Goal: Task Accomplishment & Management: Manage account settings

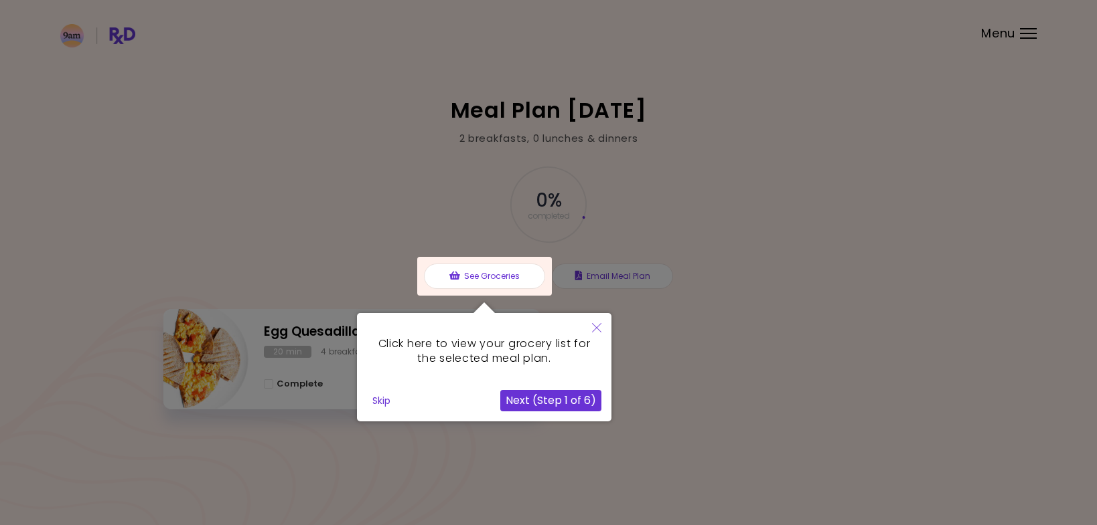
click at [603, 332] on button "Close" at bounding box center [596, 328] width 29 height 31
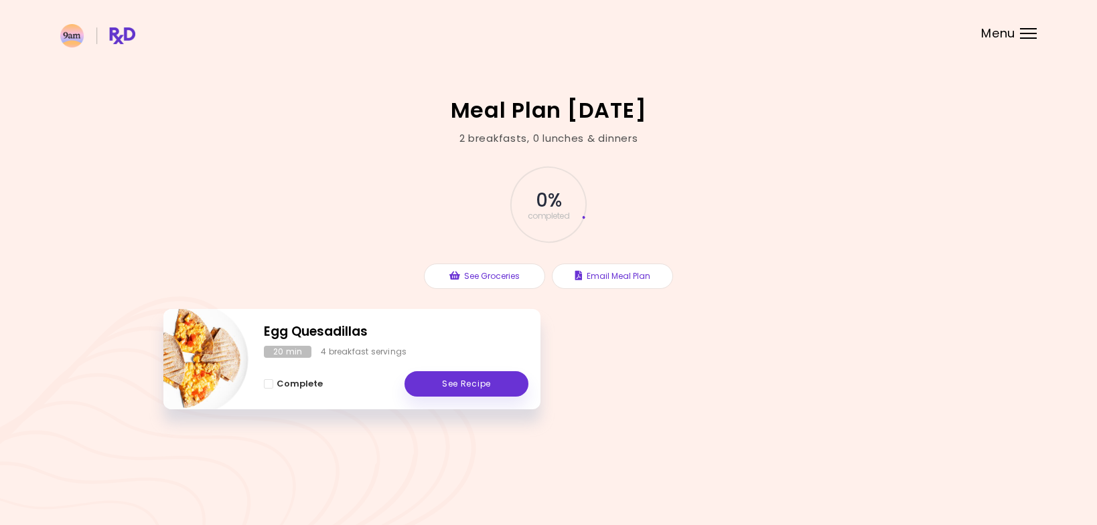
click at [1020, 31] on div "**********" at bounding box center [548, 262] width 1097 height 525
click at [1027, 31] on div "Menu" at bounding box center [1028, 33] width 17 height 11
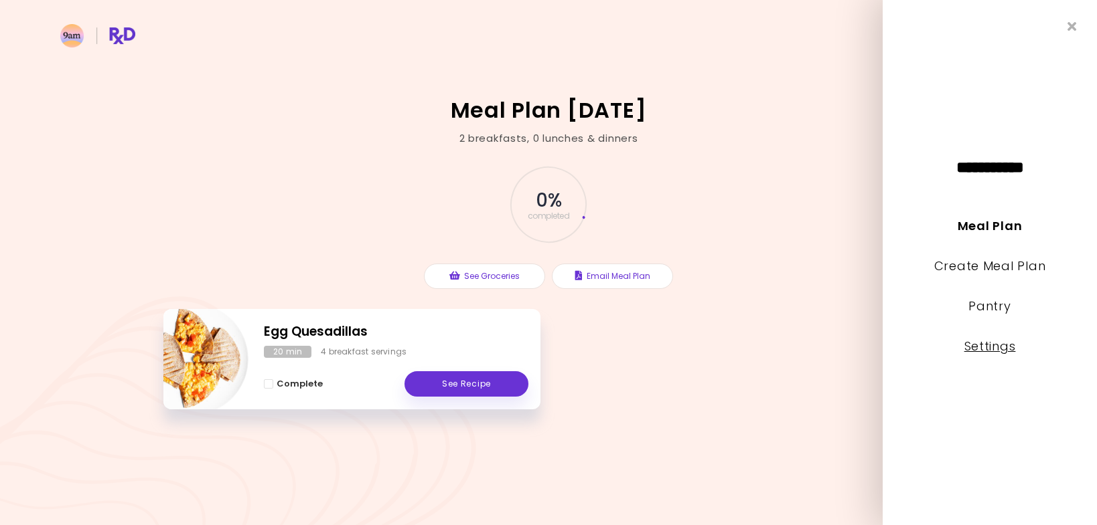
click at [991, 345] on link "Settings" at bounding box center [990, 346] width 52 height 17
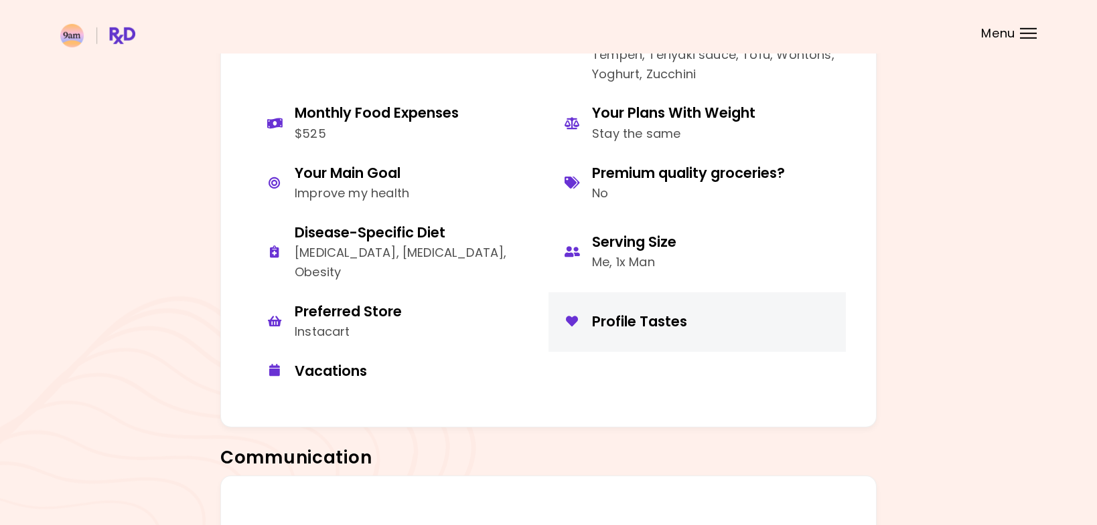
scroll to position [1047, 0]
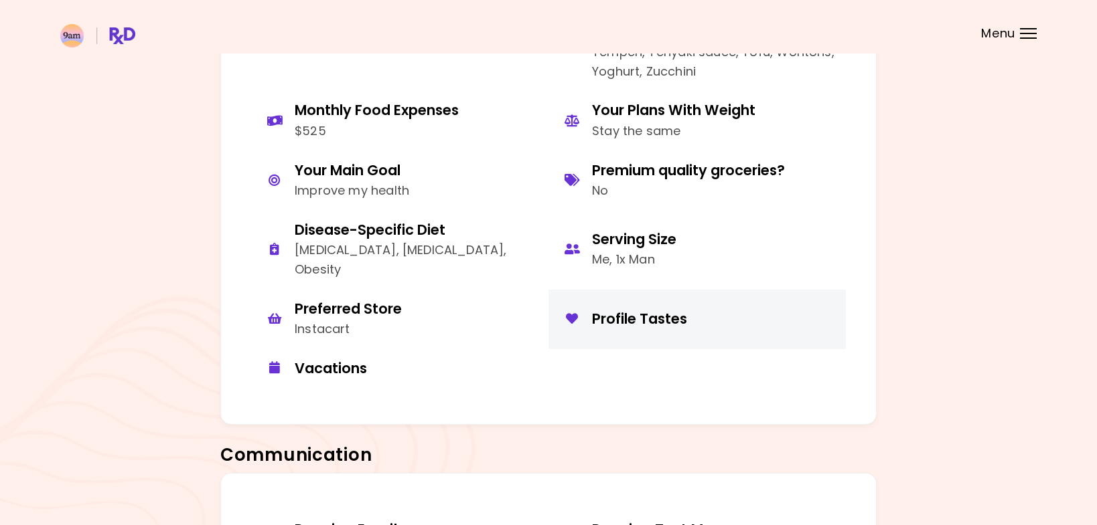
click at [650, 319] on div "Profile Tastes" at bounding box center [714, 319] width 244 height 18
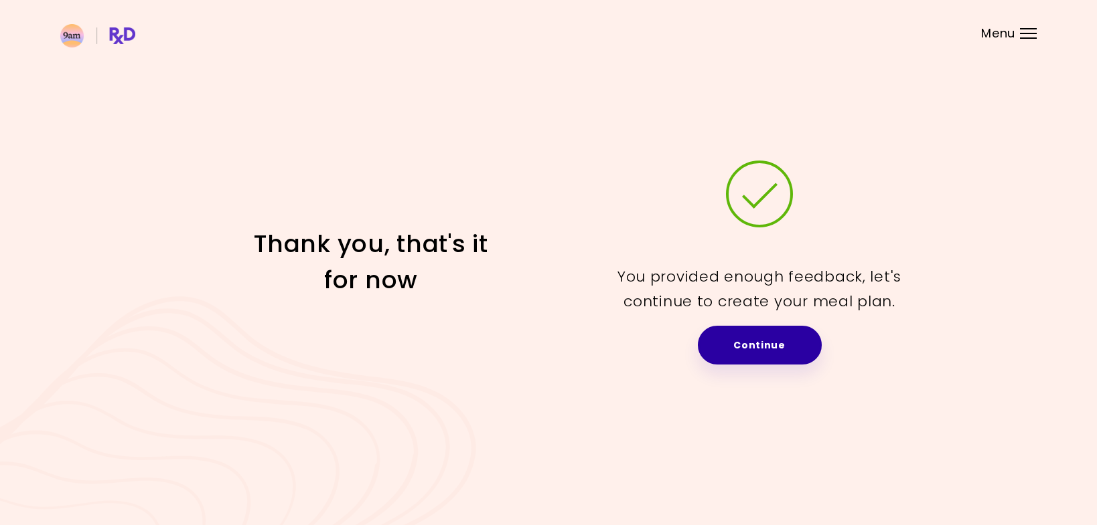
click at [753, 343] on link "Continue" at bounding box center [760, 345] width 124 height 39
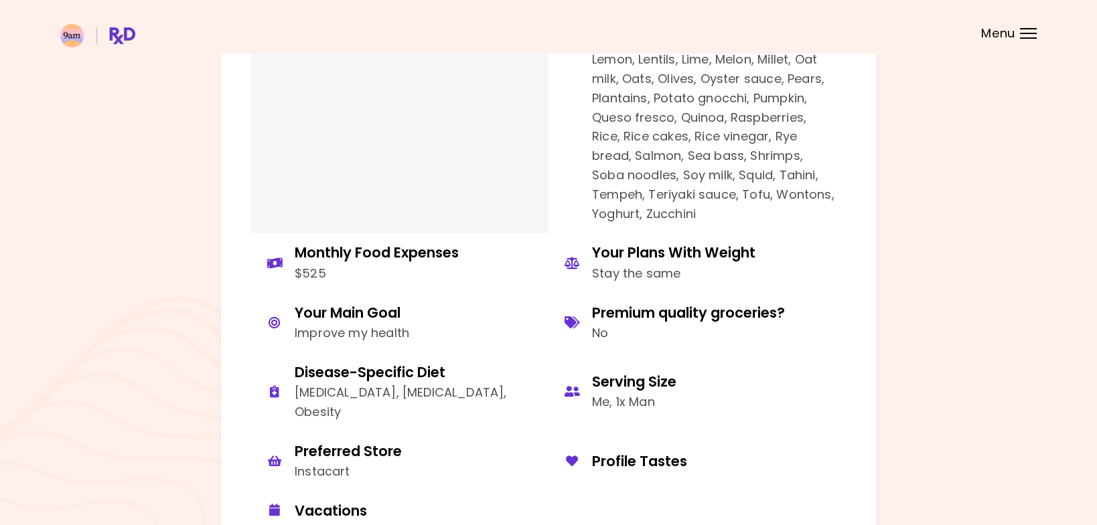
scroll to position [956, 0]
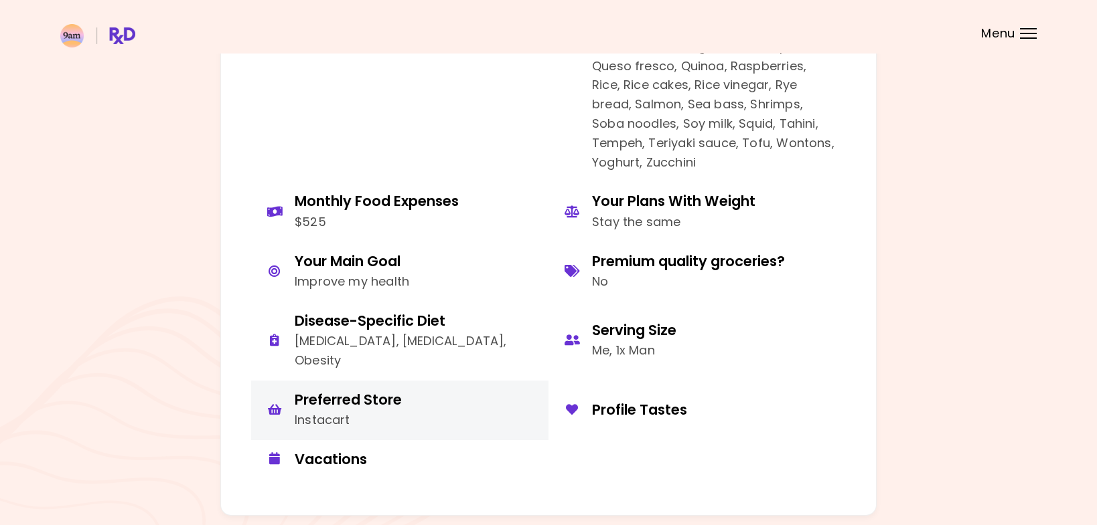
click at [348, 406] on div "Preferred Store" at bounding box center [348, 400] width 107 height 18
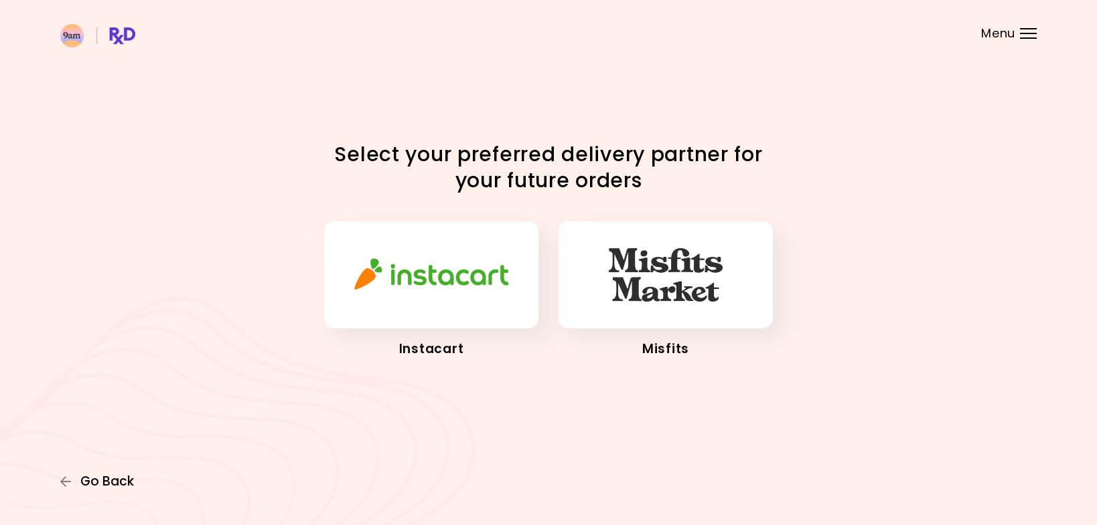
click at [99, 481] on span "Go Back" at bounding box center [107, 482] width 54 height 15
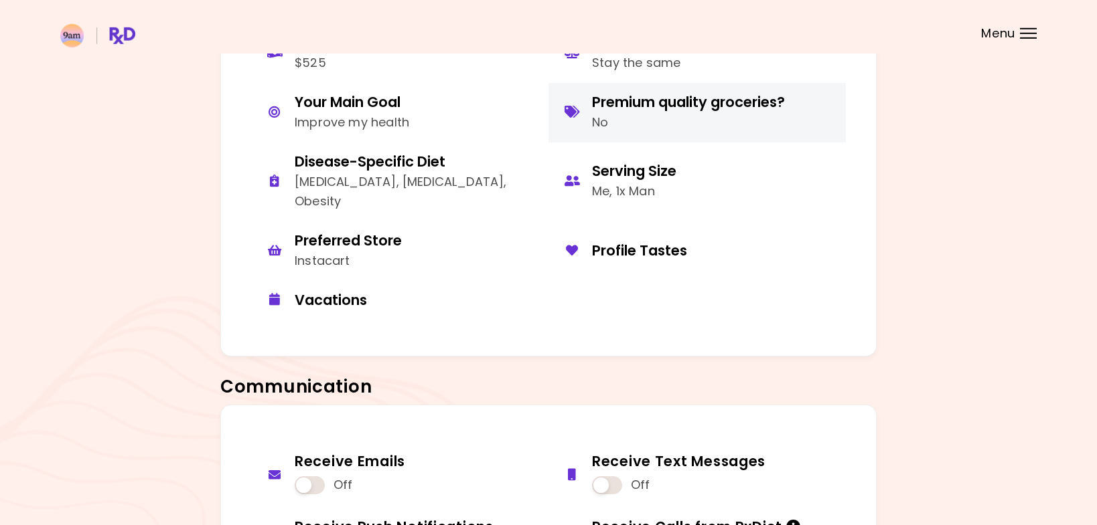
scroll to position [1229, 0]
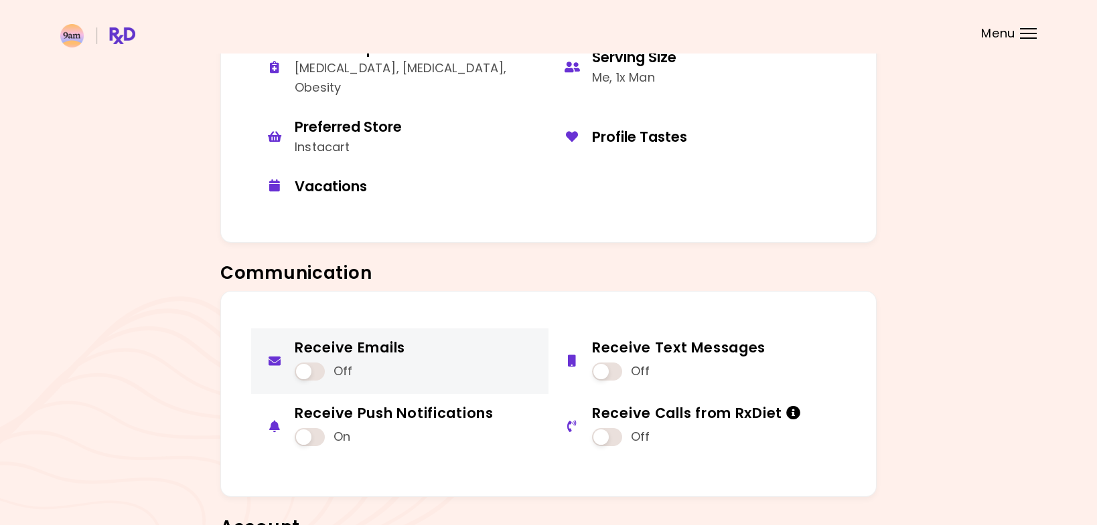
click at [309, 372] on span at bounding box center [310, 372] width 30 height 18
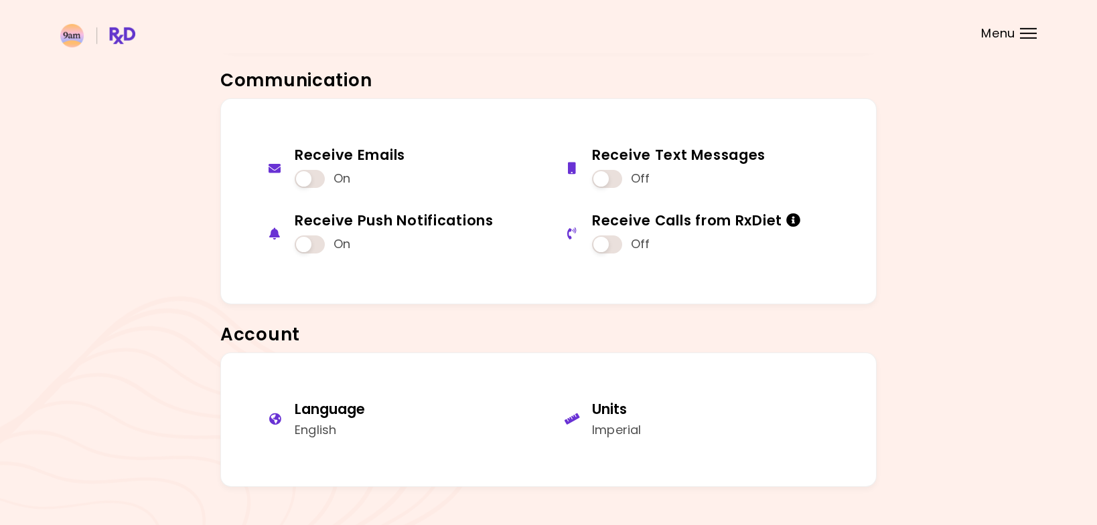
scroll to position [1224, 0]
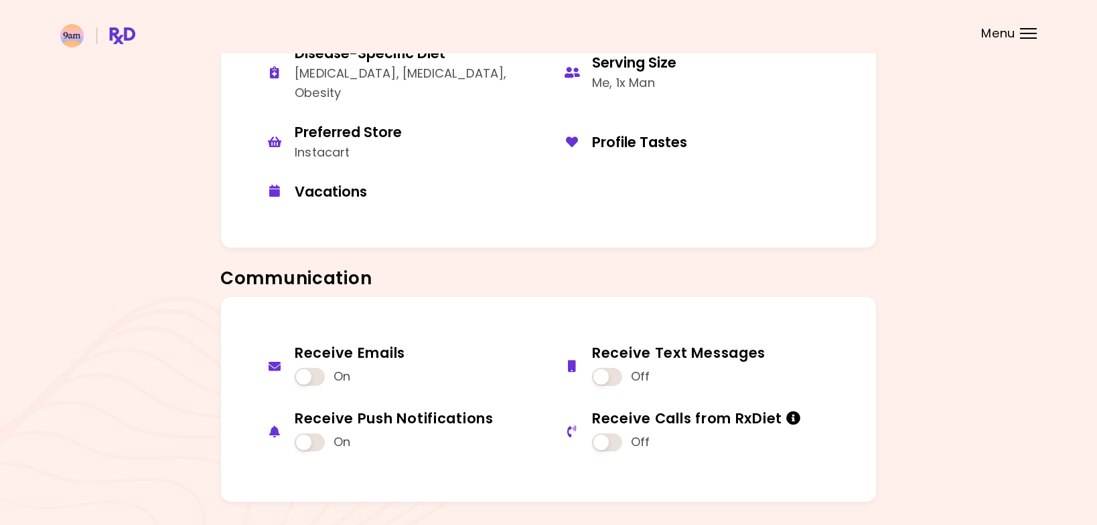
click at [1027, 36] on div "Menu" at bounding box center [1028, 33] width 17 height 11
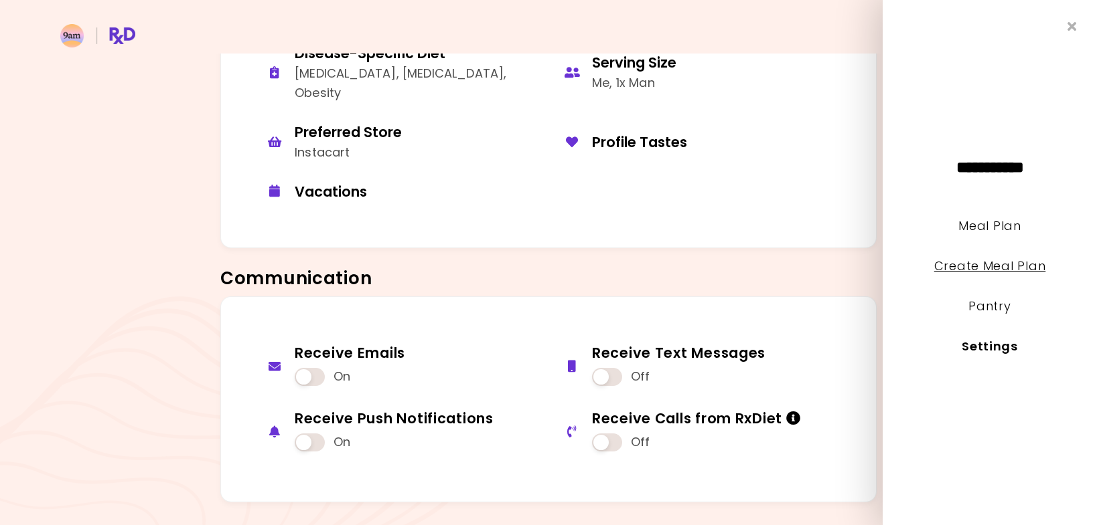
click at [971, 272] on link "Create Meal Plan" at bounding box center [990, 266] width 112 height 17
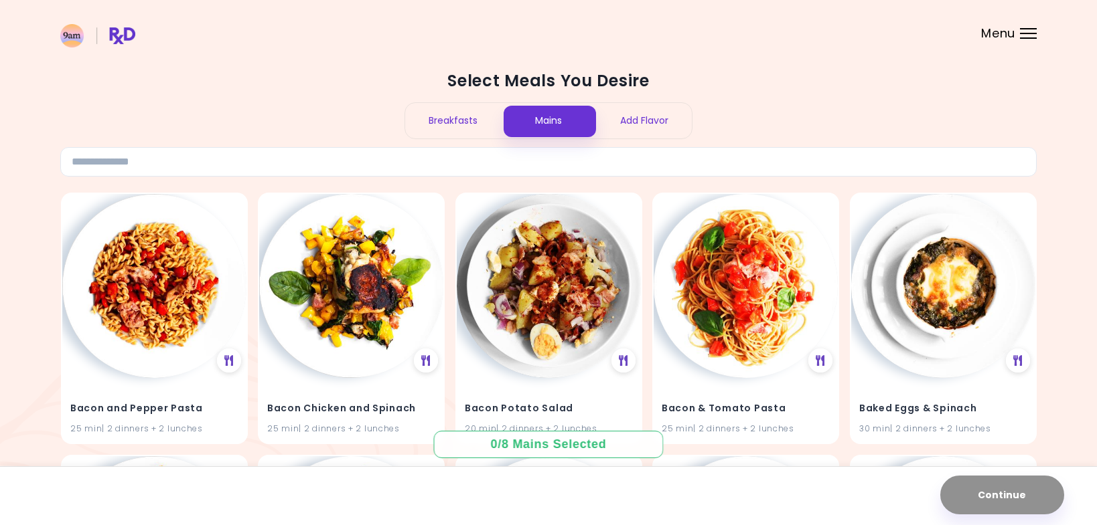
click at [1030, 38] on div at bounding box center [1028, 37] width 17 height 1
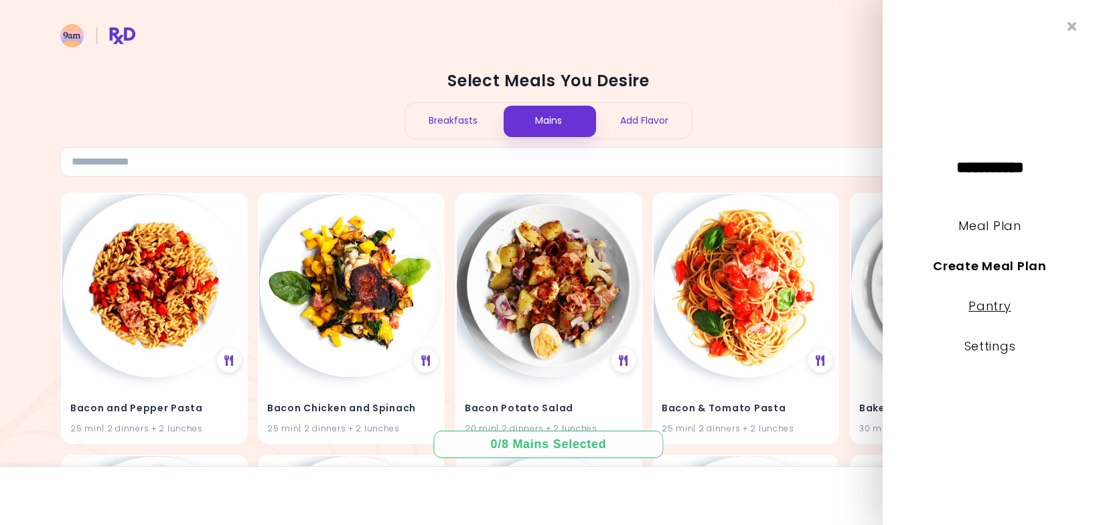
click at [985, 309] on link "Pantry" at bounding box center [989, 306] width 42 height 17
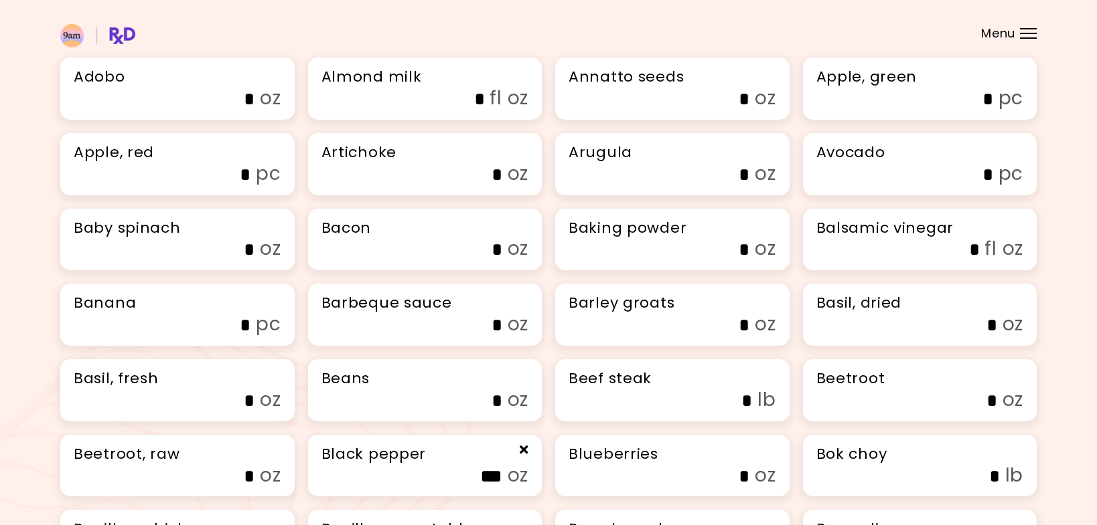
scroll to position [182, 0]
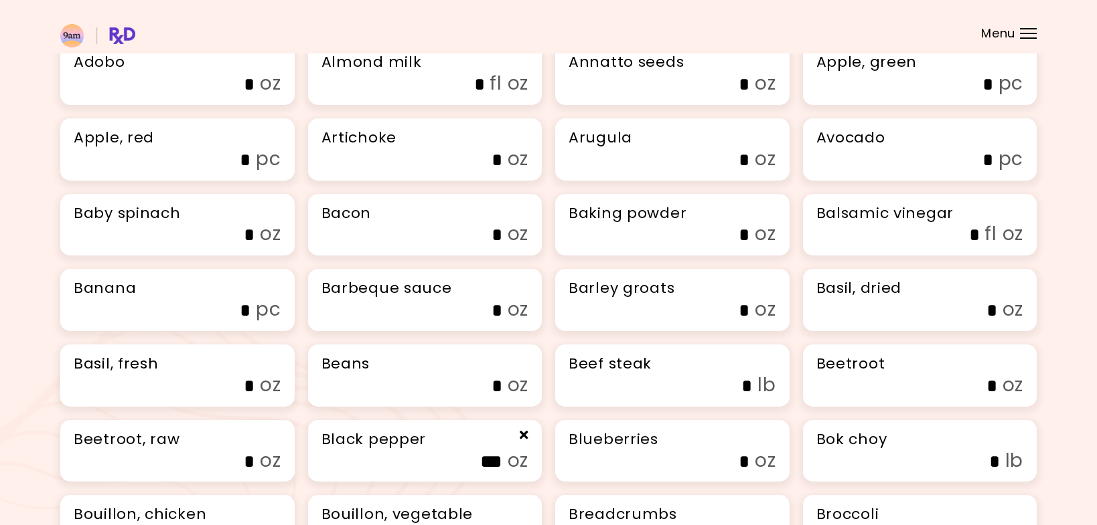
click at [669, 246] on input "*" at bounding box center [671, 235] width 155 height 21
type input "*"
click at [1027, 33] on div at bounding box center [1028, 33] width 17 height 1
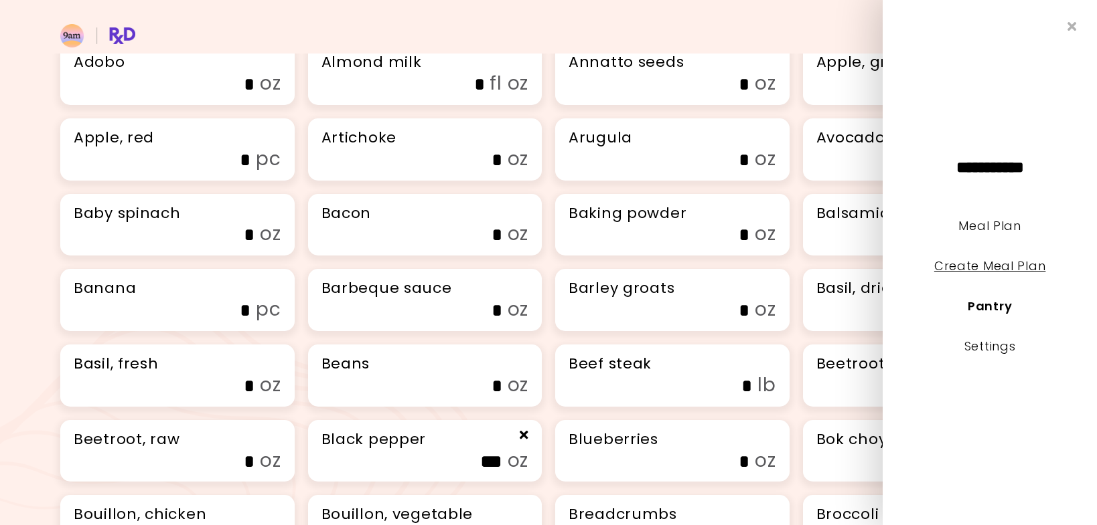
click at [967, 266] on link "Create Meal Plan" at bounding box center [990, 266] width 112 height 17
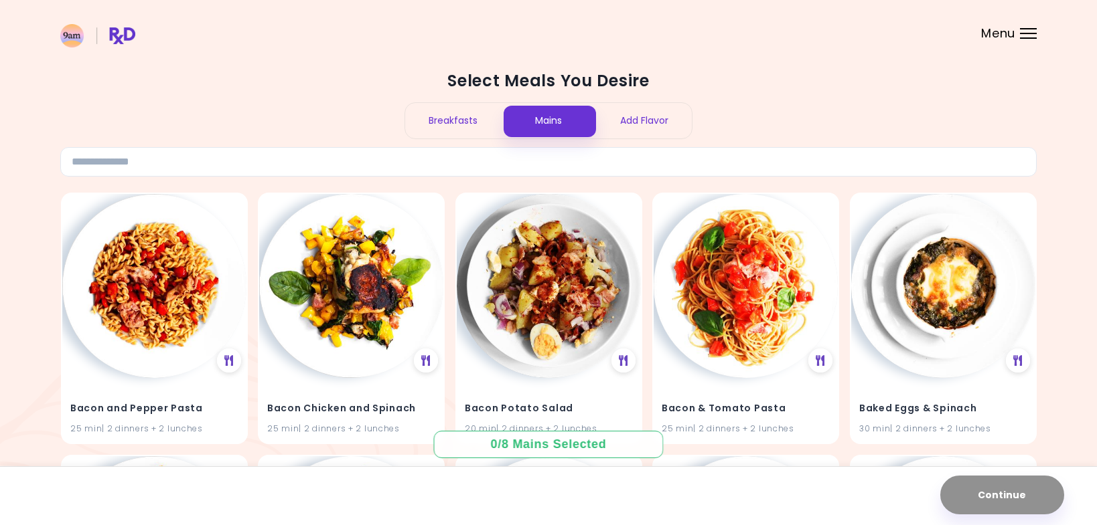
click at [444, 125] on div "Breakfasts" at bounding box center [453, 120] width 96 height 35
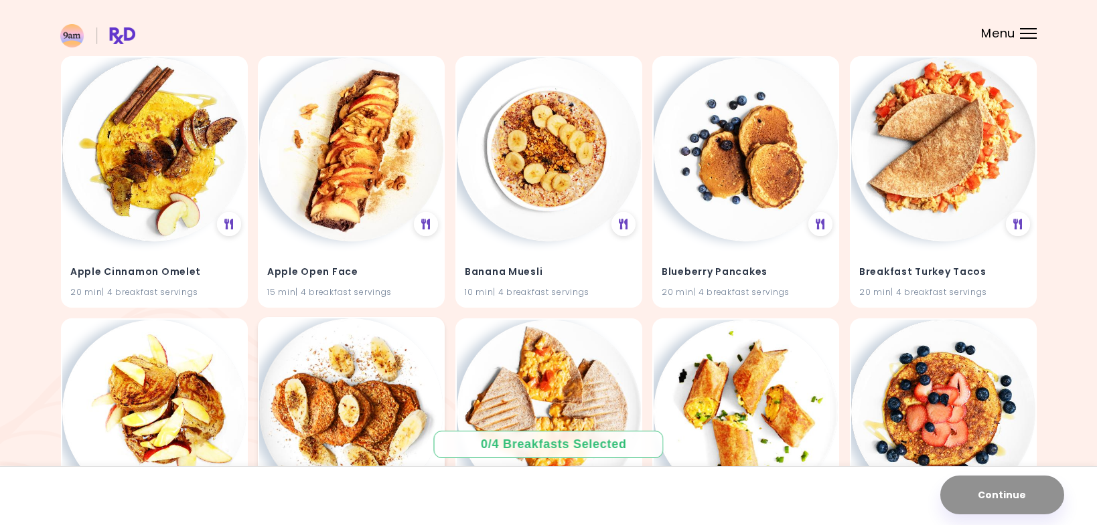
scroll to position [273, 0]
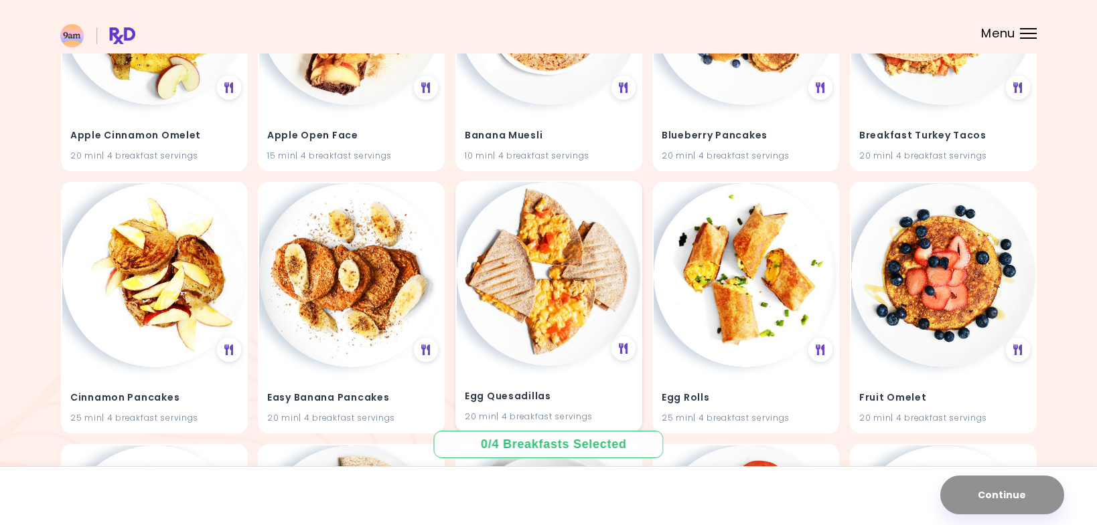
click at [571, 382] on div "Egg Quesadillas 20 min | 4 breakfast servings" at bounding box center [549, 399] width 184 height 66
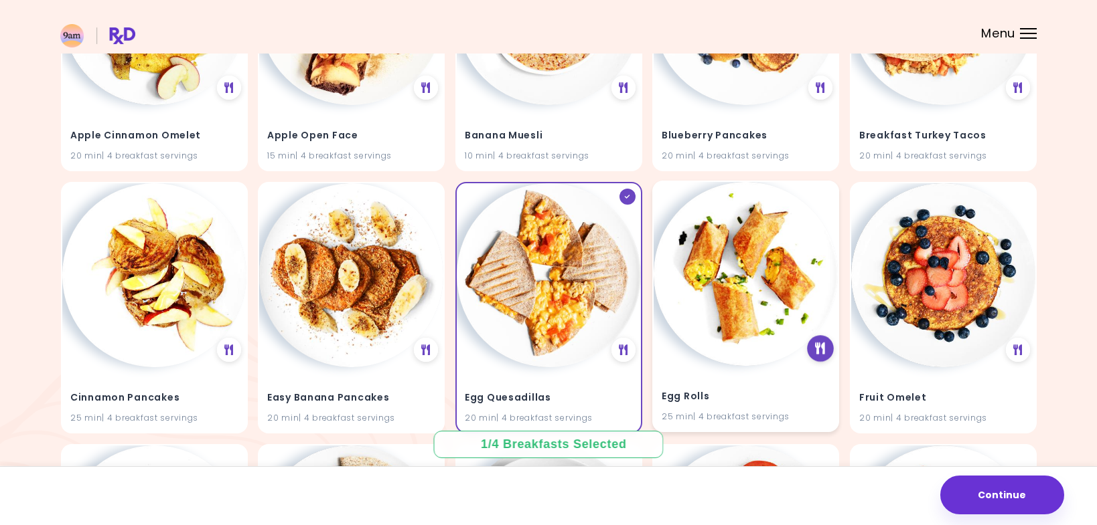
click at [820, 349] on icon at bounding box center [820, 349] width 10 height 12
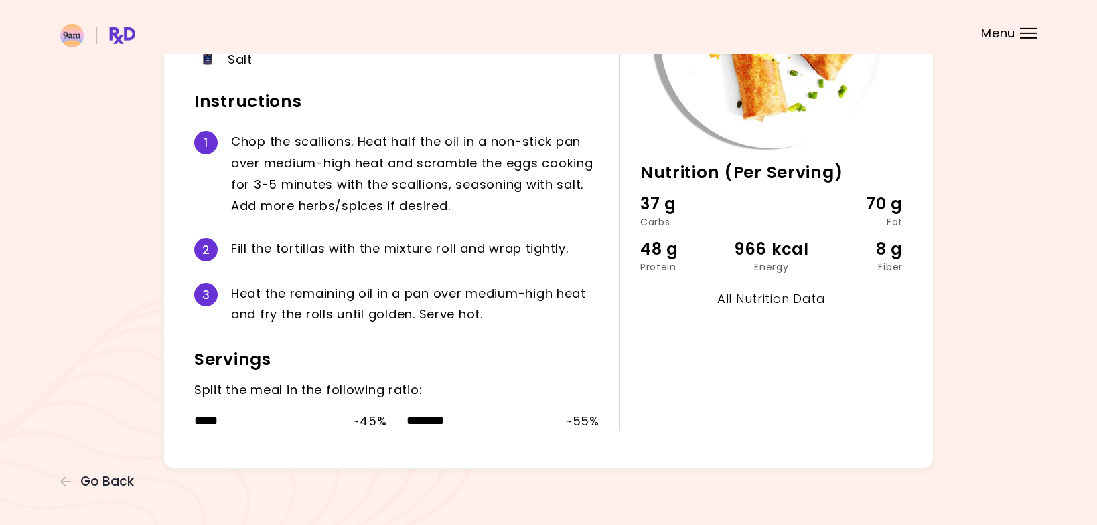
scroll to position [211, 0]
click at [102, 481] on span "Go Back" at bounding box center [107, 482] width 54 height 15
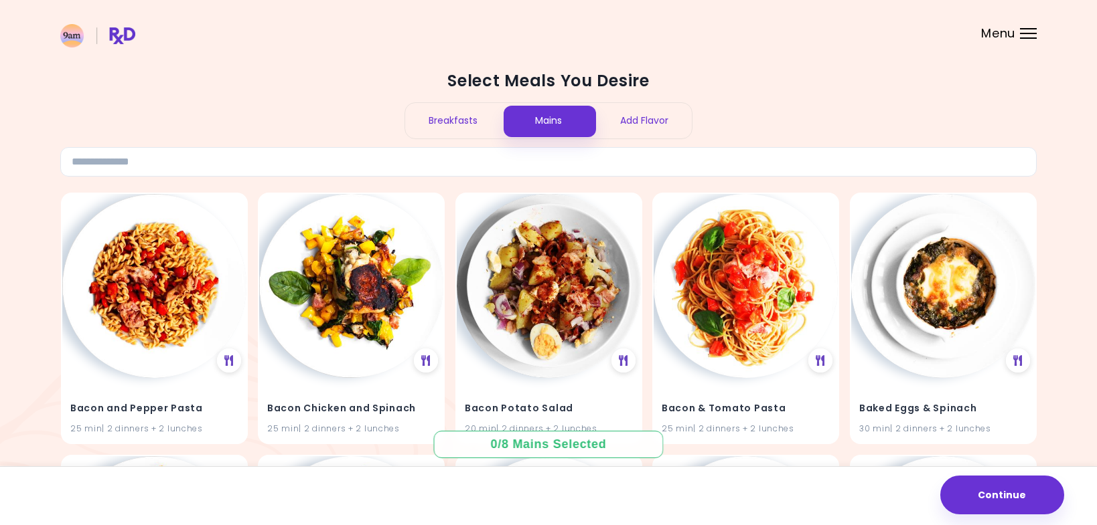
click at [450, 125] on div "Breakfasts" at bounding box center [453, 120] width 96 height 35
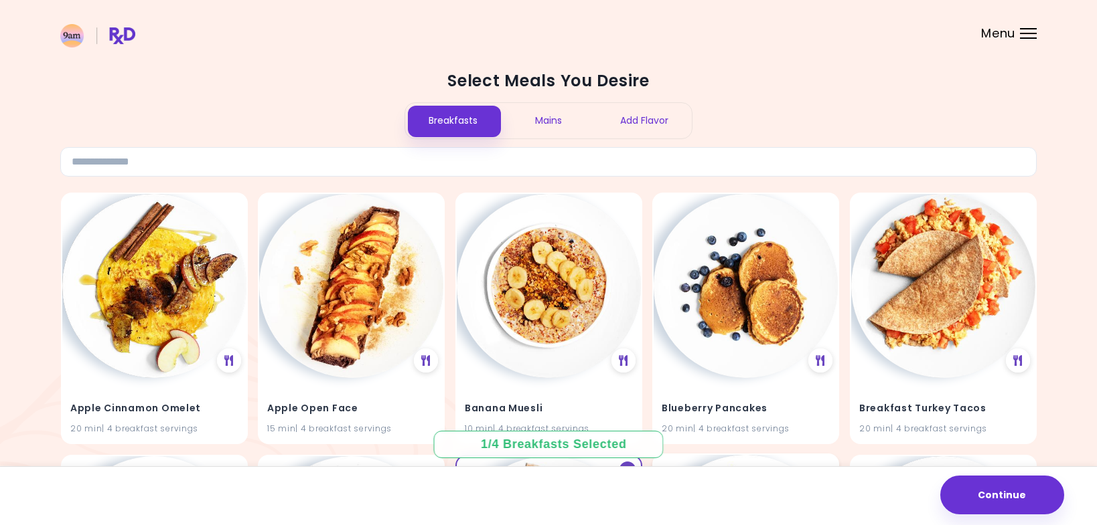
scroll to position [228, 0]
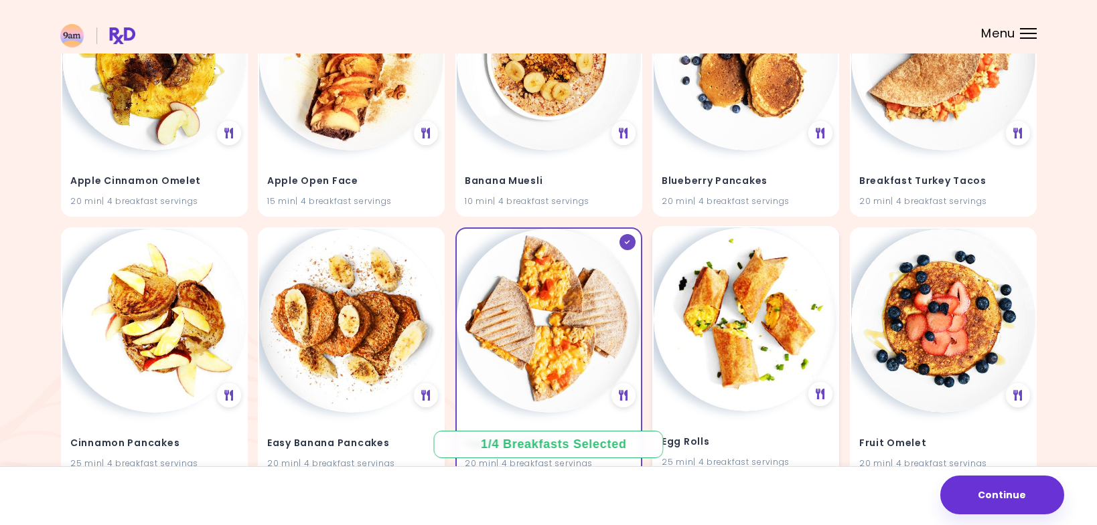
click at [789, 284] on img at bounding box center [745, 320] width 184 height 184
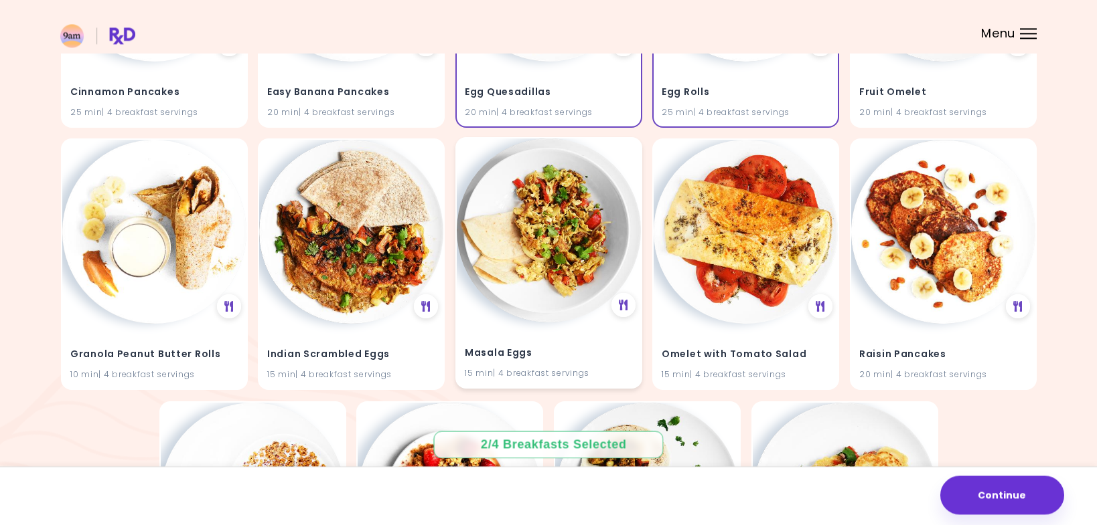
scroll to position [592, 0]
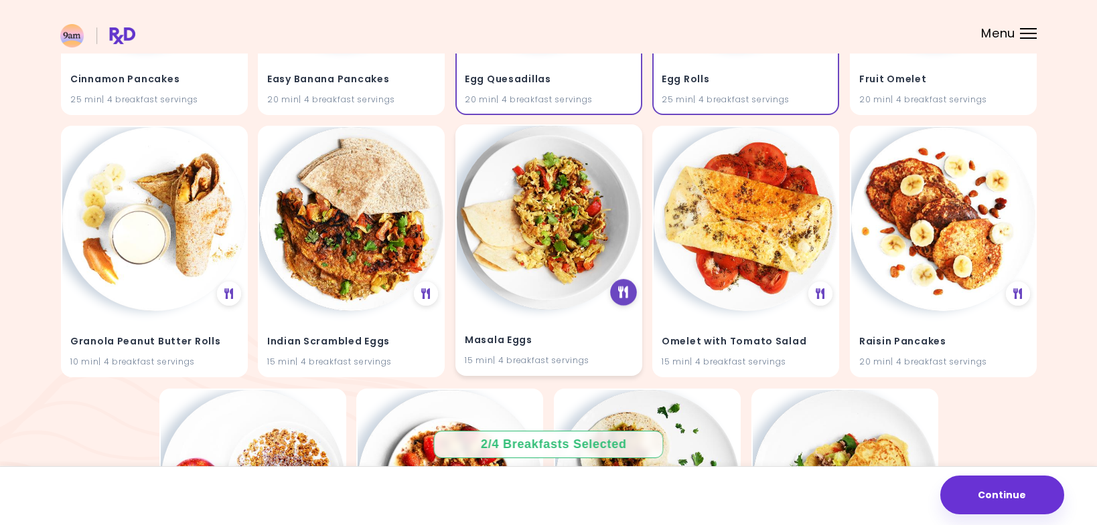
click at [619, 291] on icon at bounding box center [623, 293] width 10 height 12
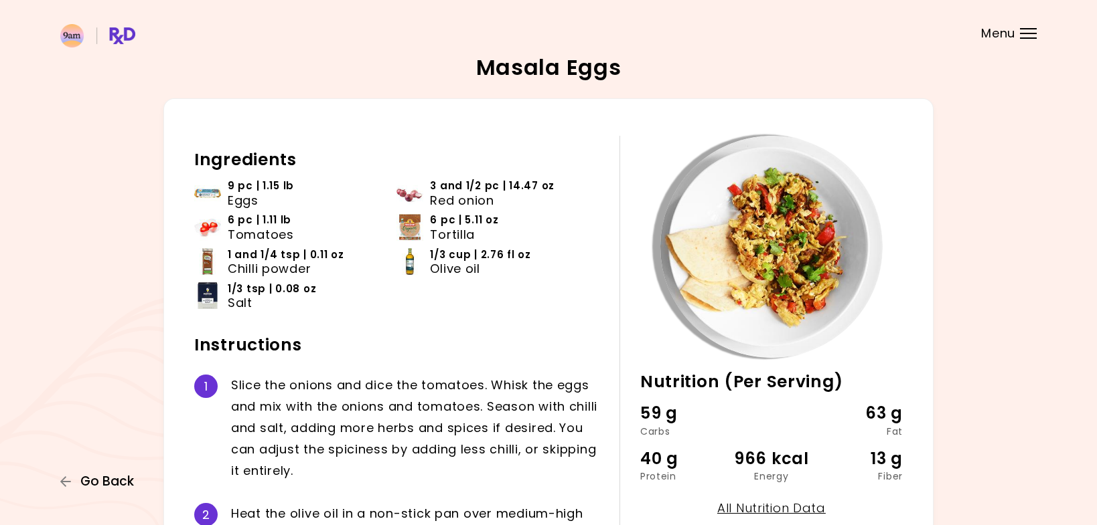
click at [114, 479] on span "Go Back" at bounding box center [107, 482] width 54 height 15
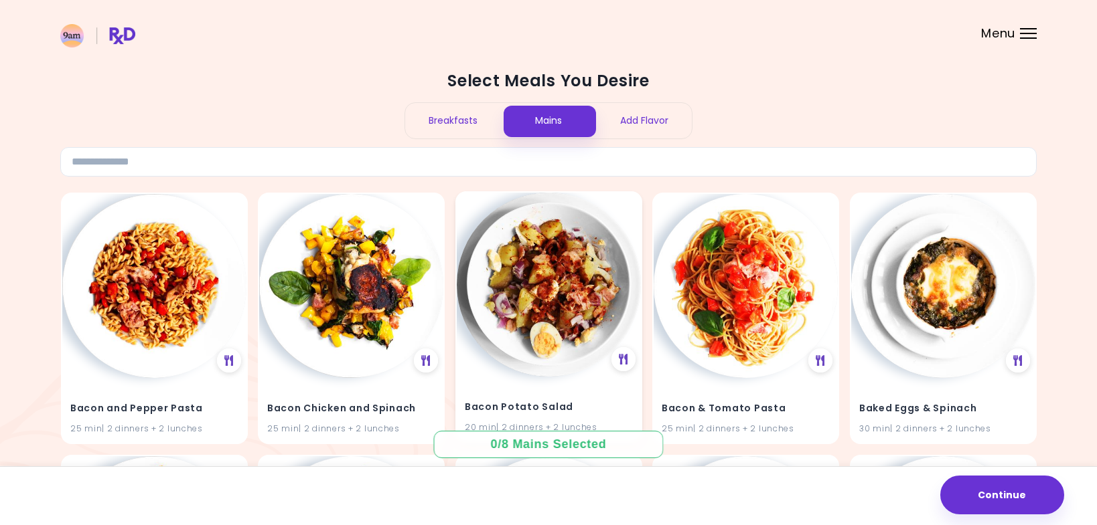
scroll to position [182, 0]
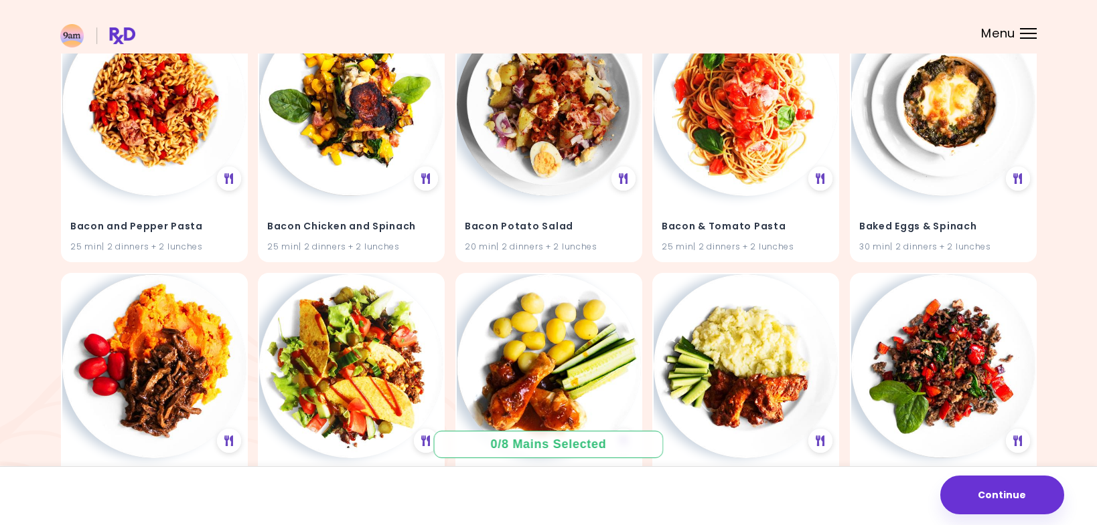
click at [448, 98] on div "Bacon and Pepper Pasta 25 min | 2 dinners + 2 lunches Bacon Chicken and Spinach…" at bounding box center [548, 530] width 976 height 1050
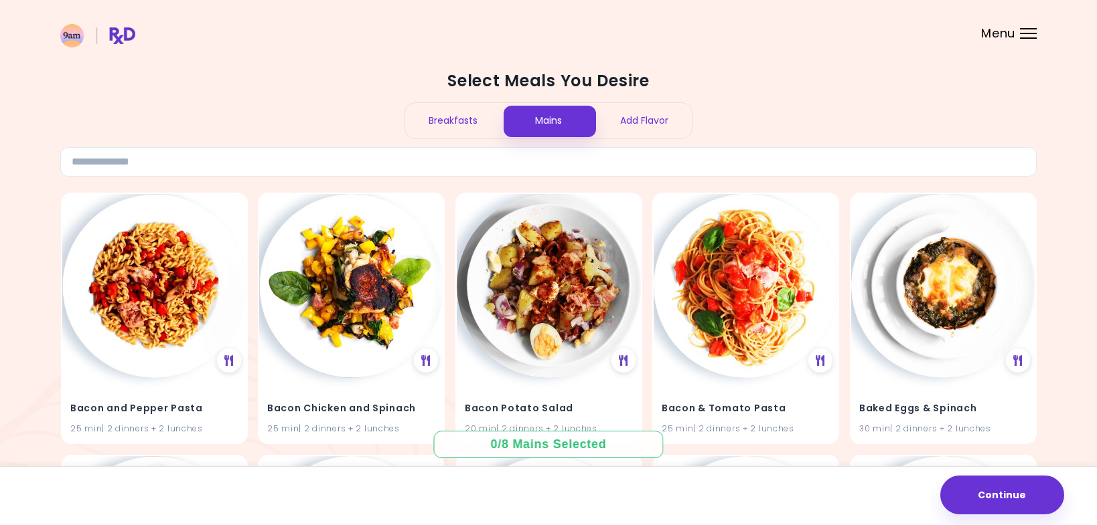
click at [431, 127] on div "Breakfasts" at bounding box center [453, 120] width 96 height 35
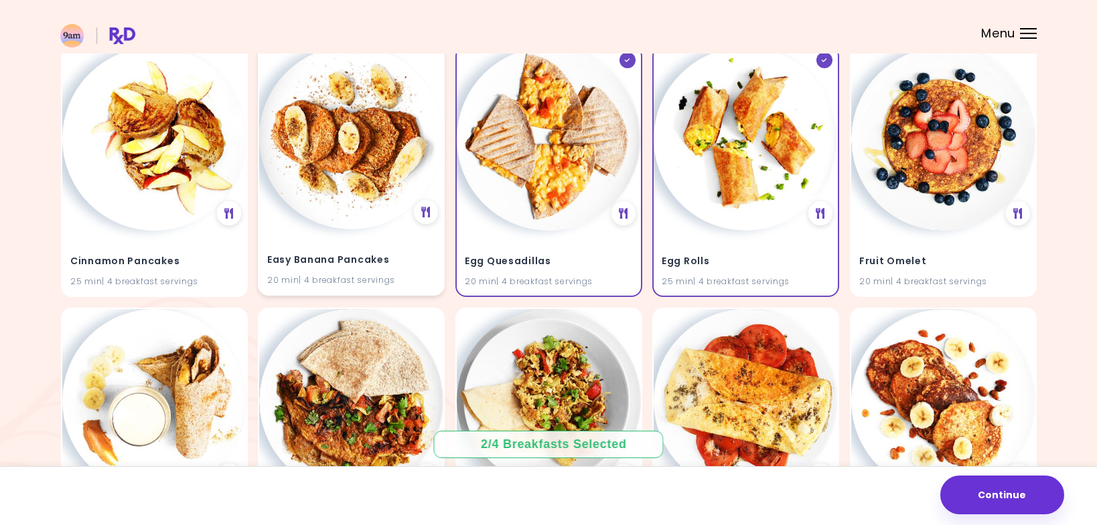
scroll to position [455, 0]
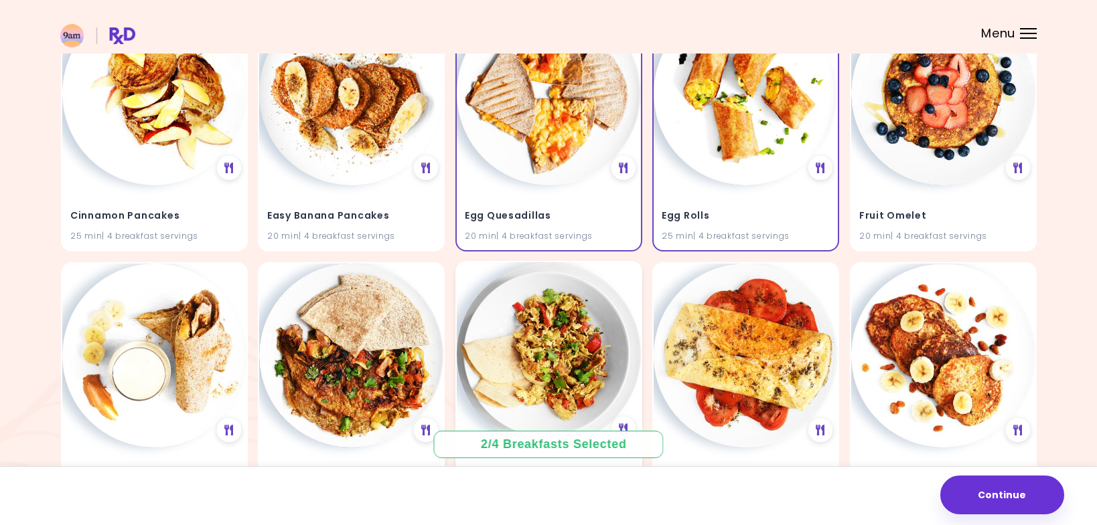
click at [552, 340] on img at bounding box center [549, 354] width 184 height 184
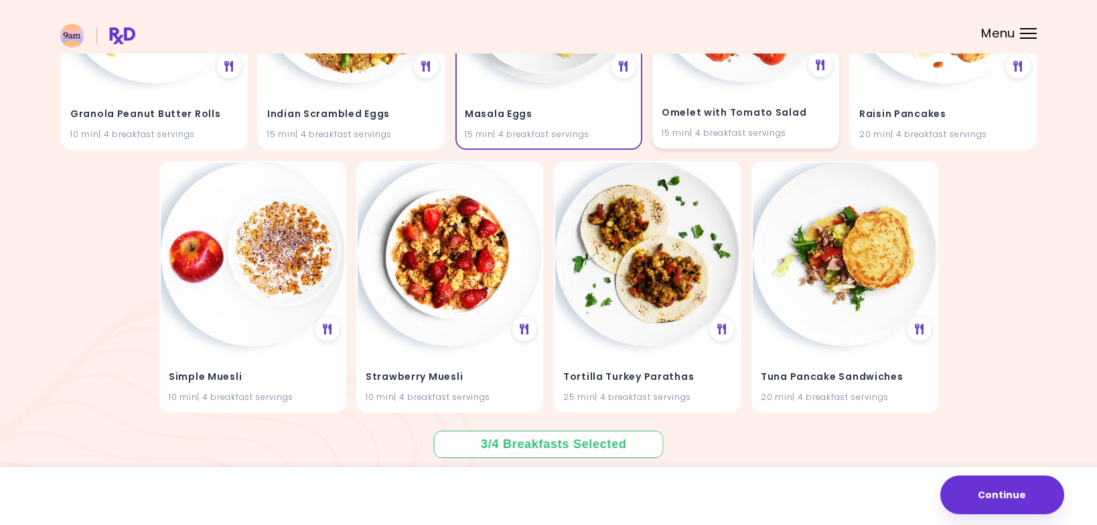
scroll to position [728, 0]
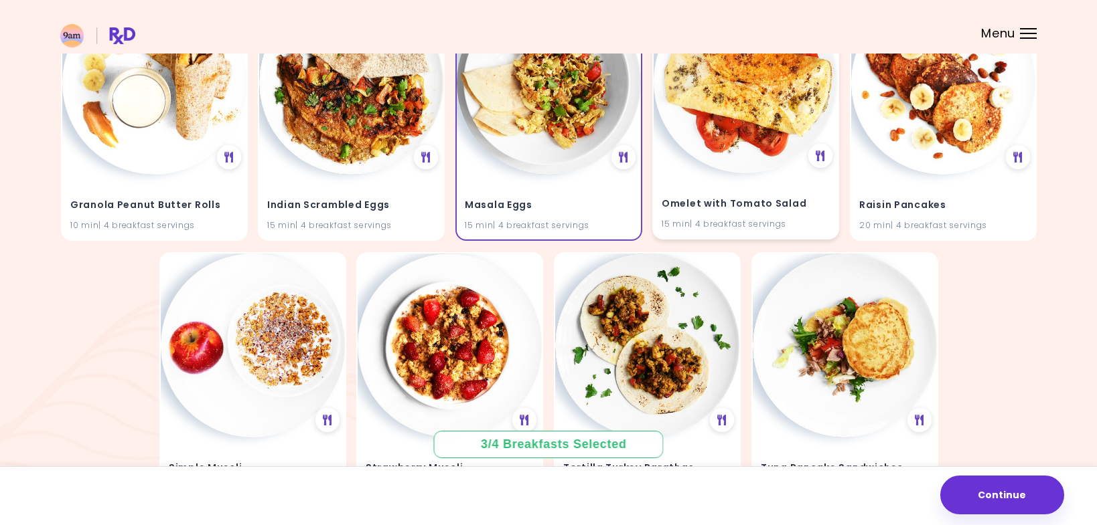
click at [722, 135] on img at bounding box center [745, 81] width 184 height 184
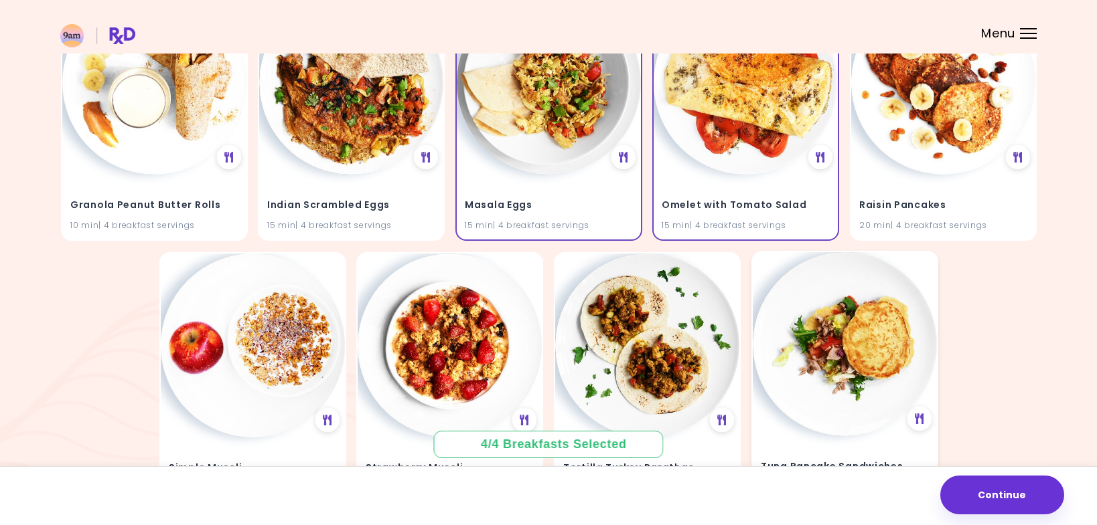
scroll to position [829, 0]
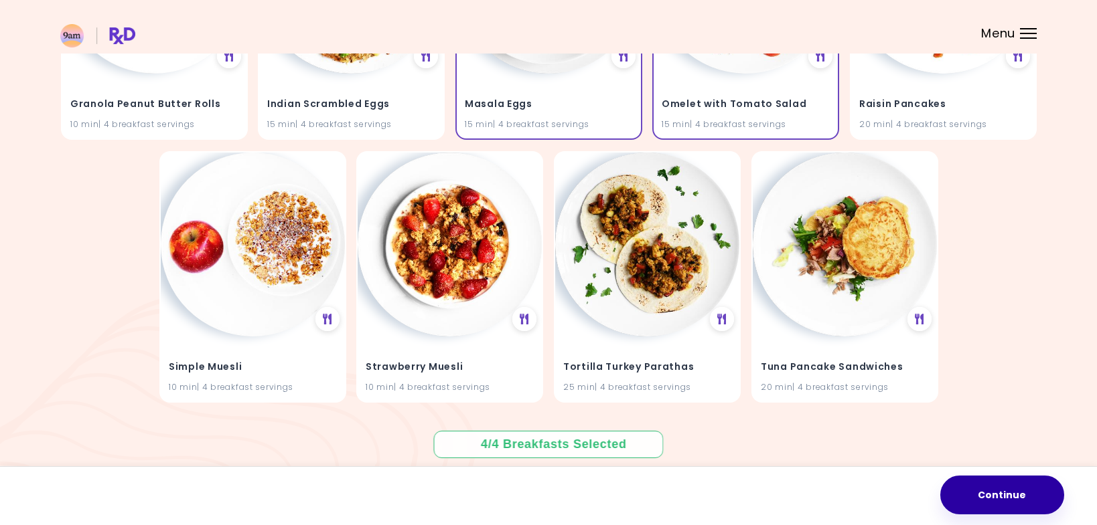
click at [990, 497] on button "Continue" at bounding box center [1002, 495] width 124 height 39
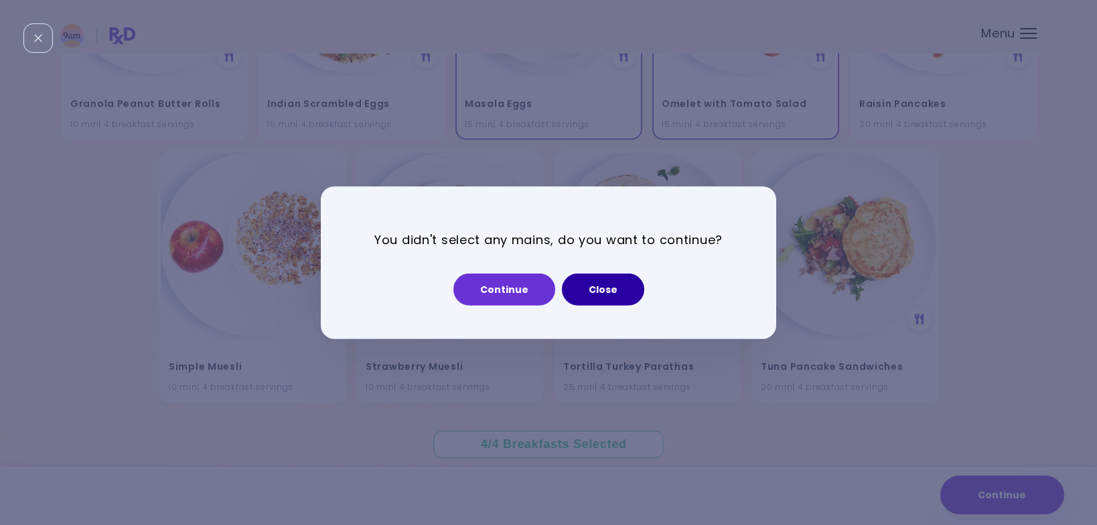
click at [597, 289] on button "Close" at bounding box center [603, 290] width 82 height 32
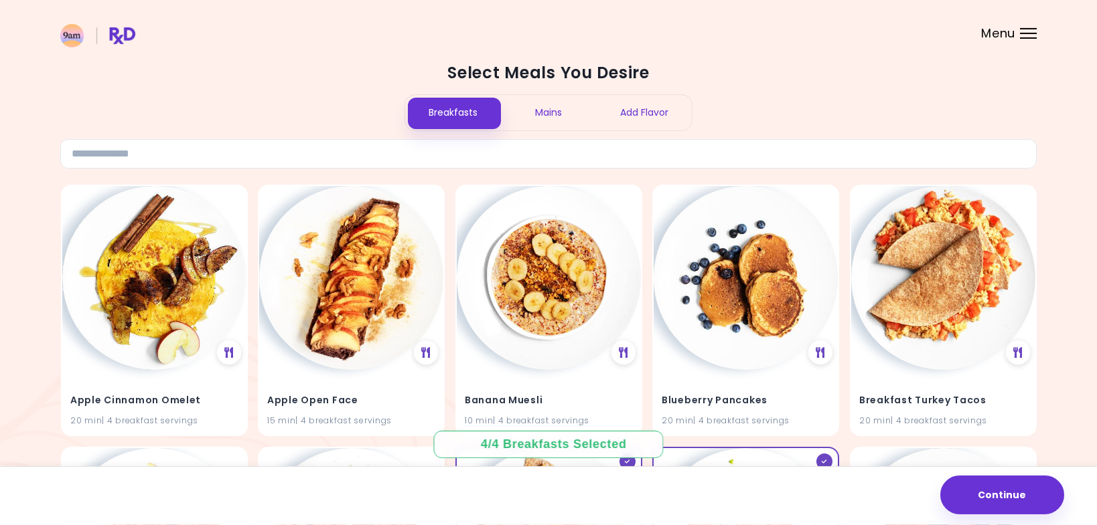
scroll to position [0, 0]
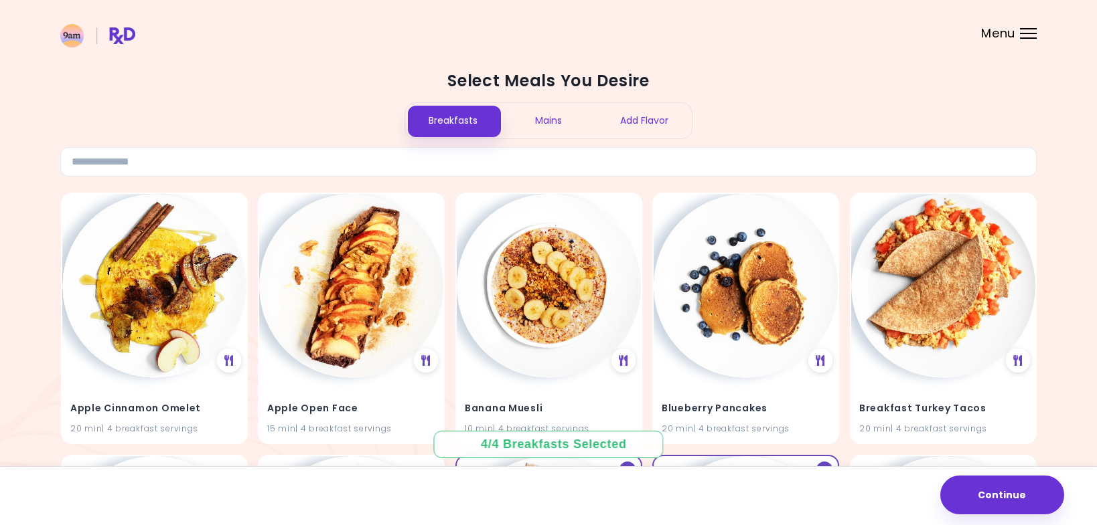
click at [546, 118] on div "Mains" at bounding box center [549, 120] width 96 height 35
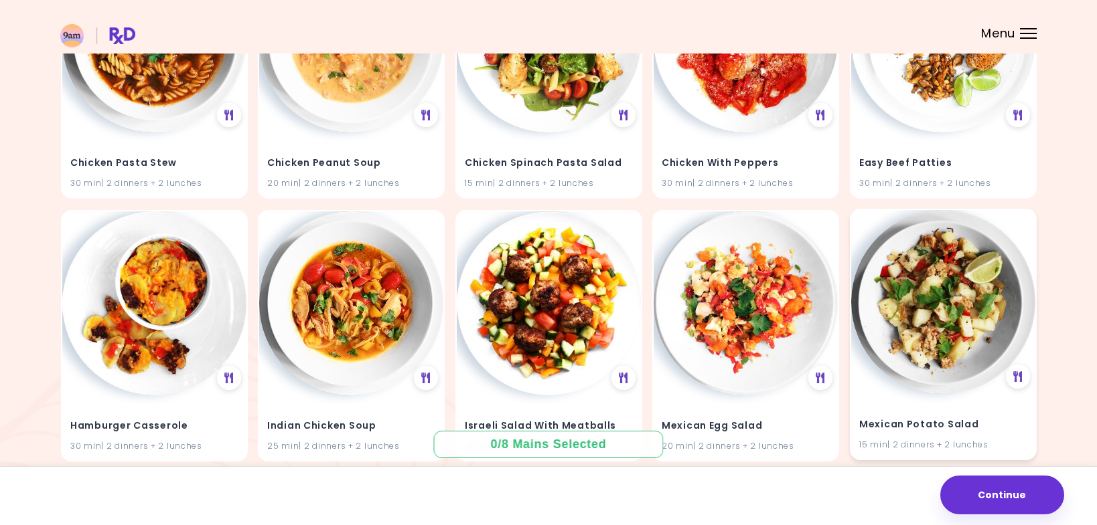
scroll to position [1866, 0]
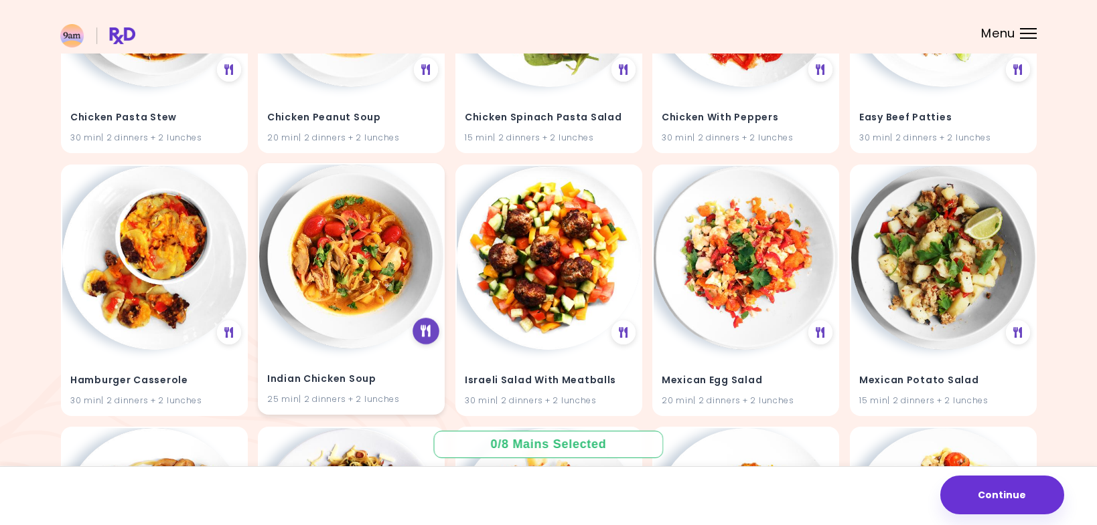
click at [426, 331] on icon at bounding box center [425, 331] width 10 height 12
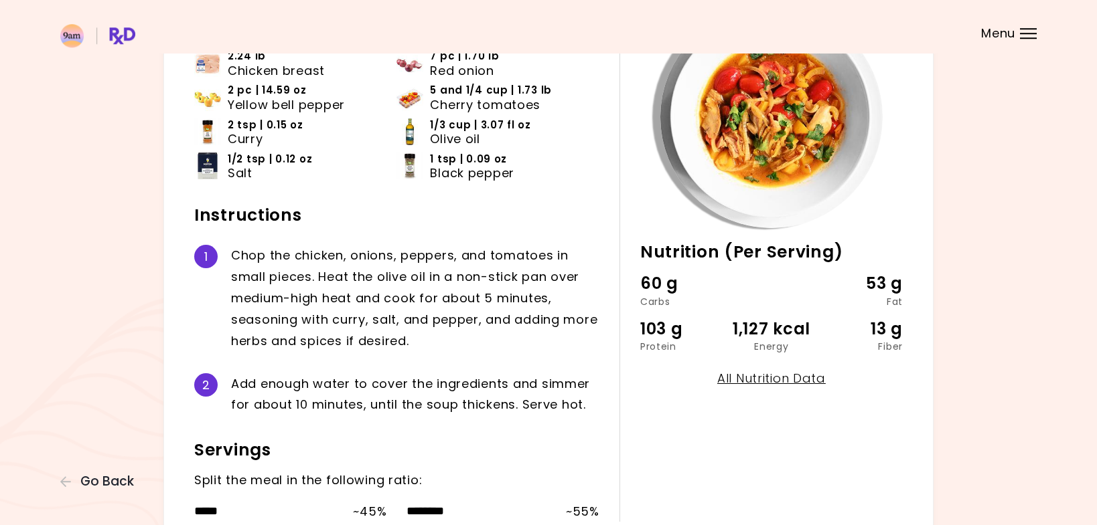
scroll to position [137, 0]
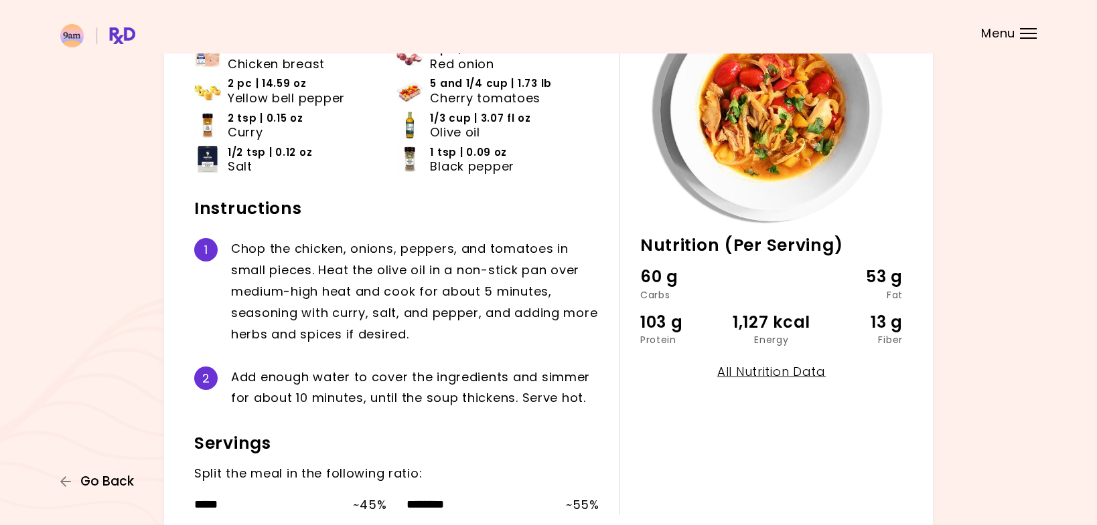
click at [108, 480] on span "Go Back" at bounding box center [107, 482] width 54 height 15
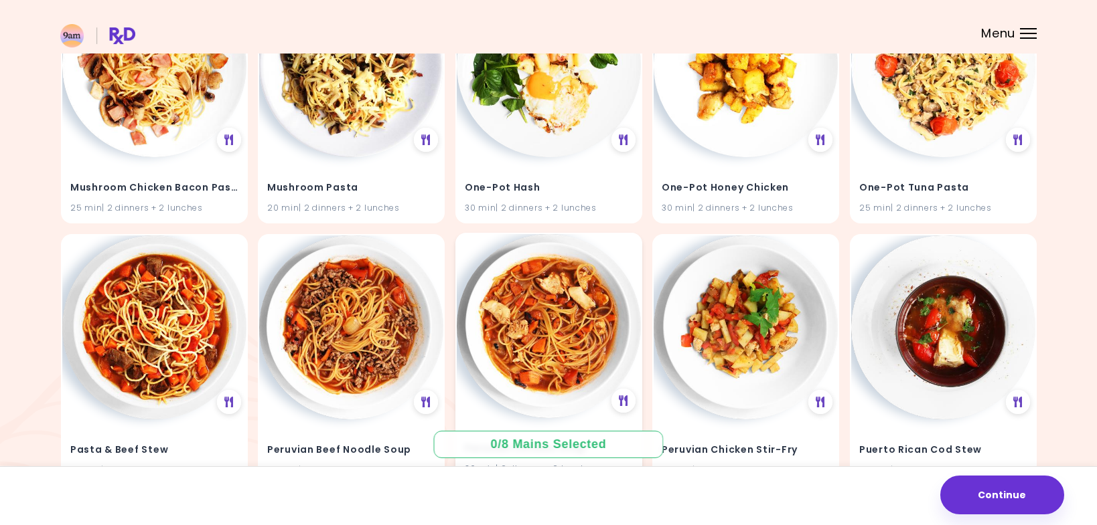
scroll to position [2458, 0]
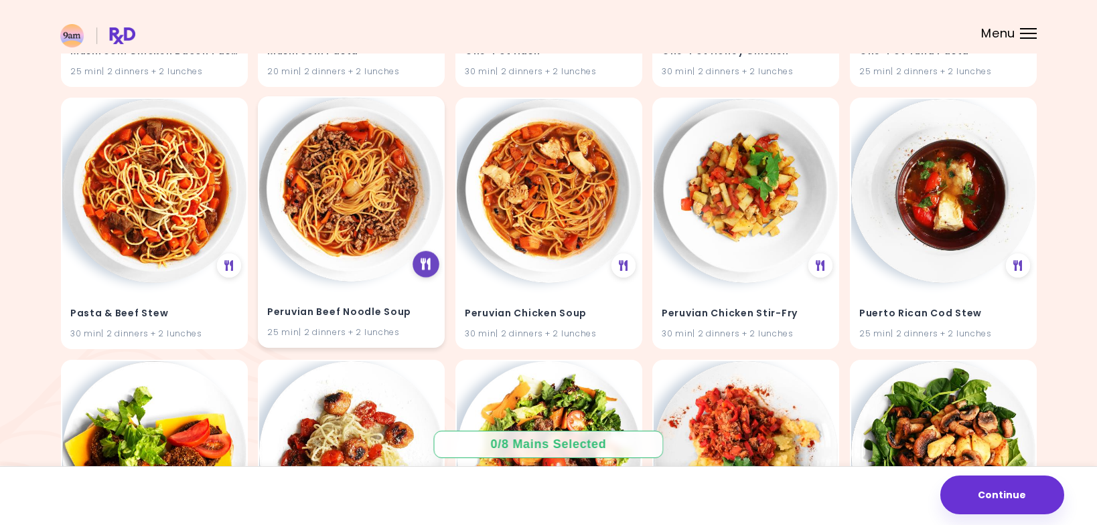
click at [428, 266] on icon at bounding box center [425, 264] width 10 height 12
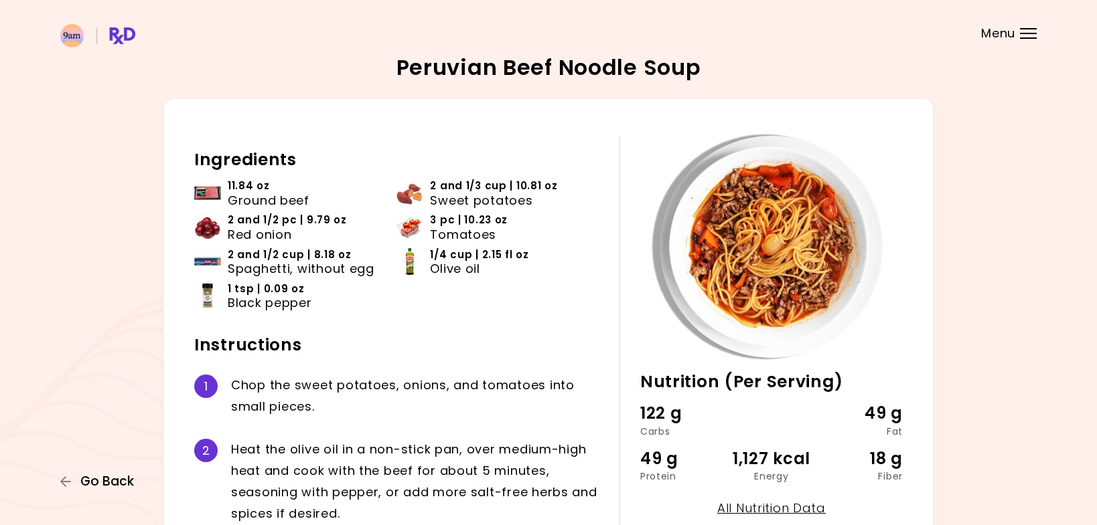
click at [113, 481] on span "Go Back" at bounding box center [107, 482] width 54 height 15
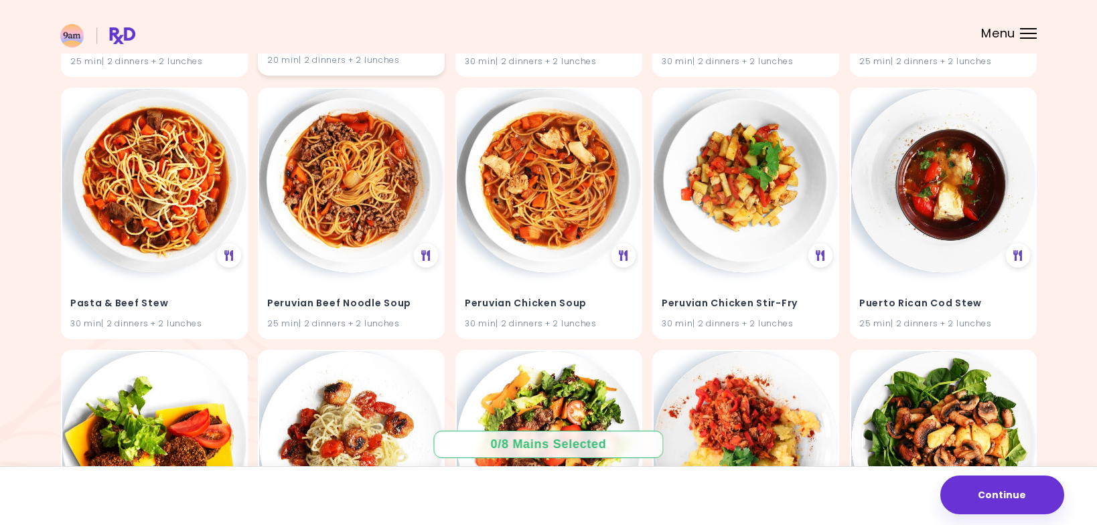
scroll to position [2559, 0]
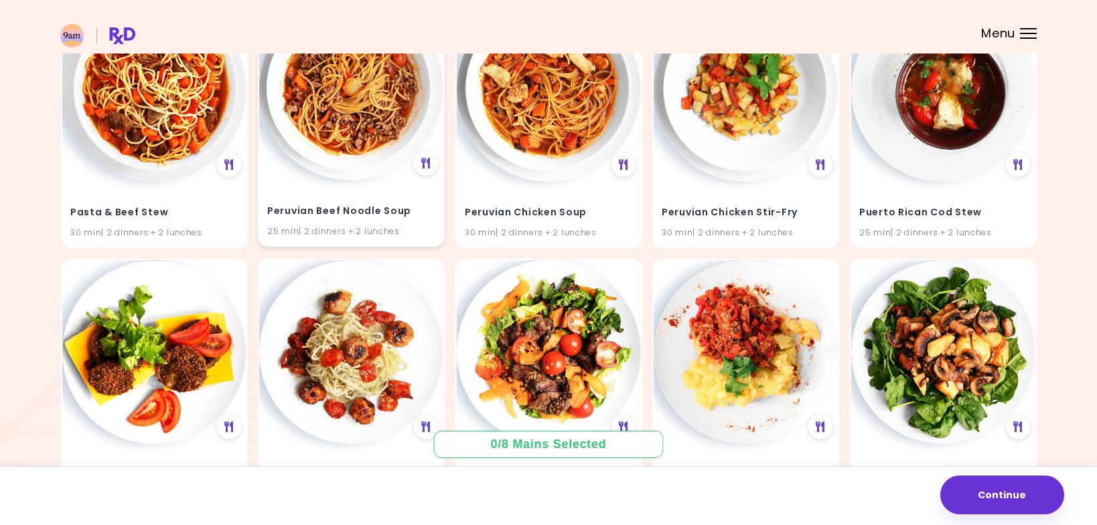
click at [353, 123] on img at bounding box center [351, 89] width 184 height 184
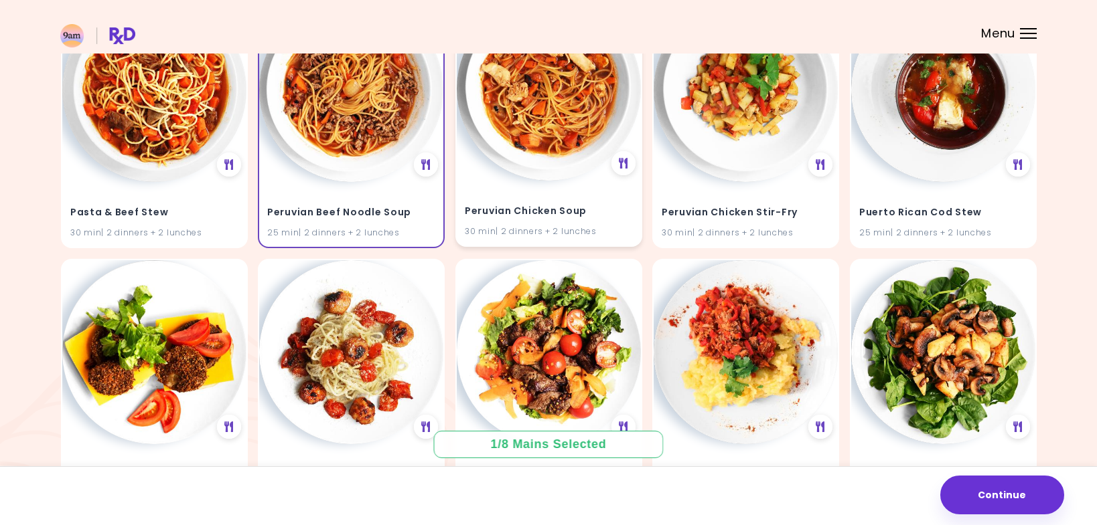
click at [542, 102] on img at bounding box center [549, 89] width 184 height 184
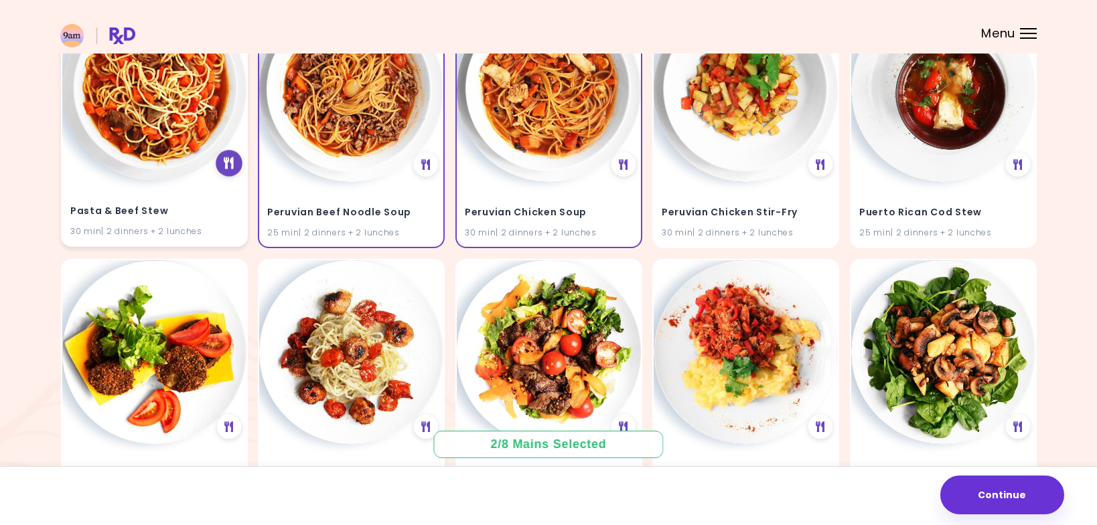
click at [229, 163] on icon at bounding box center [229, 163] width 10 height 12
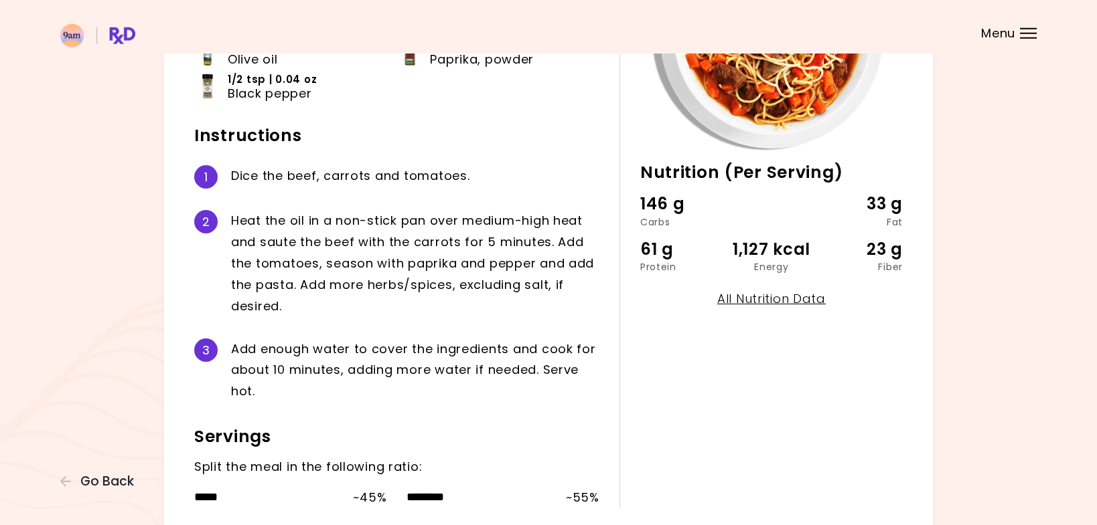
scroll to position [91, 0]
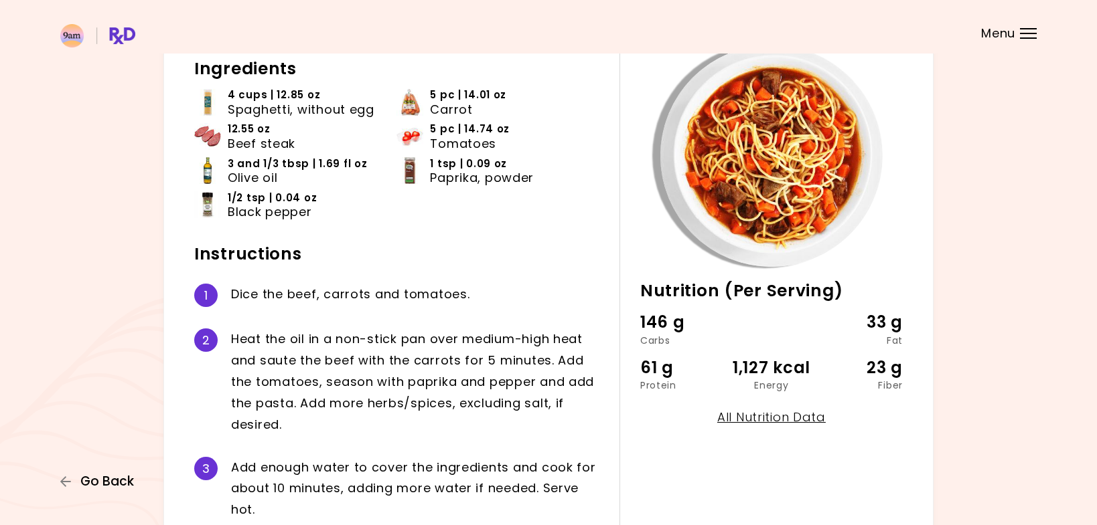
click at [111, 483] on span "Go Back" at bounding box center [107, 482] width 54 height 15
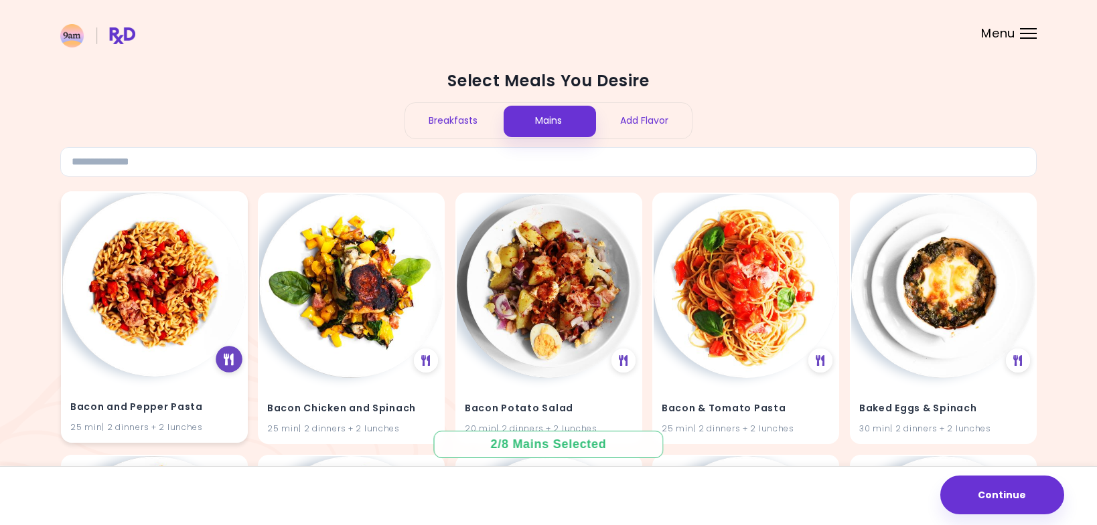
click at [226, 359] on icon at bounding box center [229, 359] width 10 height 12
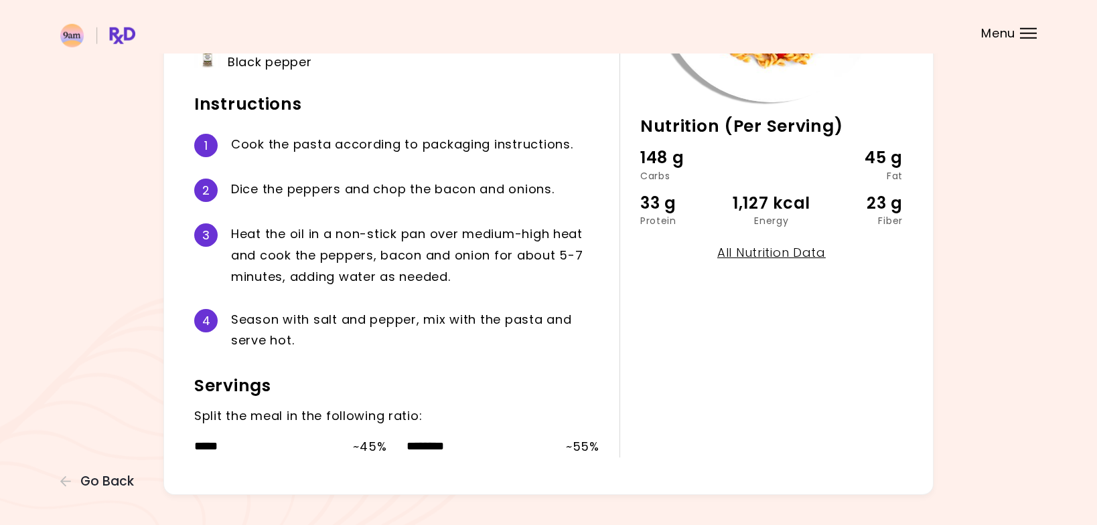
scroll to position [273, 0]
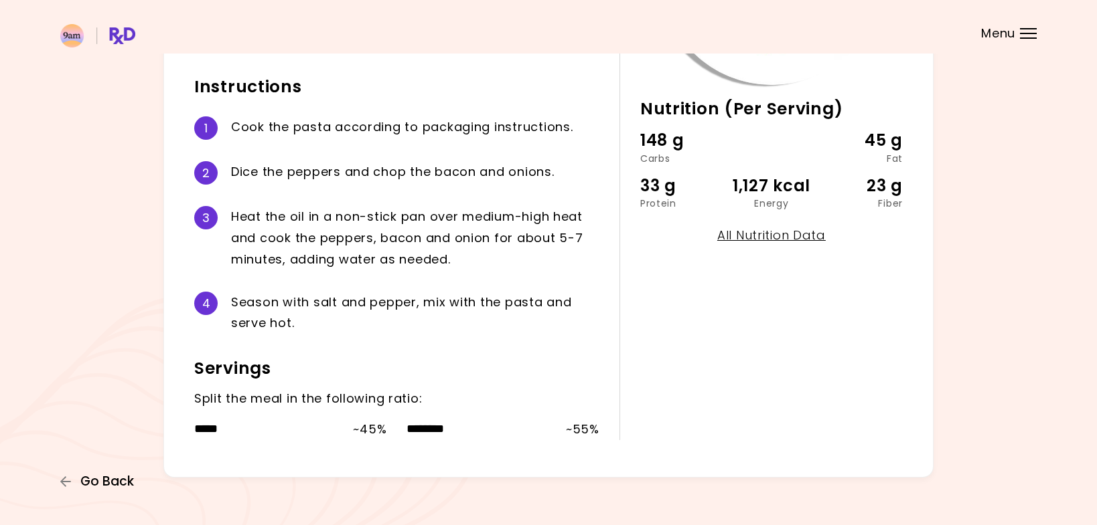
click at [112, 482] on span "Go Back" at bounding box center [107, 482] width 54 height 15
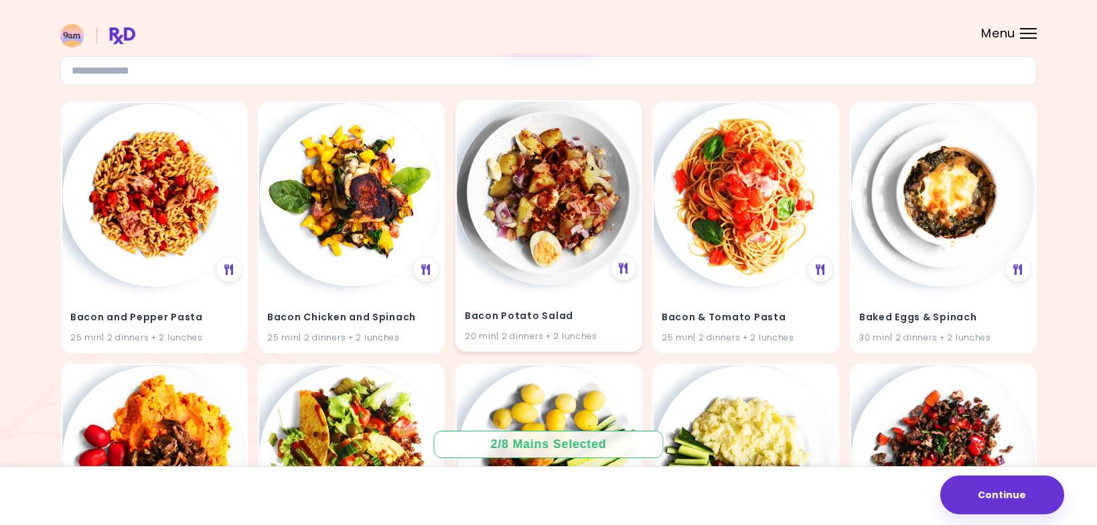
scroll to position [364, 0]
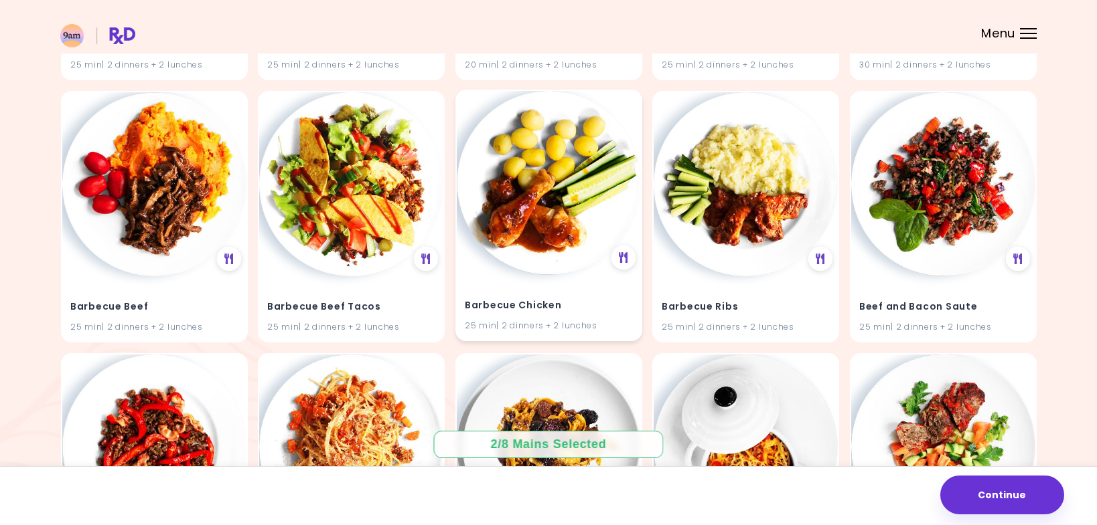
click at [568, 163] on img at bounding box center [549, 183] width 184 height 184
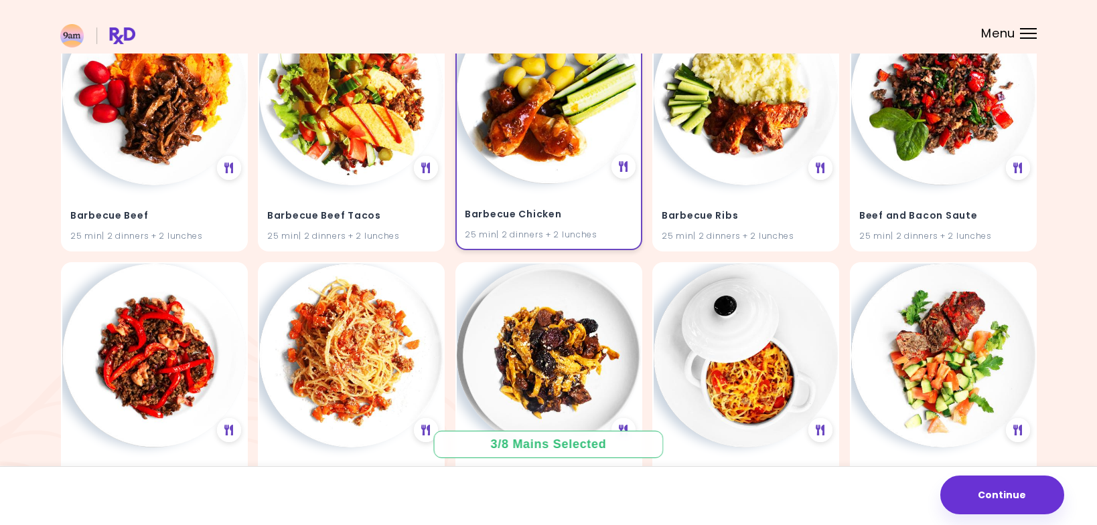
scroll to position [592, 0]
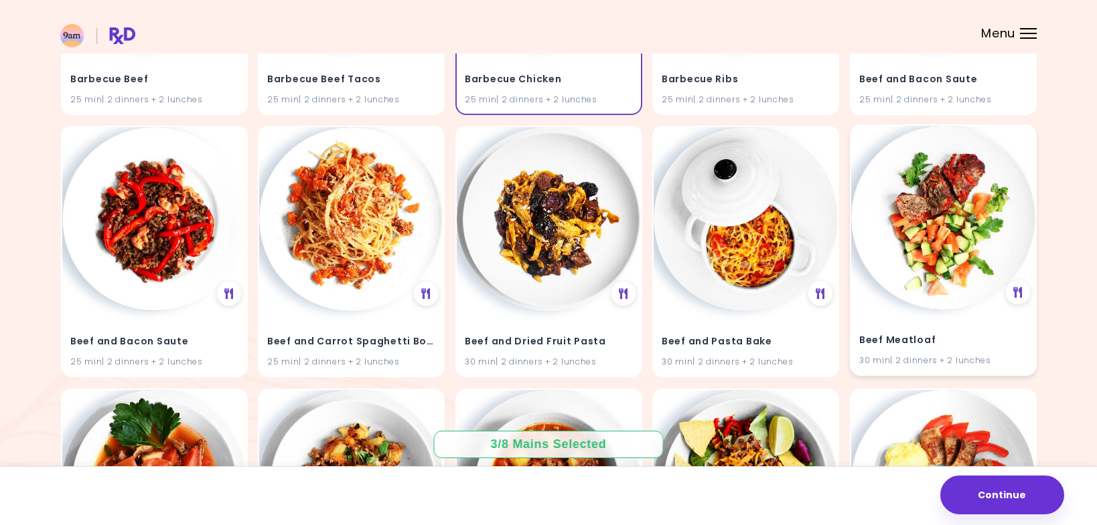
click at [952, 216] on img at bounding box center [943, 218] width 184 height 184
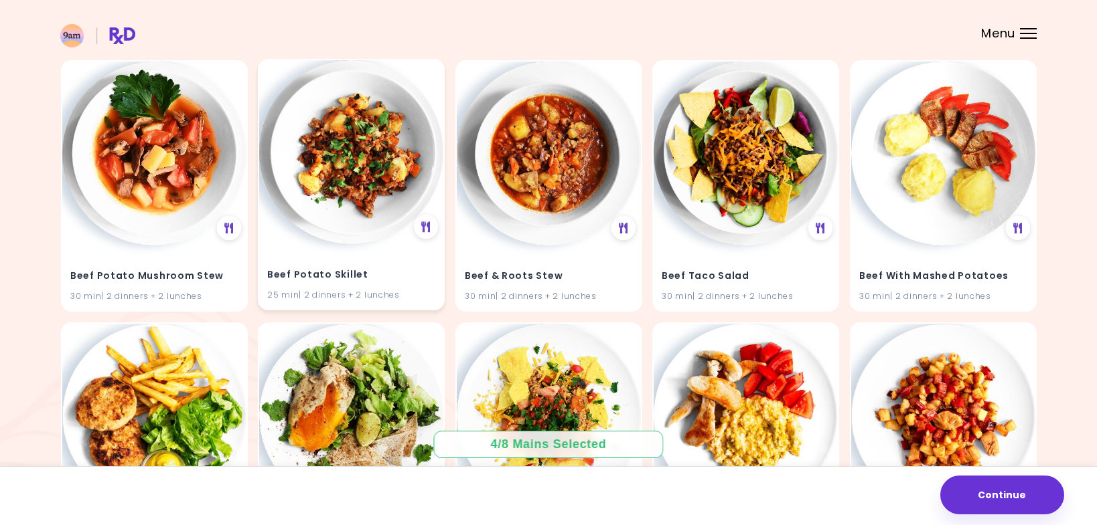
scroll to position [1057, 0]
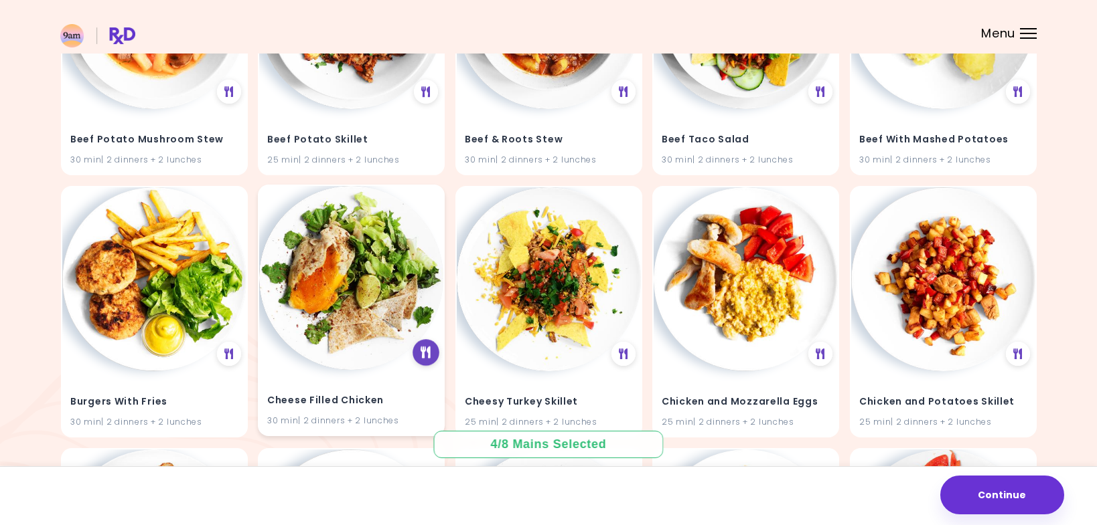
click at [426, 351] on icon at bounding box center [425, 353] width 10 height 12
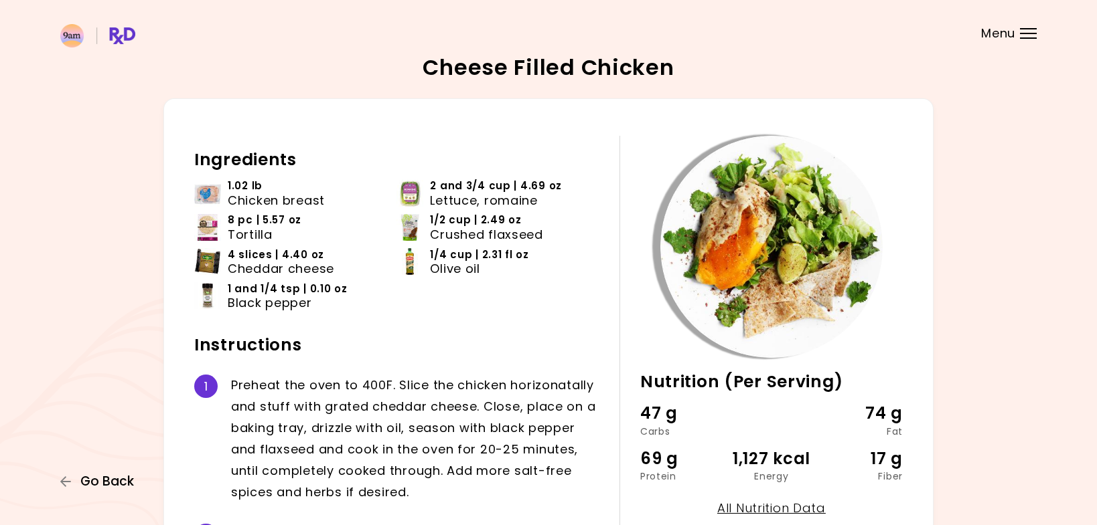
click at [106, 481] on span "Go Back" at bounding box center [107, 482] width 54 height 15
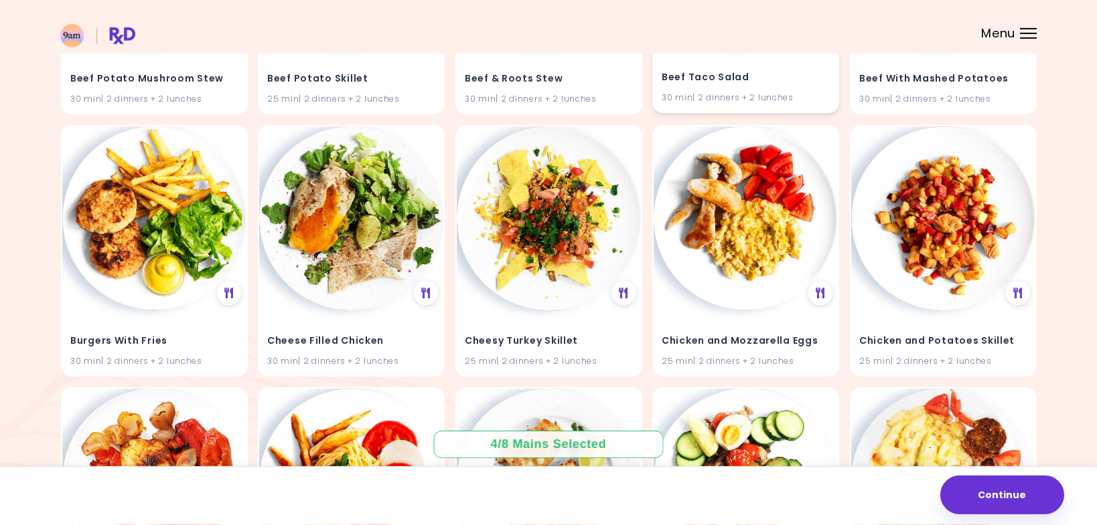
scroll to position [1138, 0]
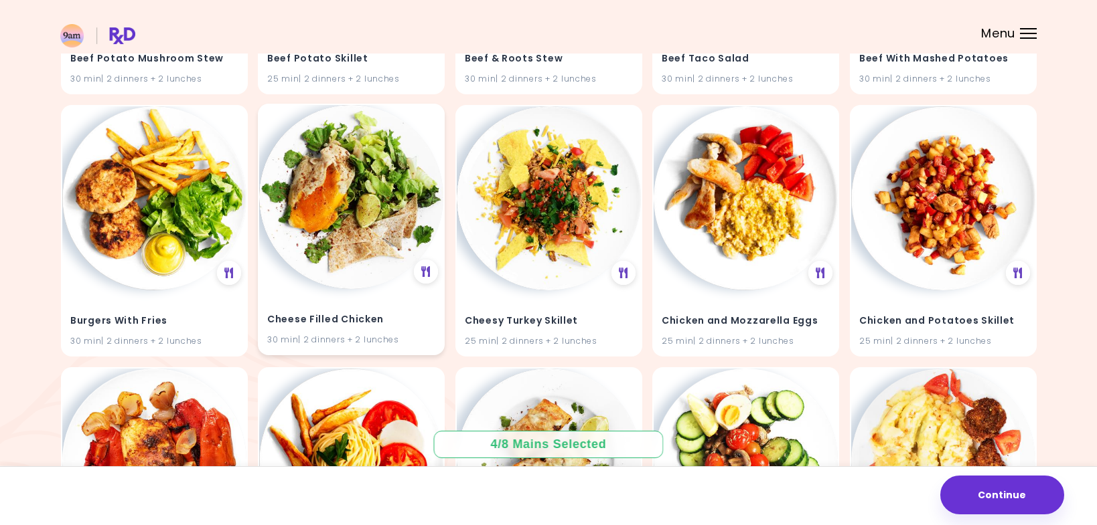
click at [350, 222] on img at bounding box center [351, 197] width 184 height 184
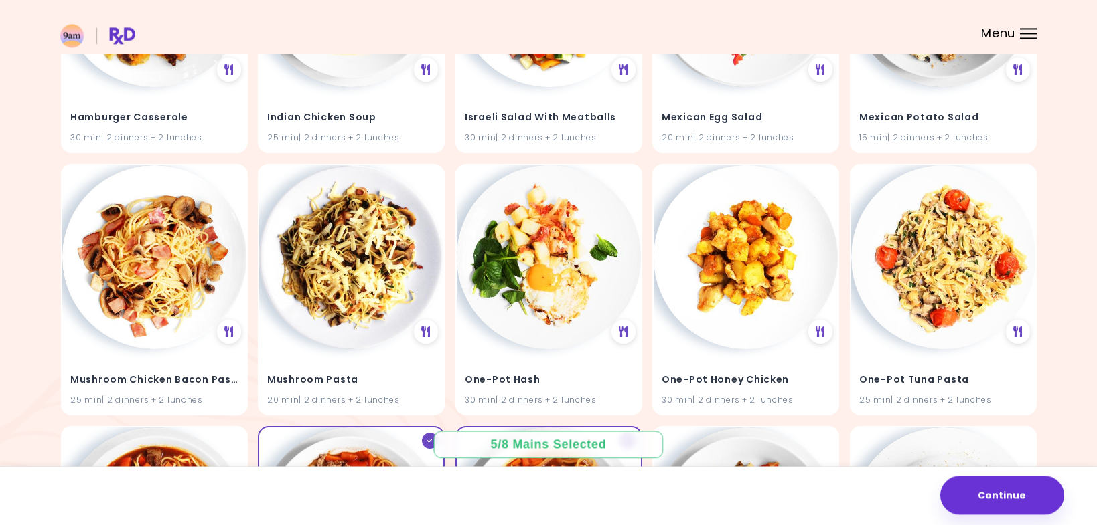
scroll to position [2221, 0]
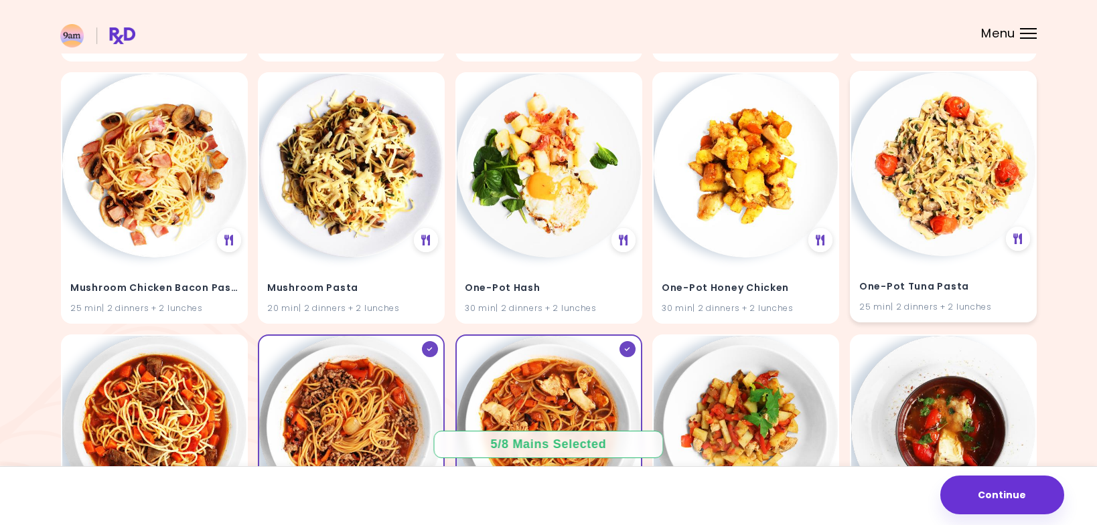
click at [973, 179] on img at bounding box center [943, 164] width 184 height 184
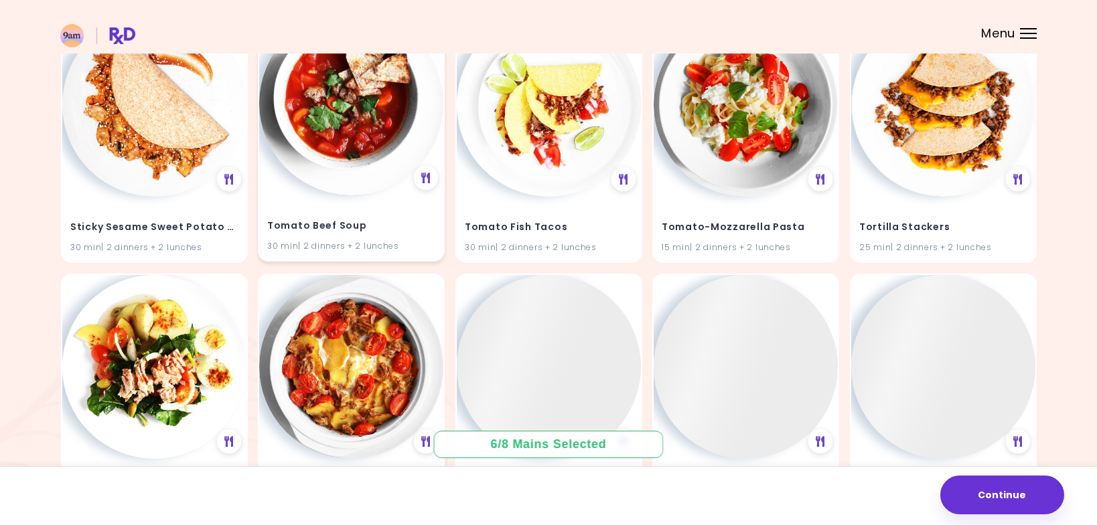
scroll to position [2933, 0]
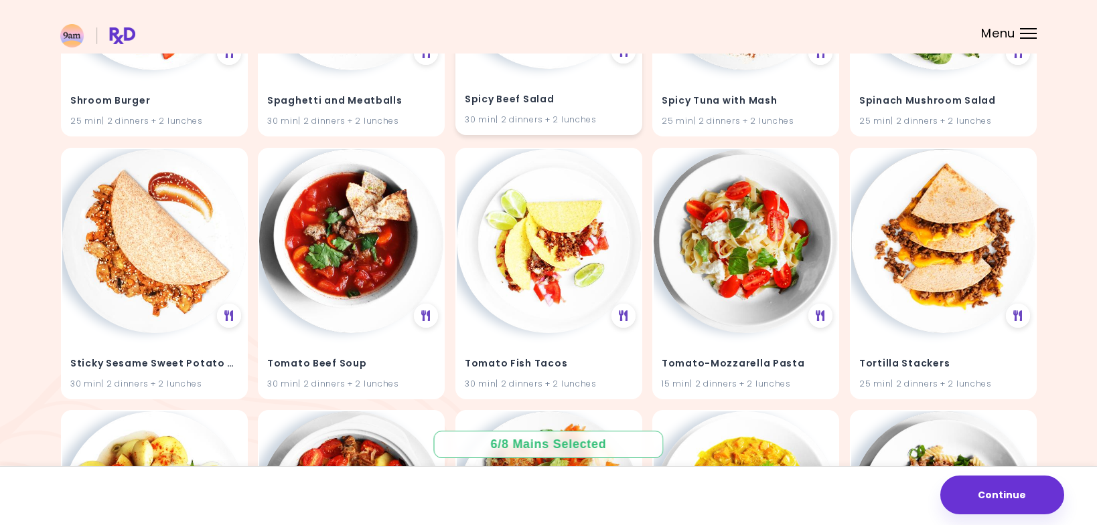
click at [540, 78] on div "Spicy Beef Salad 30 min | 2 dinners + 2 lunches" at bounding box center [549, 102] width 184 height 66
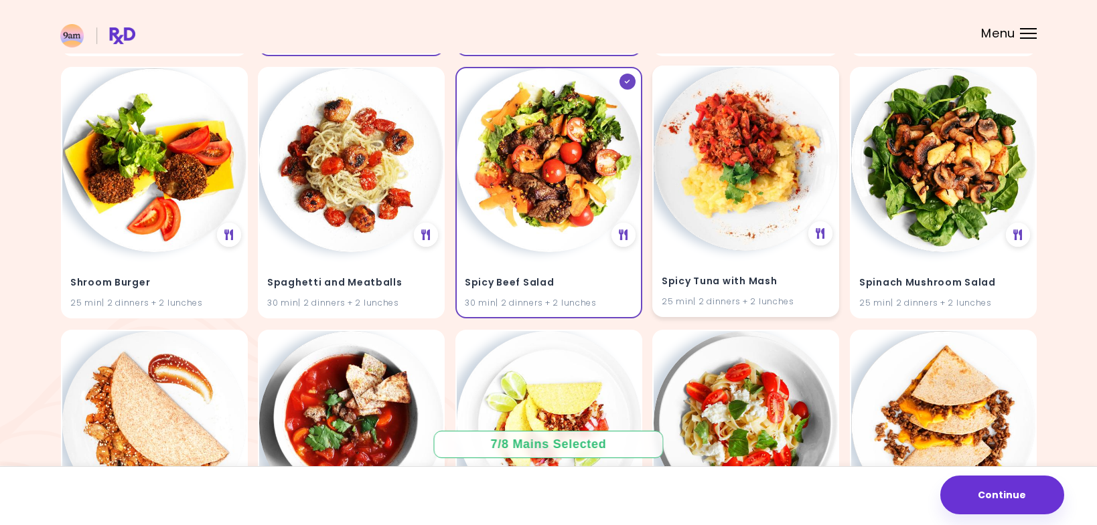
scroll to position [2615, 0]
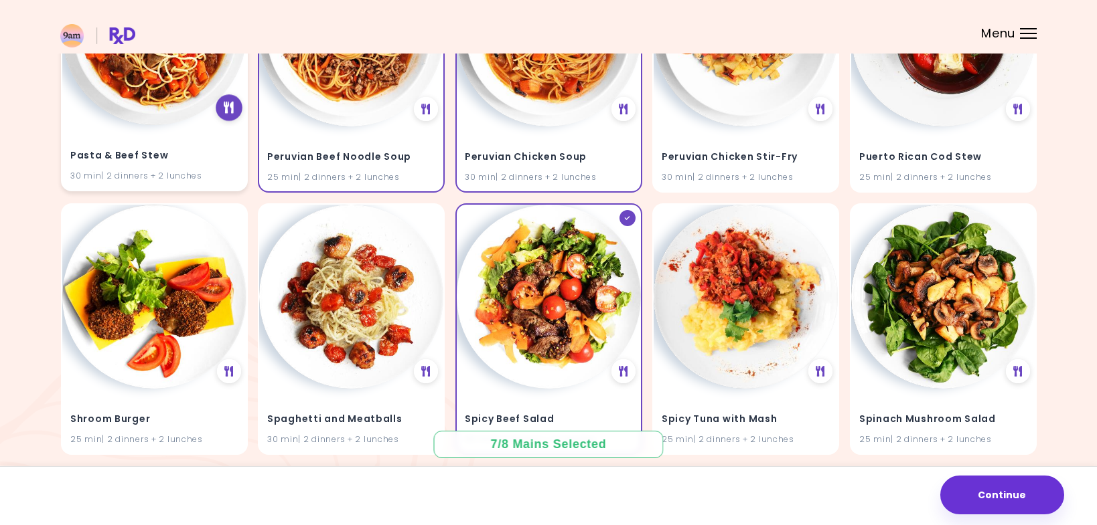
click at [225, 104] on icon at bounding box center [229, 108] width 10 height 12
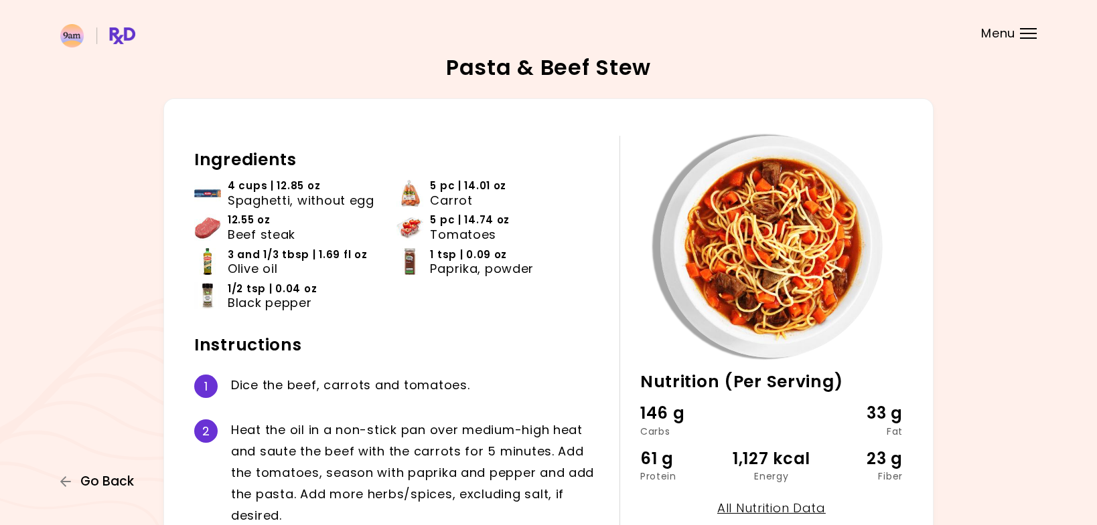
click at [108, 481] on span "Go Back" at bounding box center [107, 482] width 54 height 15
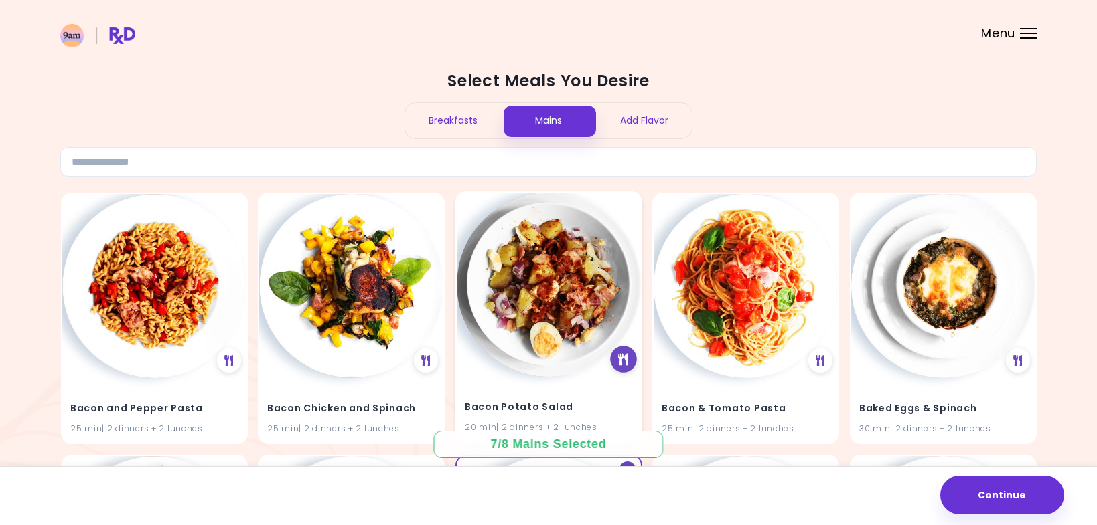
click at [624, 359] on icon at bounding box center [623, 359] width 10 height 12
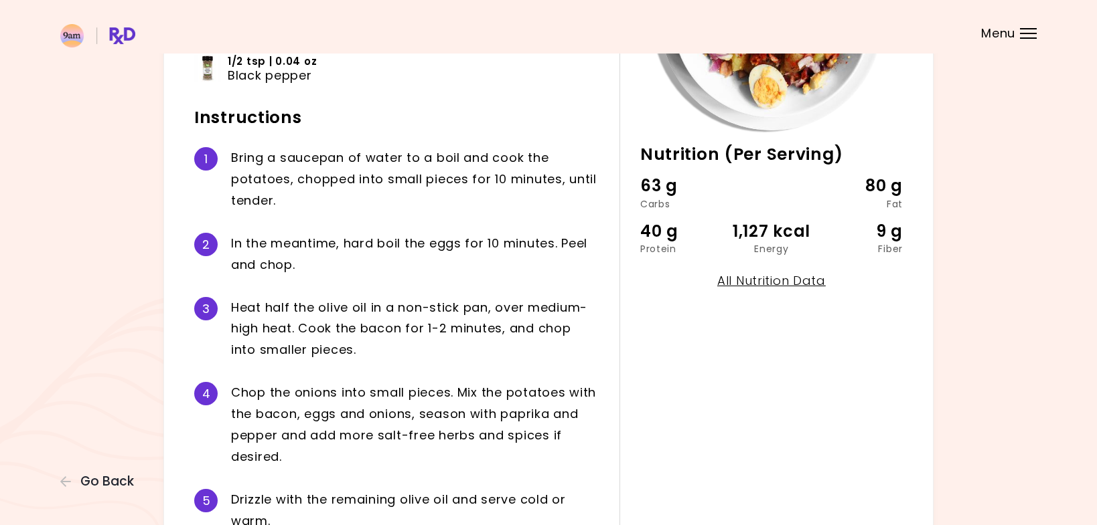
scroll to position [91, 0]
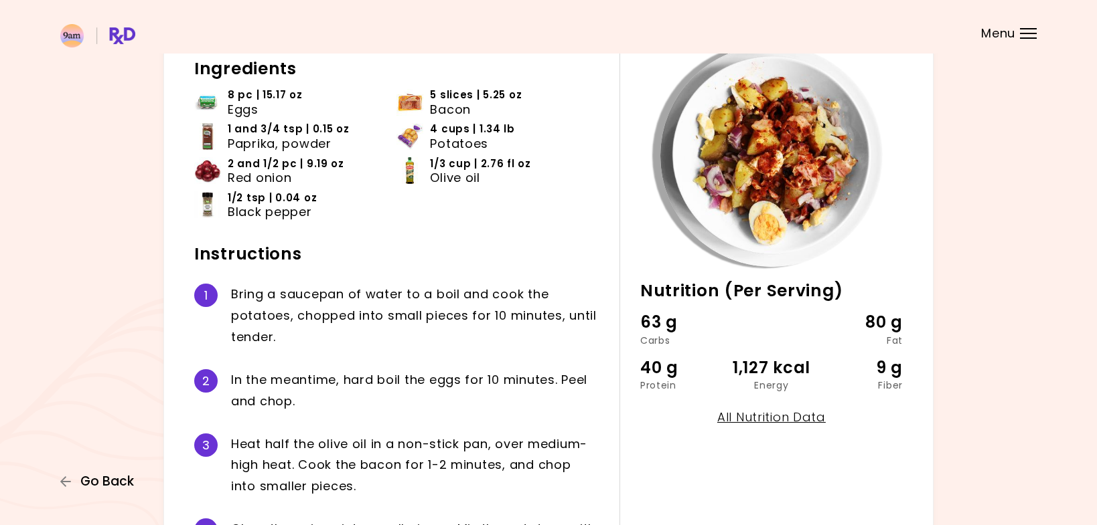
click at [102, 486] on span "Go Back" at bounding box center [107, 482] width 54 height 15
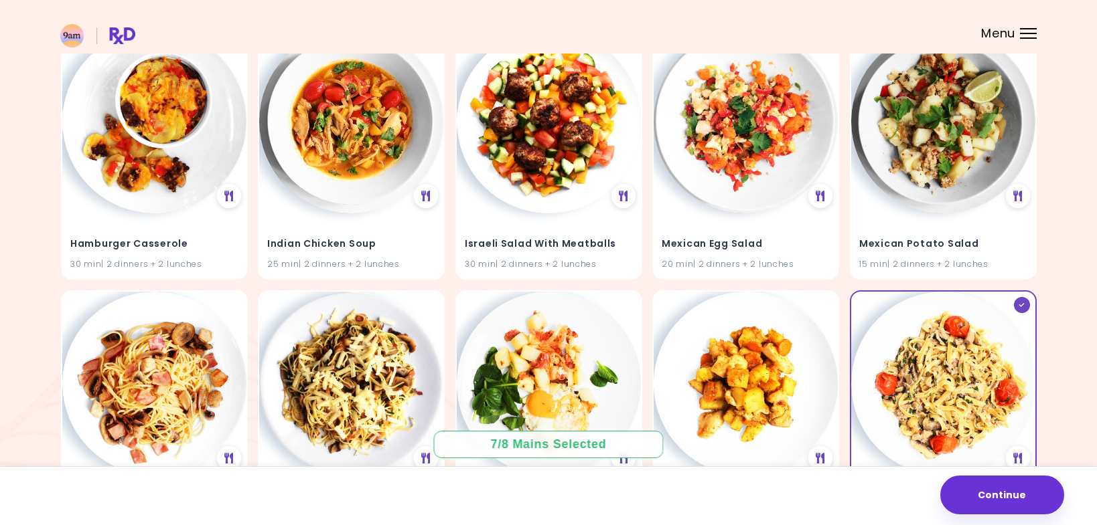
scroll to position [2094, 0]
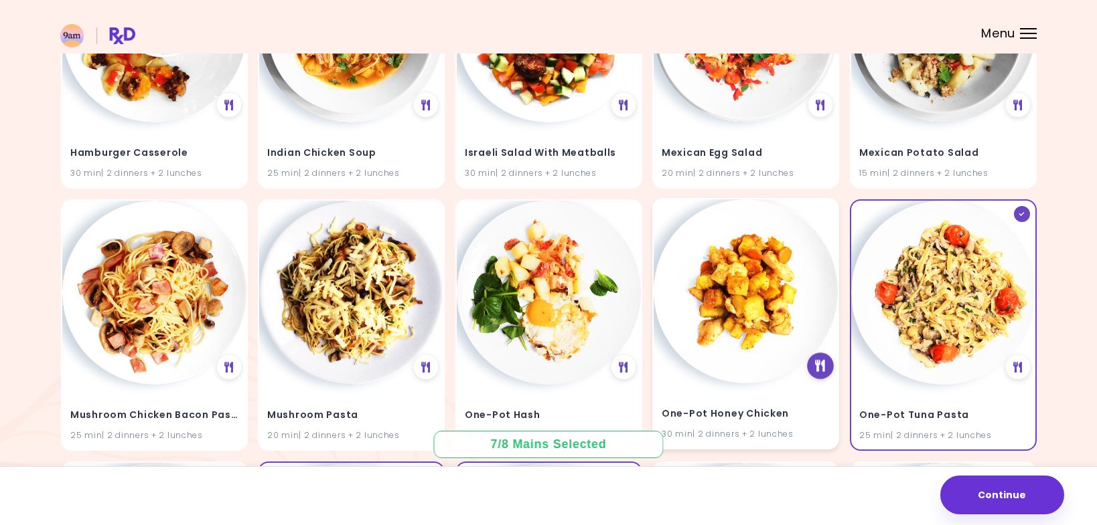
click at [821, 366] on icon at bounding box center [820, 366] width 10 height 12
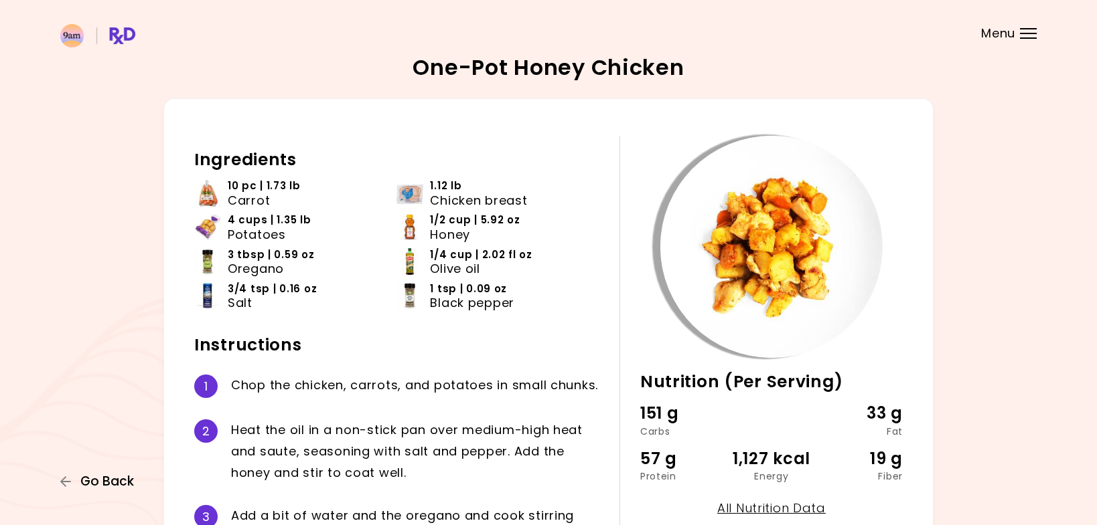
click at [108, 481] on span "Go Back" at bounding box center [107, 482] width 54 height 15
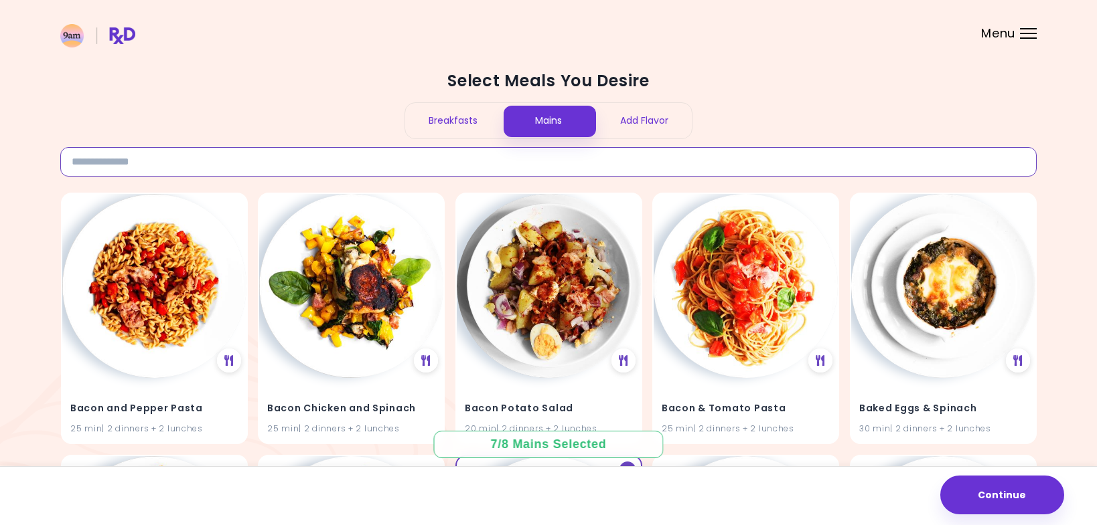
click at [258, 157] on input at bounding box center [548, 161] width 976 height 29
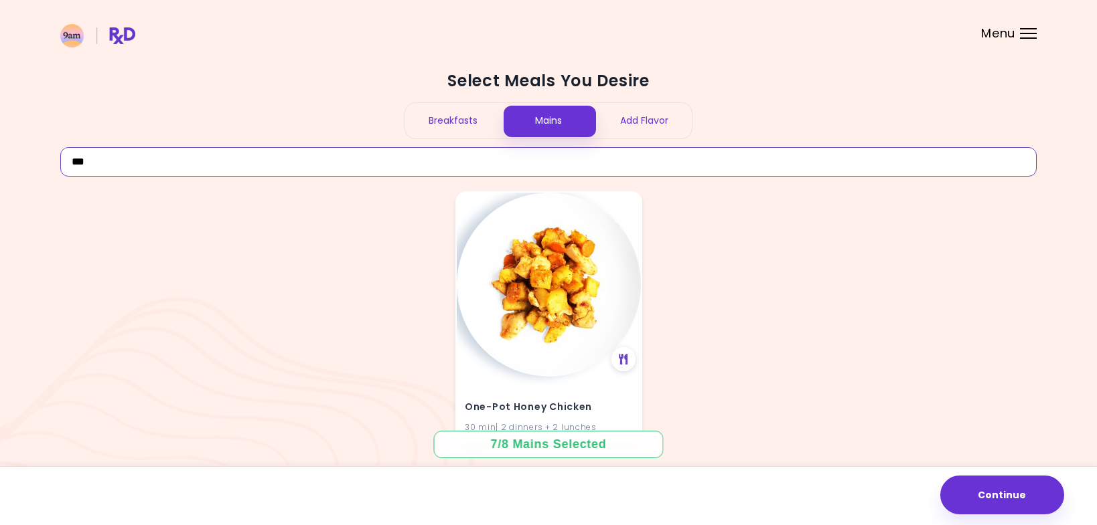
type input "***"
click at [583, 269] on img at bounding box center [549, 285] width 184 height 184
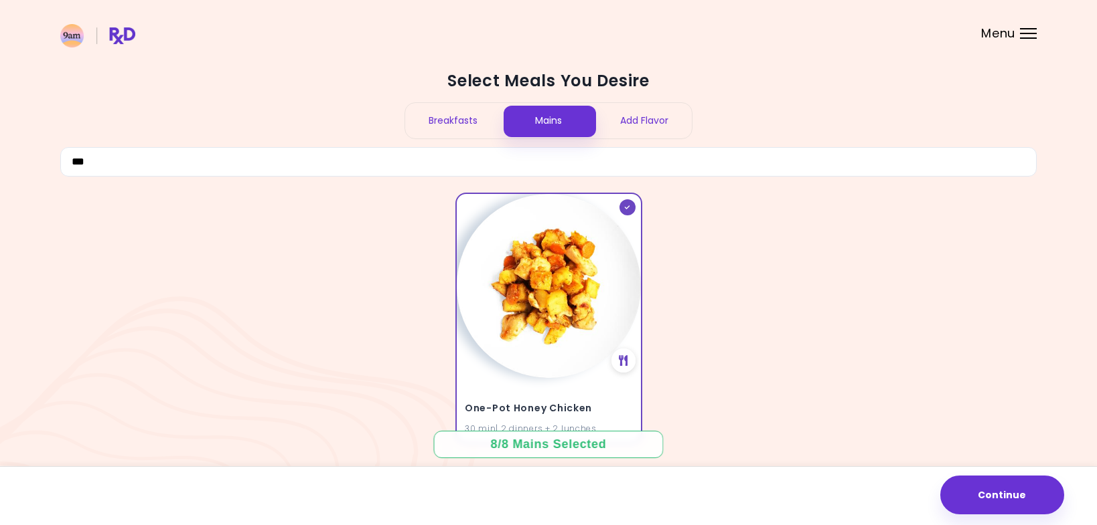
click at [645, 123] on div "Add Flavor" at bounding box center [644, 120] width 96 height 35
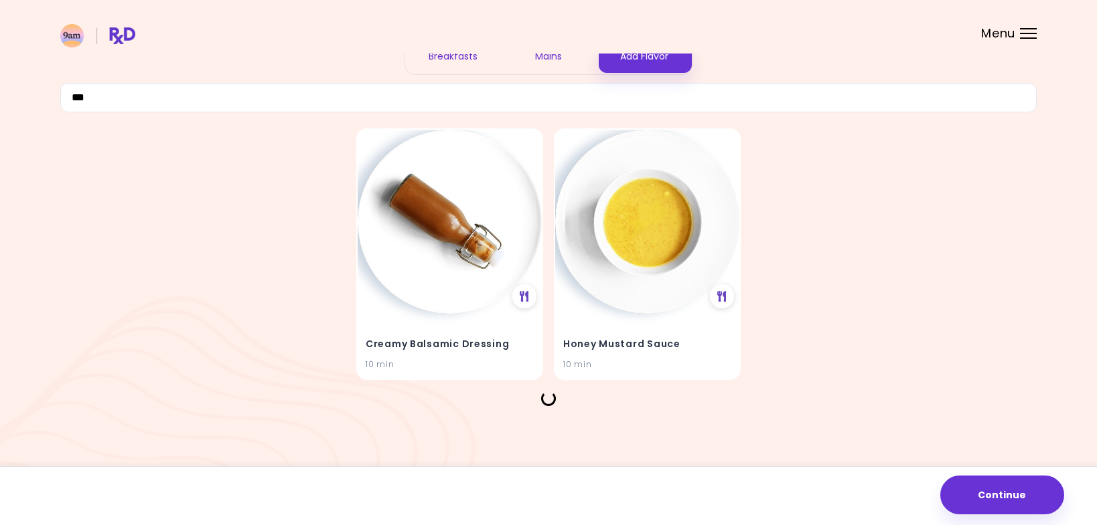
scroll to position [42, 0]
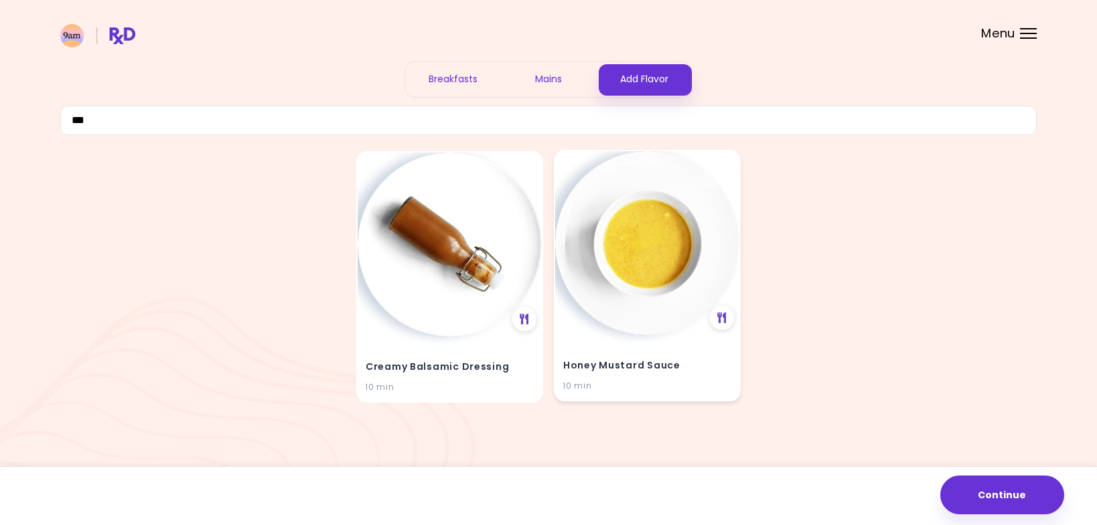
click at [646, 254] on img at bounding box center [647, 243] width 184 height 184
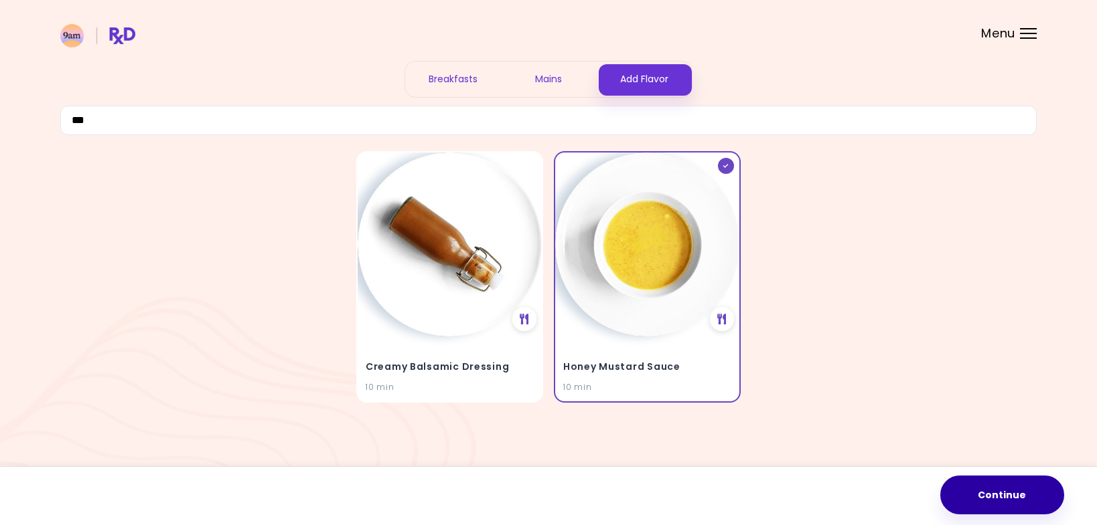
click at [1014, 494] on button "Continue" at bounding box center [1002, 495] width 124 height 39
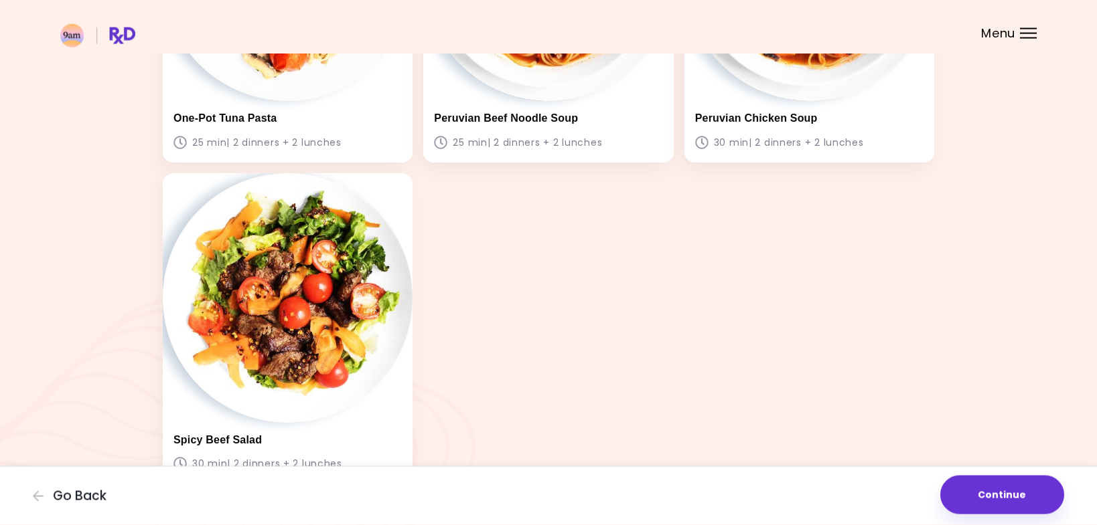
scroll to position [1321, 0]
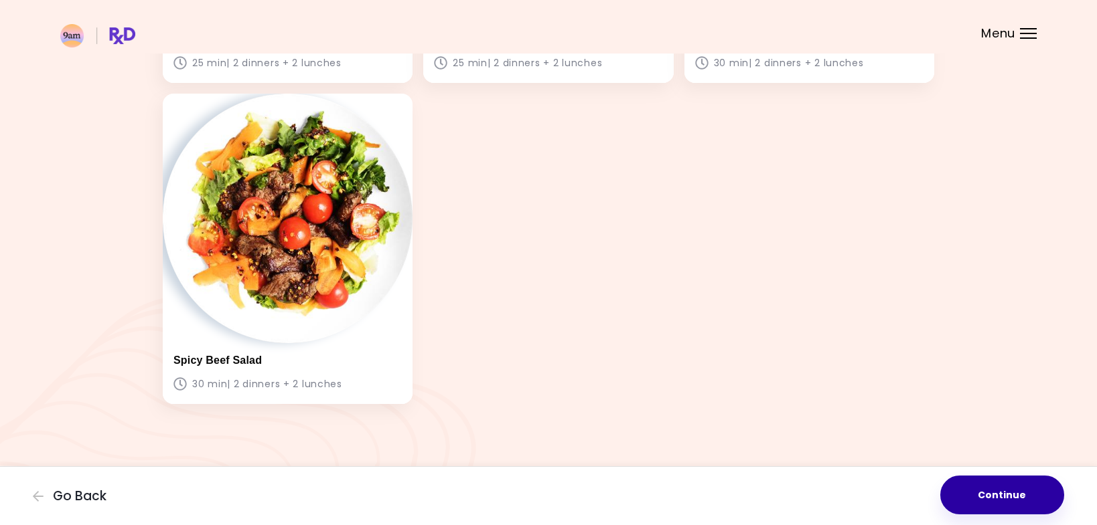
click at [1002, 493] on button "Continue" at bounding box center [1002, 495] width 124 height 39
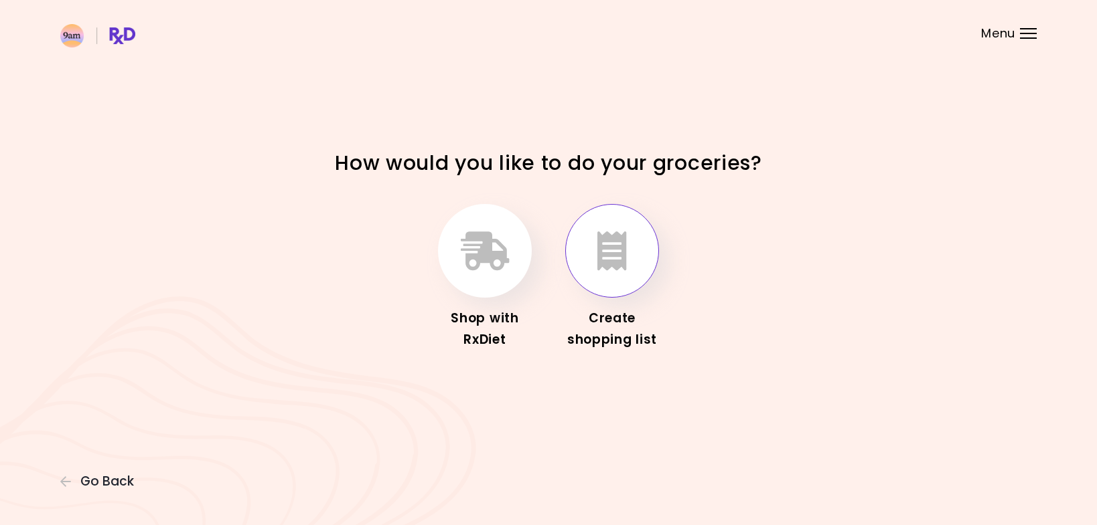
click at [604, 262] on icon "button" at bounding box center [611, 251] width 29 height 39
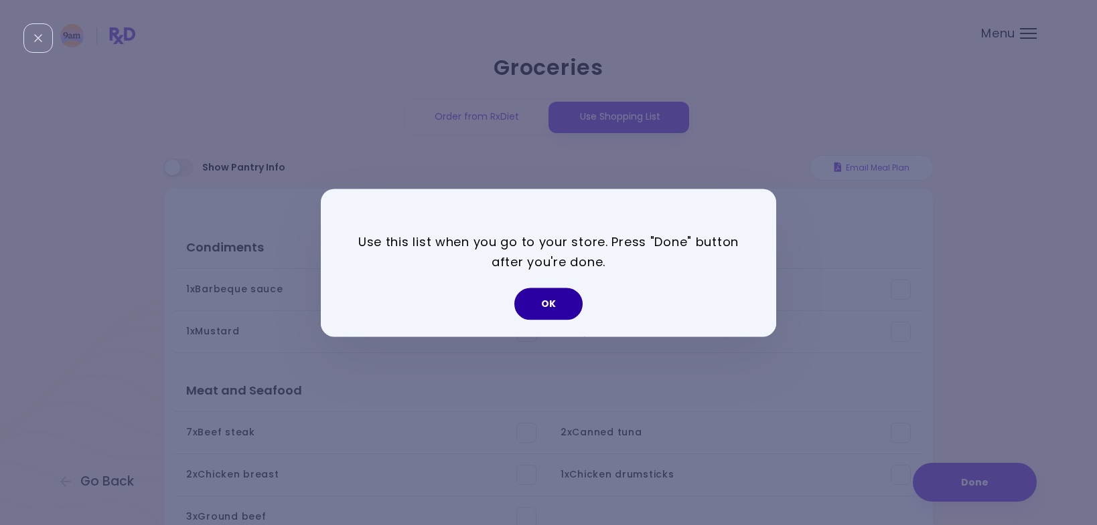
click at [552, 303] on button "OK" at bounding box center [548, 304] width 68 height 32
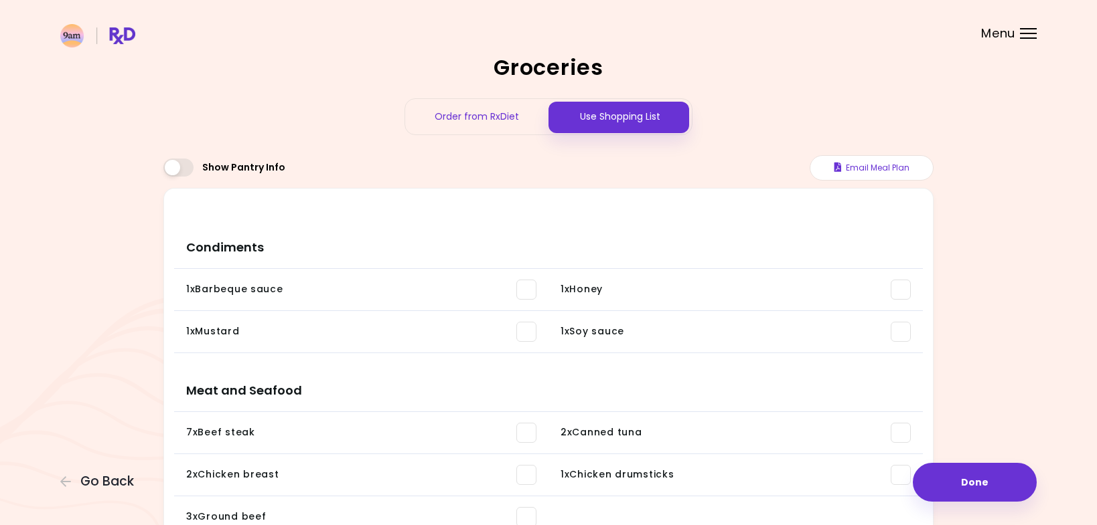
click at [1012, 33] on span "Menu" at bounding box center [998, 33] width 34 height 12
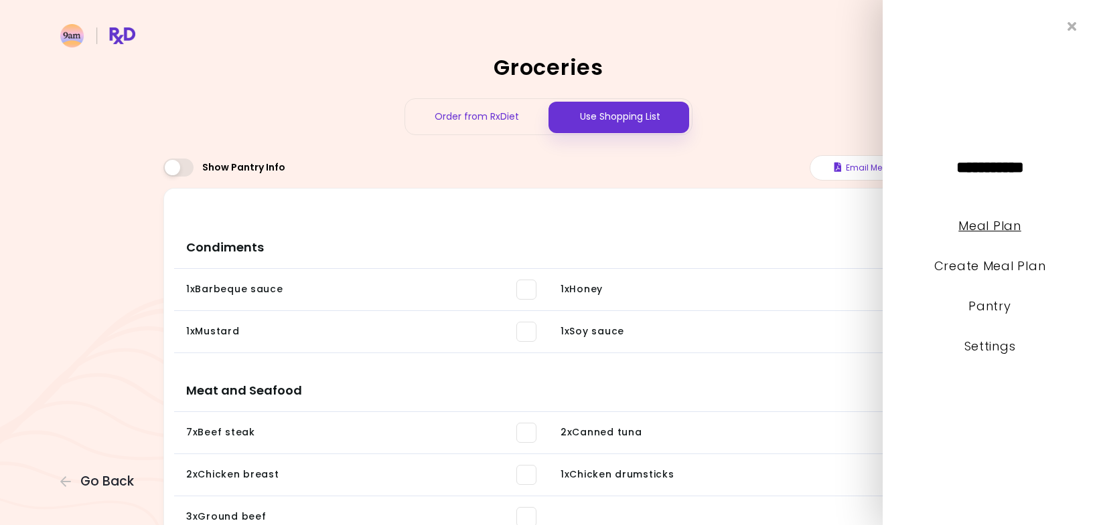
click at [980, 228] on link "Meal Plan" at bounding box center [989, 226] width 62 height 17
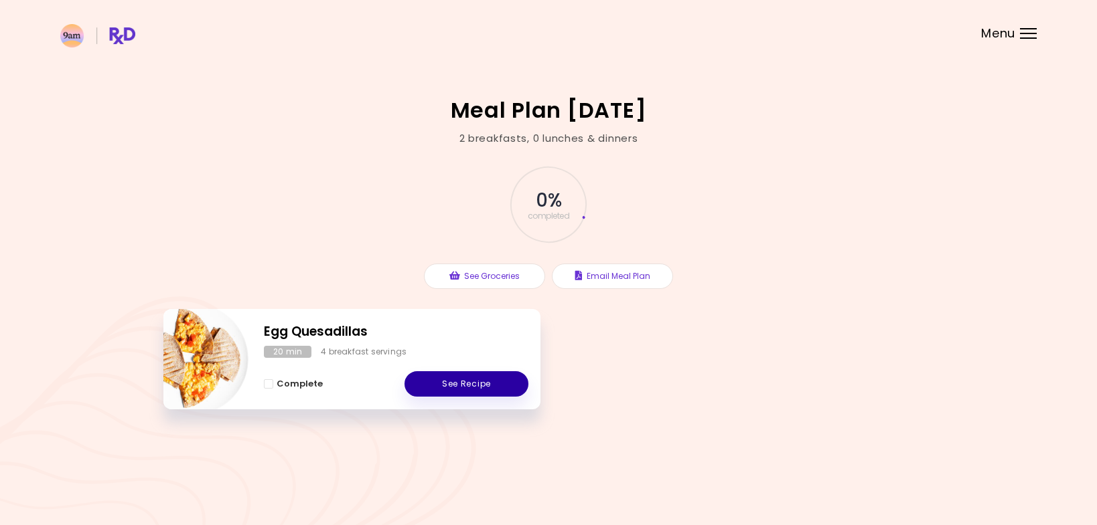
click at [465, 387] on link "See Recipe" at bounding box center [466, 384] width 124 height 25
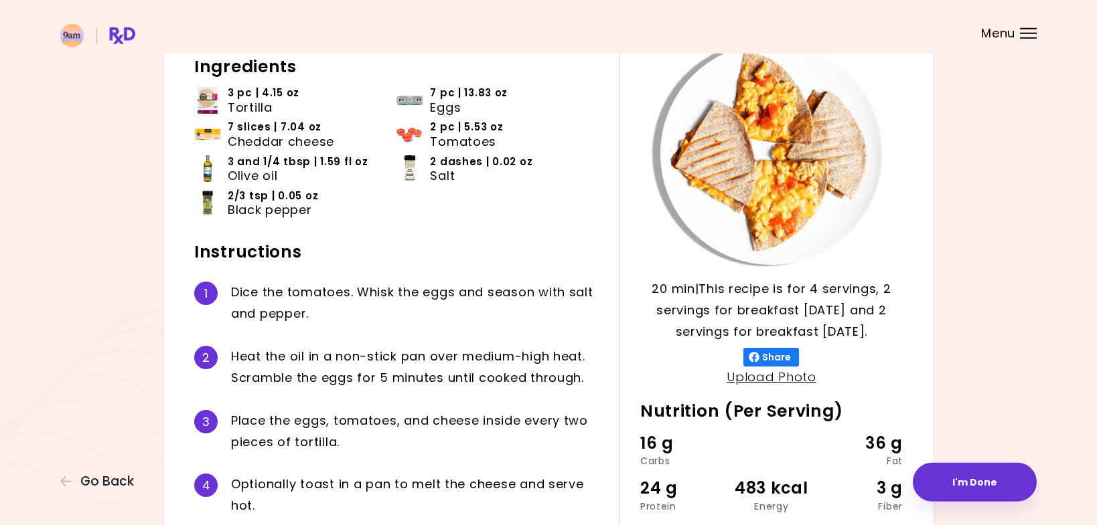
scroll to position [91, 0]
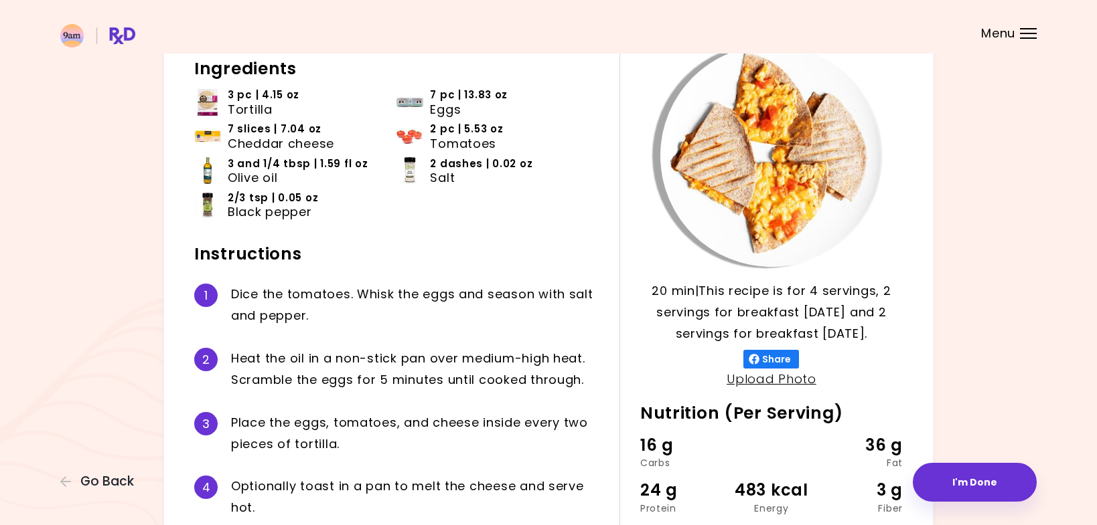
click at [228, 102] on span "Tortilla" at bounding box center [250, 109] width 45 height 15
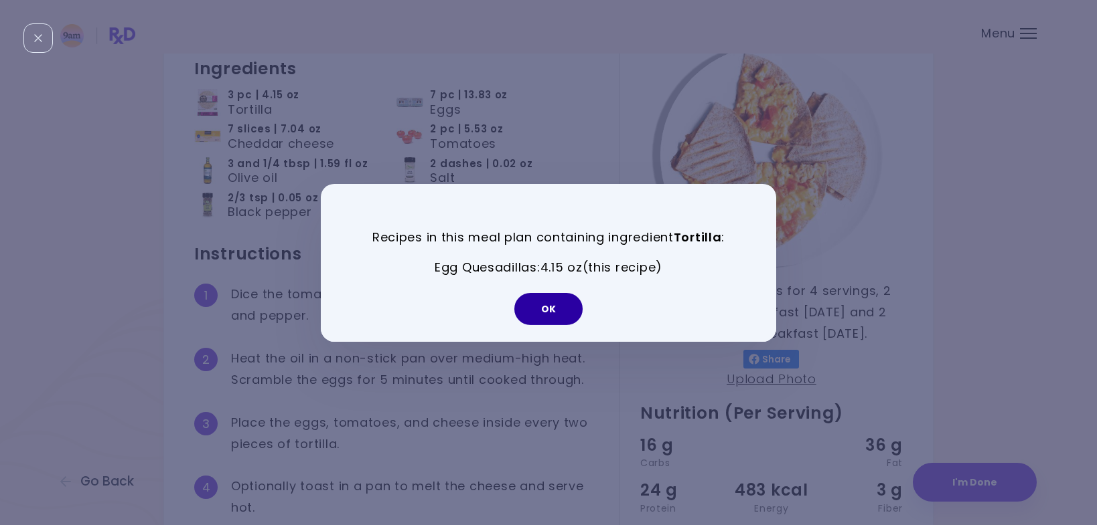
click at [549, 310] on button "OK" at bounding box center [548, 309] width 68 height 32
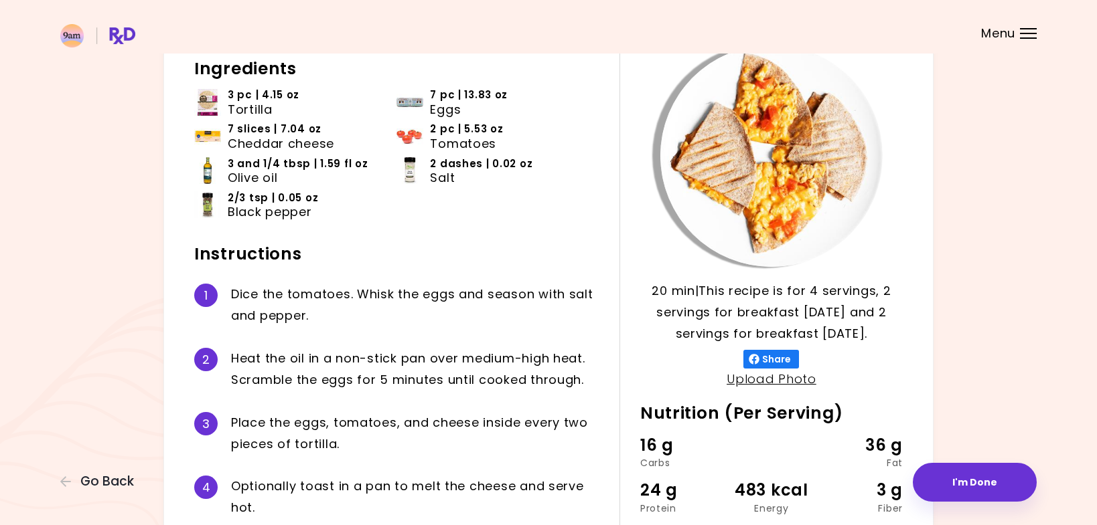
click at [254, 137] on span "Cheddar cheese" at bounding box center [281, 144] width 106 height 15
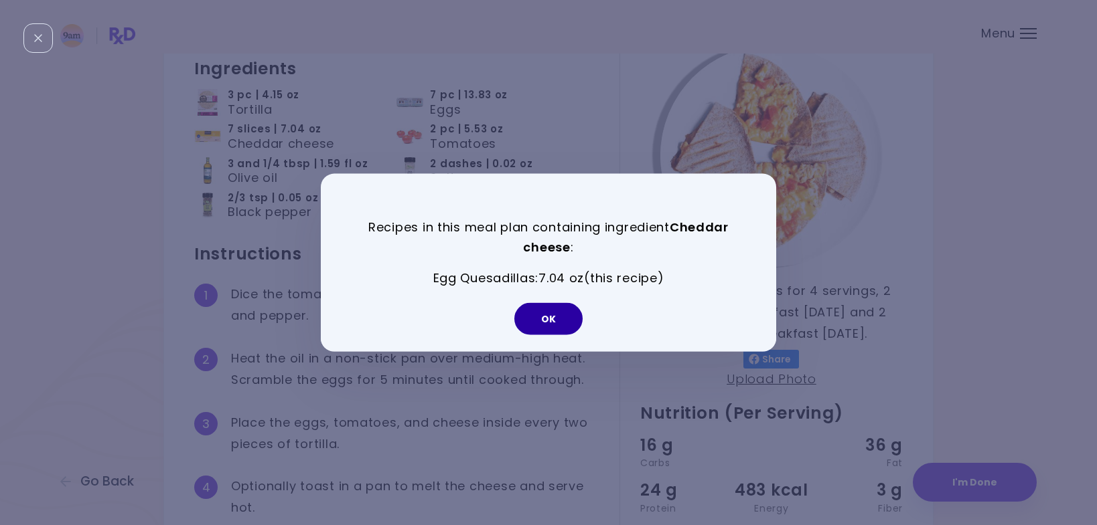
click at [549, 321] on button "OK" at bounding box center [548, 319] width 68 height 32
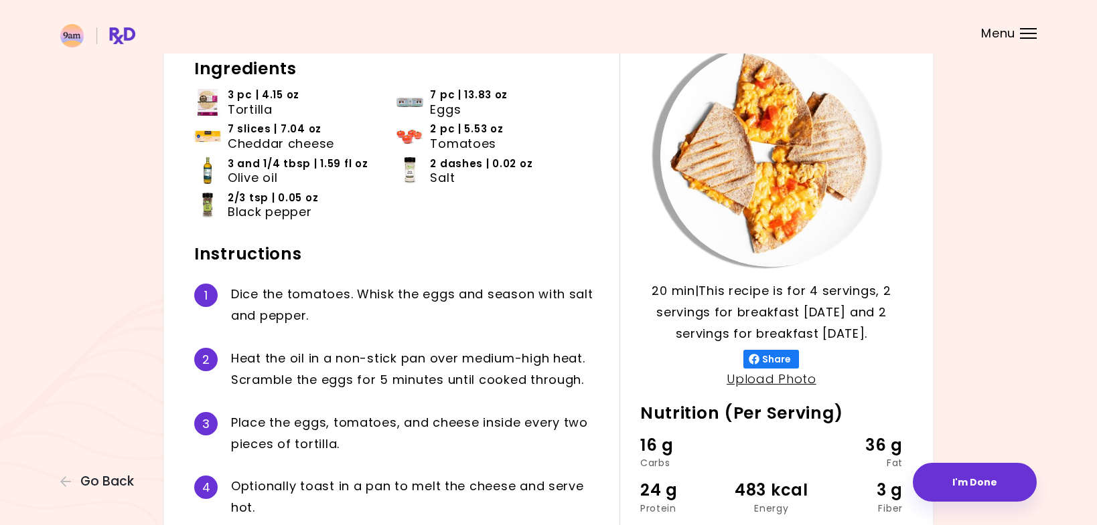
click at [462, 133] on span "2 pc | 5.53 oz" at bounding box center [466, 129] width 73 height 15
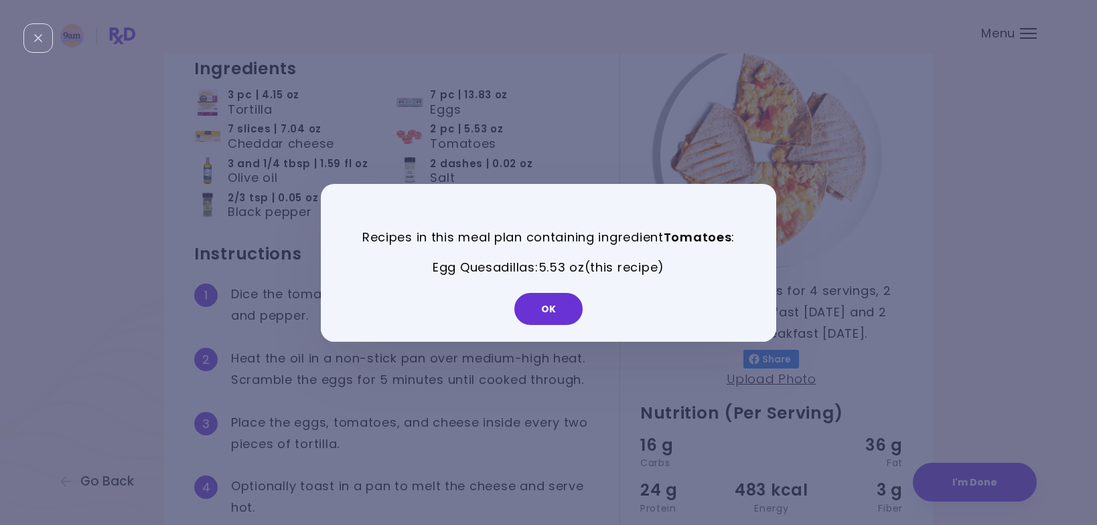
click at [538, 120] on div "Recipes in this meal plan containing ingredient Tomatoes : Egg Quesadillas : 5.…" at bounding box center [548, 262] width 1097 height 525
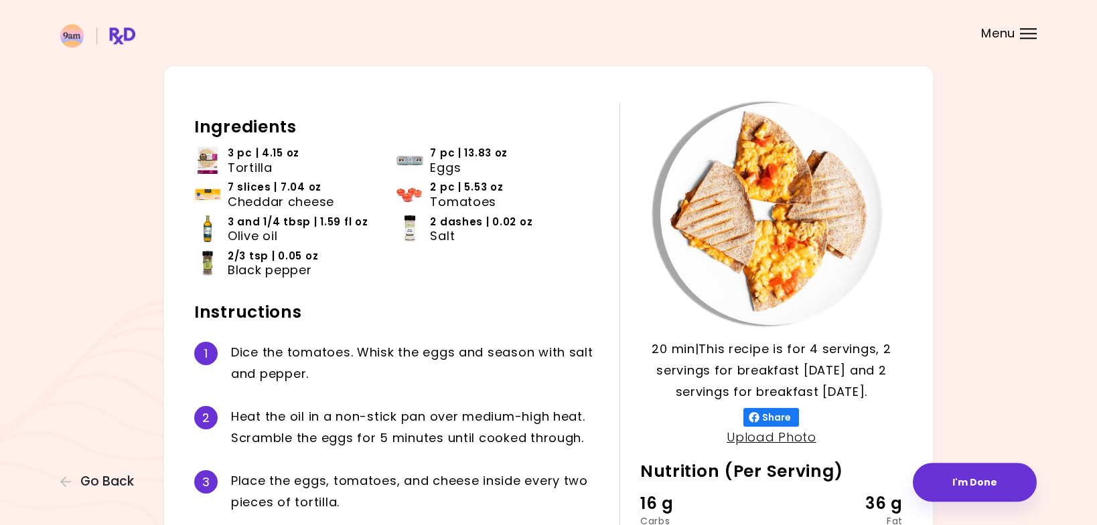
scroll to position [12, 0]
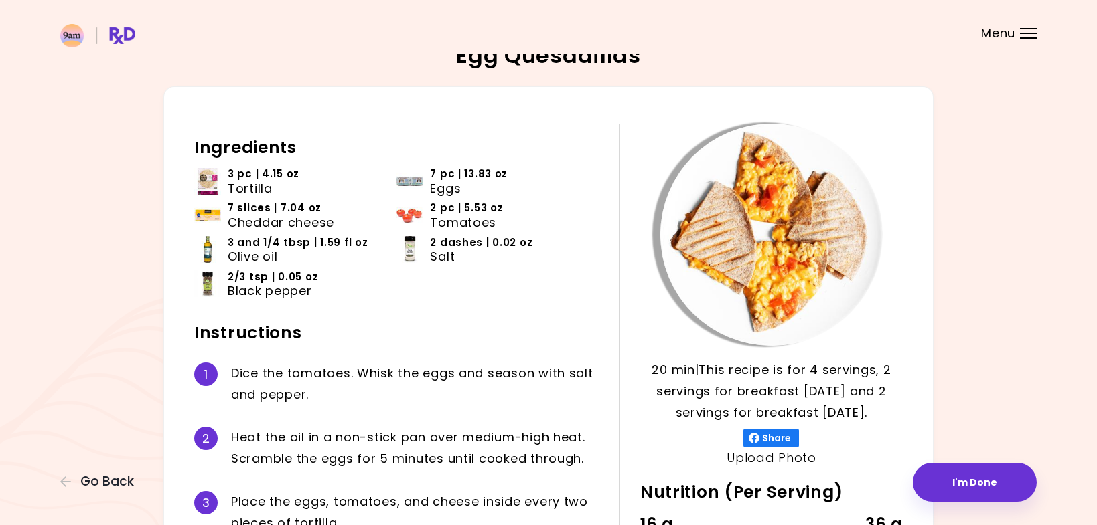
click at [1000, 37] on span "Menu" at bounding box center [998, 33] width 34 height 12
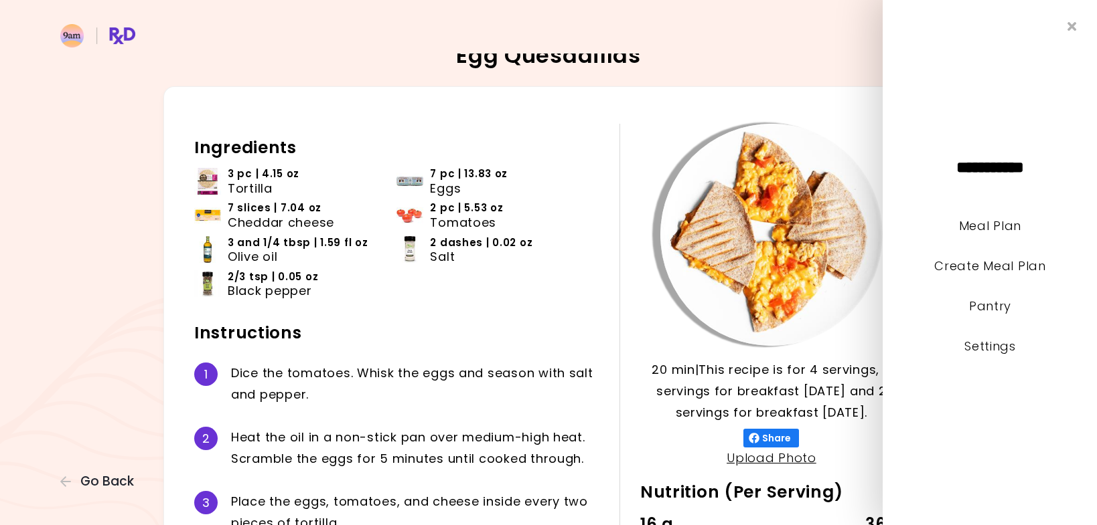
click at [1000, 37] on div "**********" at bounding box center [989, 262] width 214 height 525
click at [1070, 25] on icon "Close" at bounding box center [1072, 26] width 13 height 9
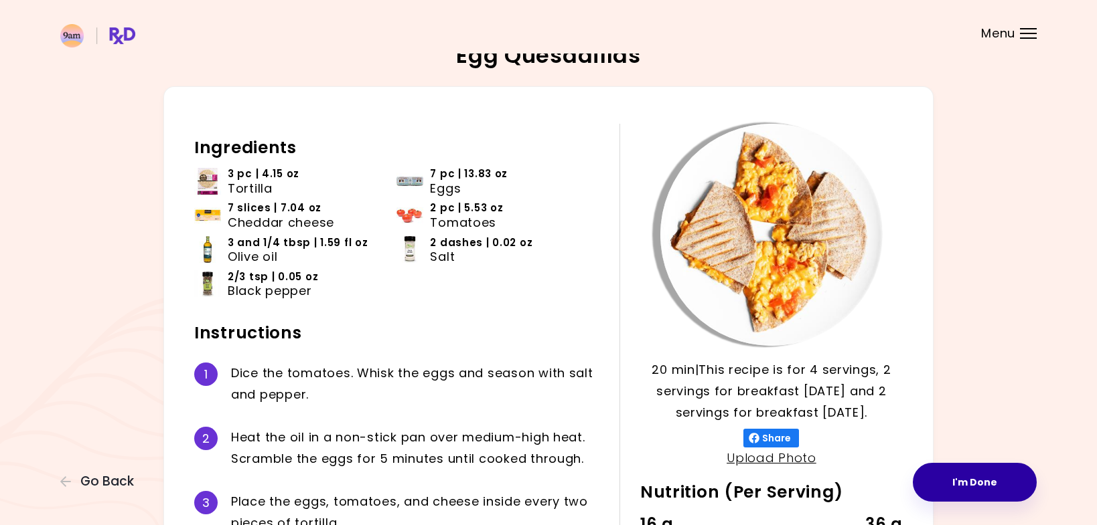
click at [989, 491] on button "I'm Done" at bounding box center [974, 482] width 124 height 39
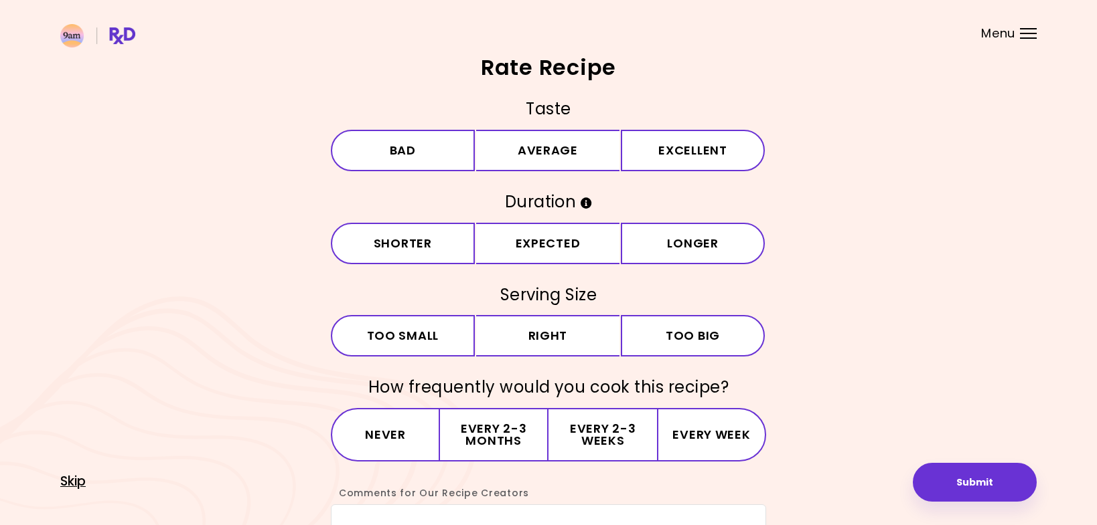
click at [82, 481] on span "Skip" at bounding box center [72, 482] width 25 height 15
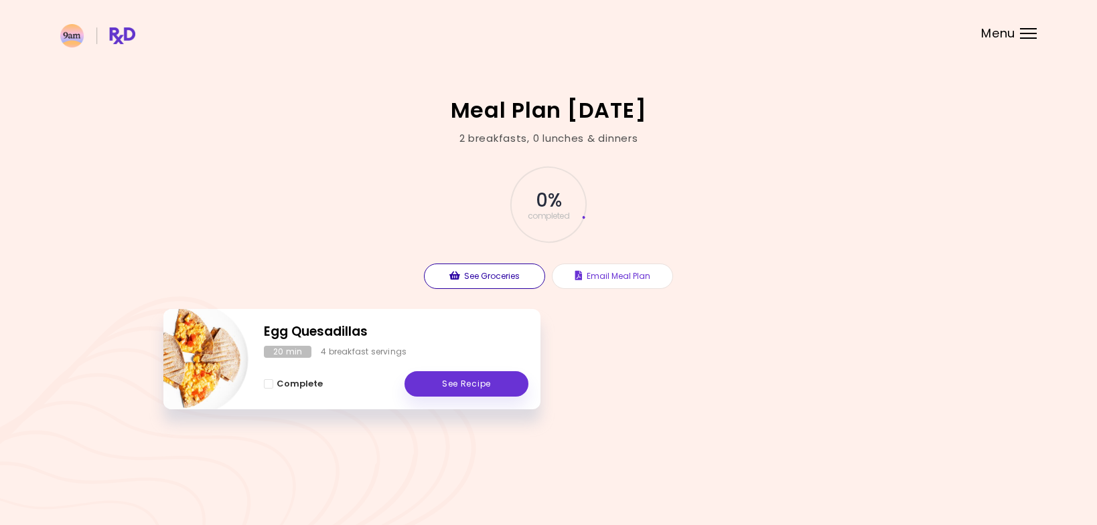
click at [479, 272] on button "See Groceries" at bounding box center [484, 276] width 121 height 25
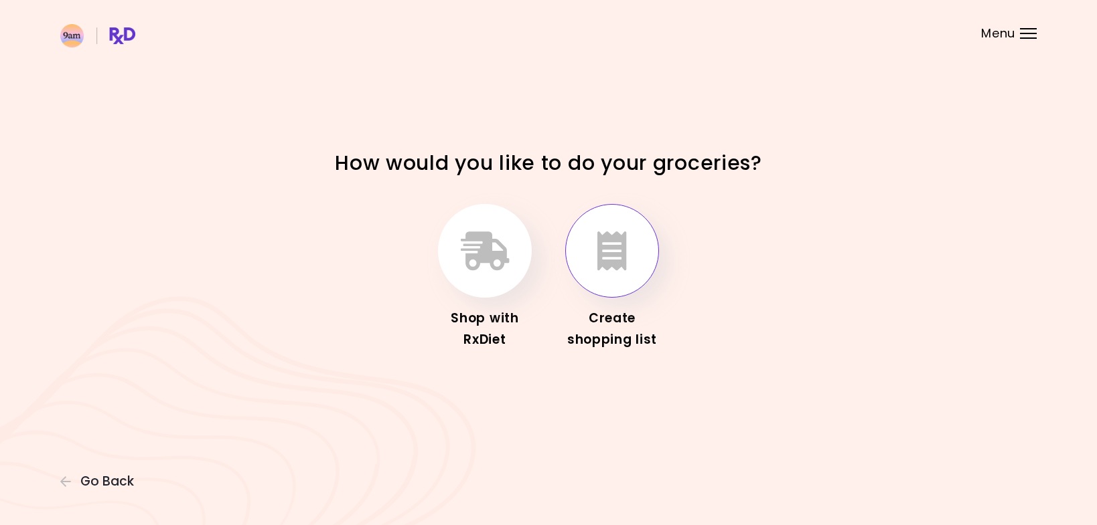
click at [622, 250] on icon "button" at bounding box center [611, 251] width 29 height 39
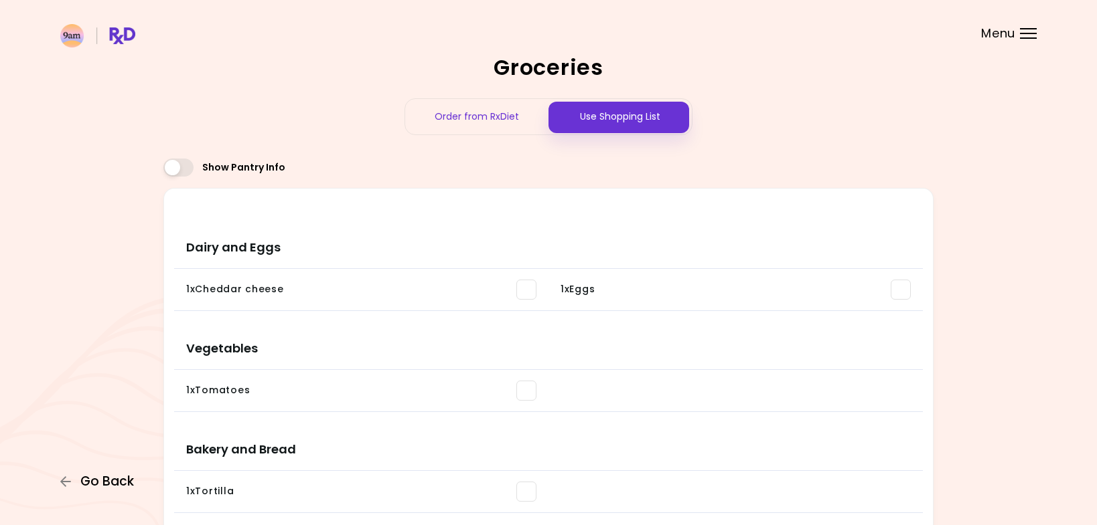
click at [90, 483] on span "Go Back" at bounding box center [107, 482] width 54 height 15
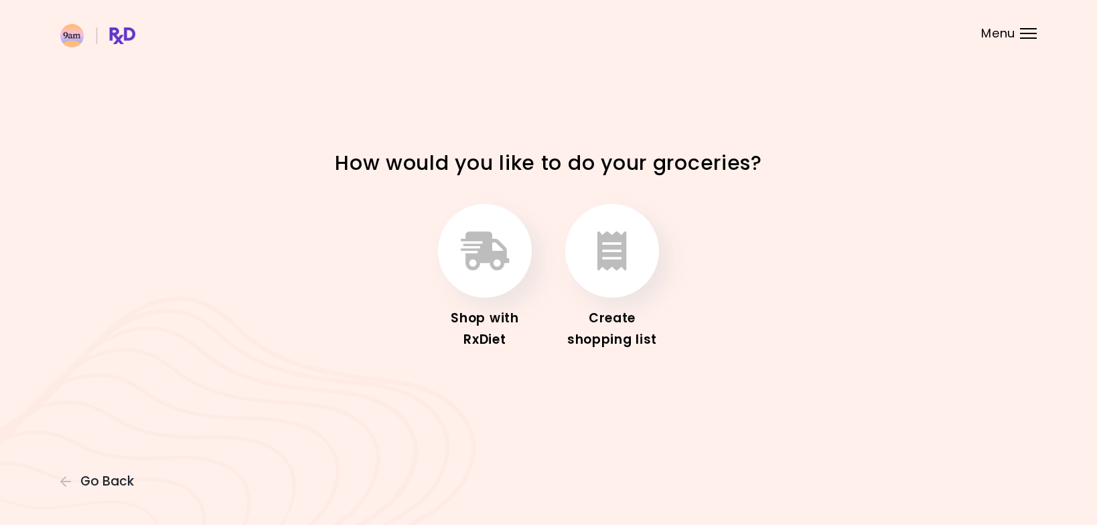
click at [90, 483] on span "Go Back" at bounding box center [107, 482] width 54 height 15
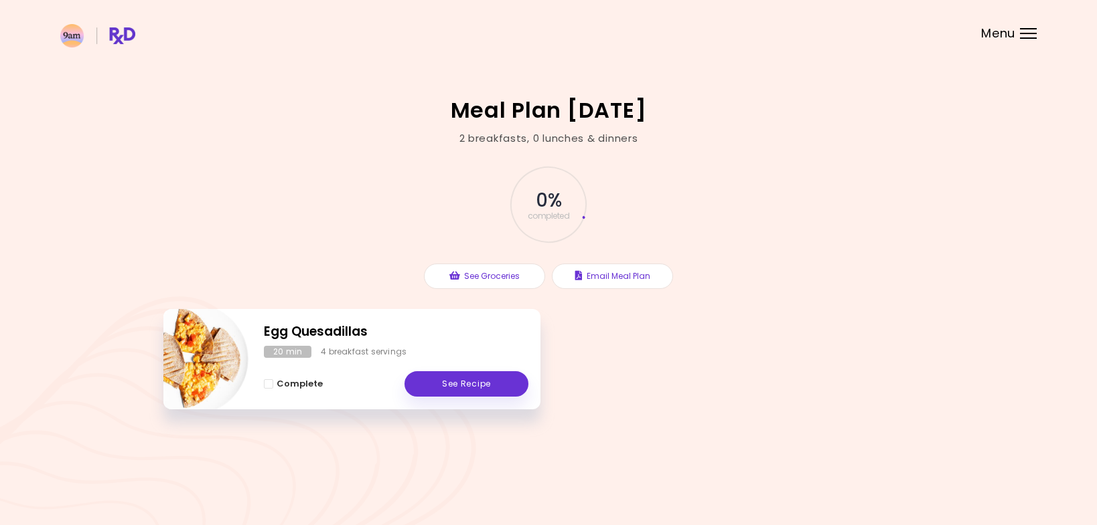
click at [1006, 37] on span "Menu" at bounding box center [998, 33] width 34 height 12
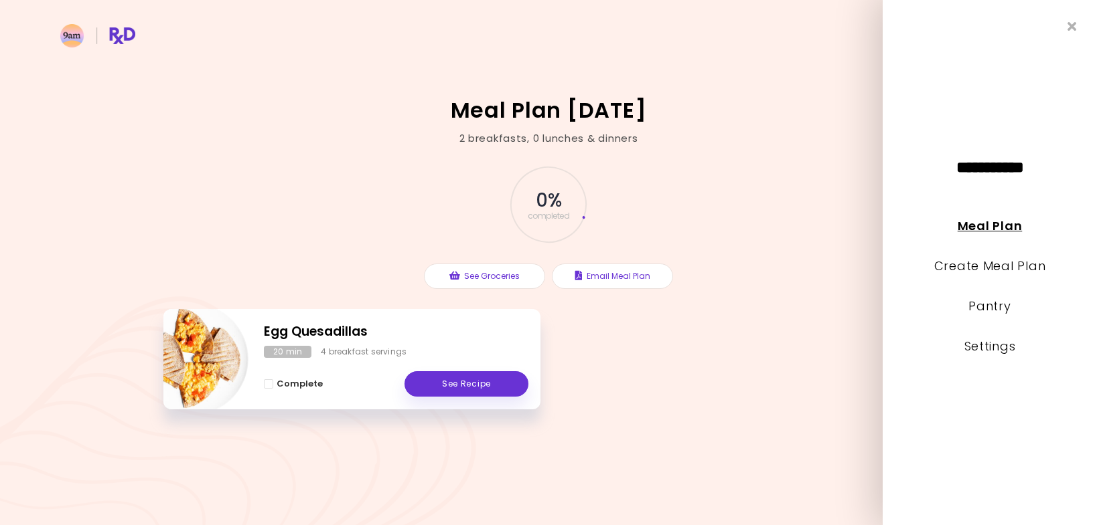
click at [992, 225] on link "Meal Plan" at bounding box center [989, 226] width 64 height 17
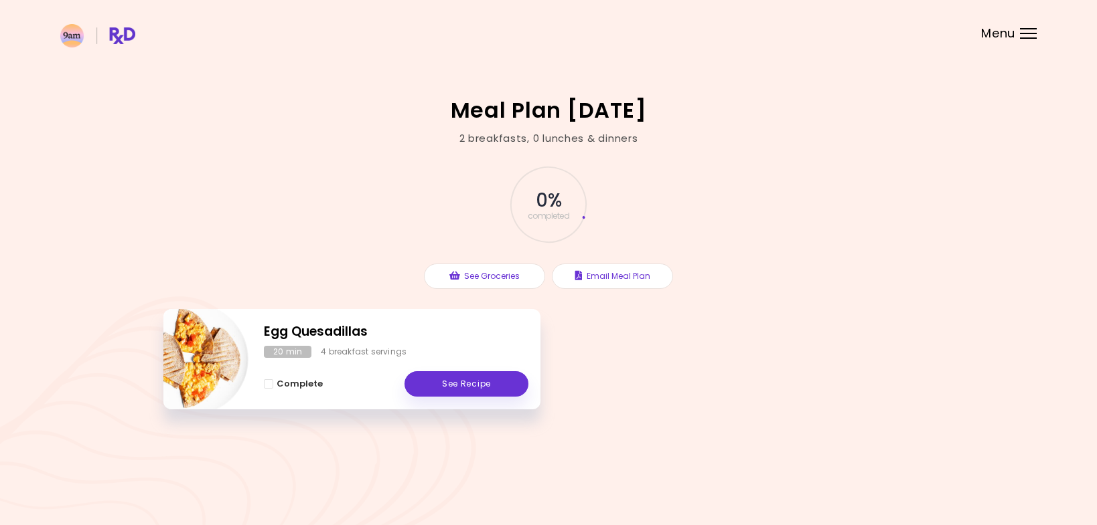
click at [1020, 35] on div "Menu" at bounding box center [1028, 33] width 17 height 11
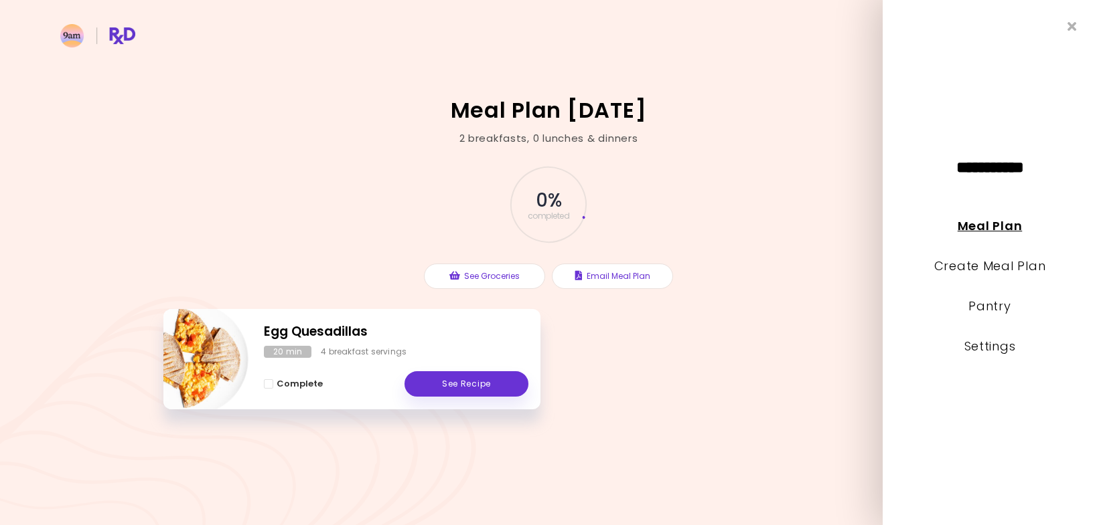
click at [995, 224] on link "Meal Plan" at bounding box center [989, 226] width 64 height 17
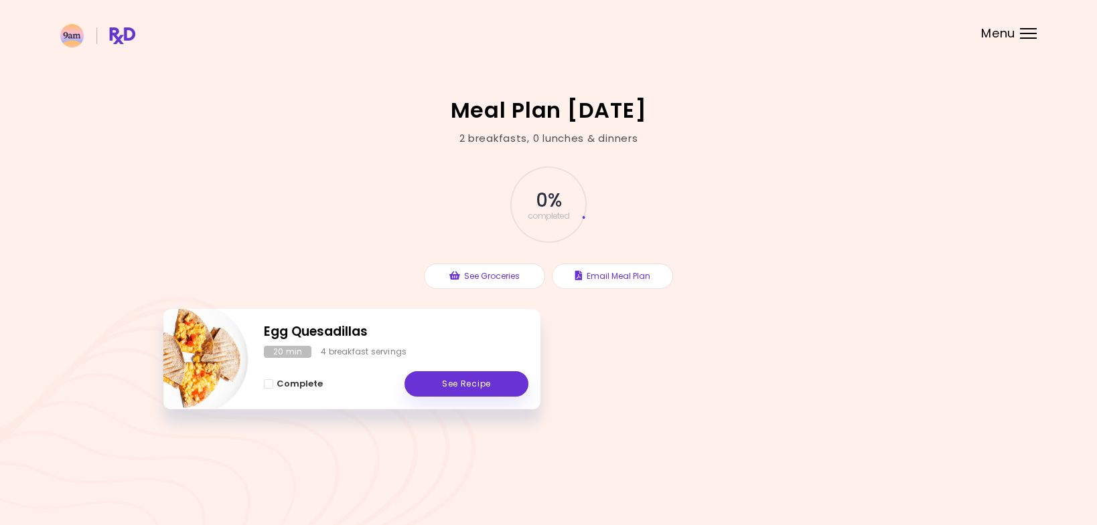
click at [116, 37] on img at bounding box center [97, 35] width 75 height 23
click at [1033, 33] on div at bounding box center [1028, 33] width 17 height 1
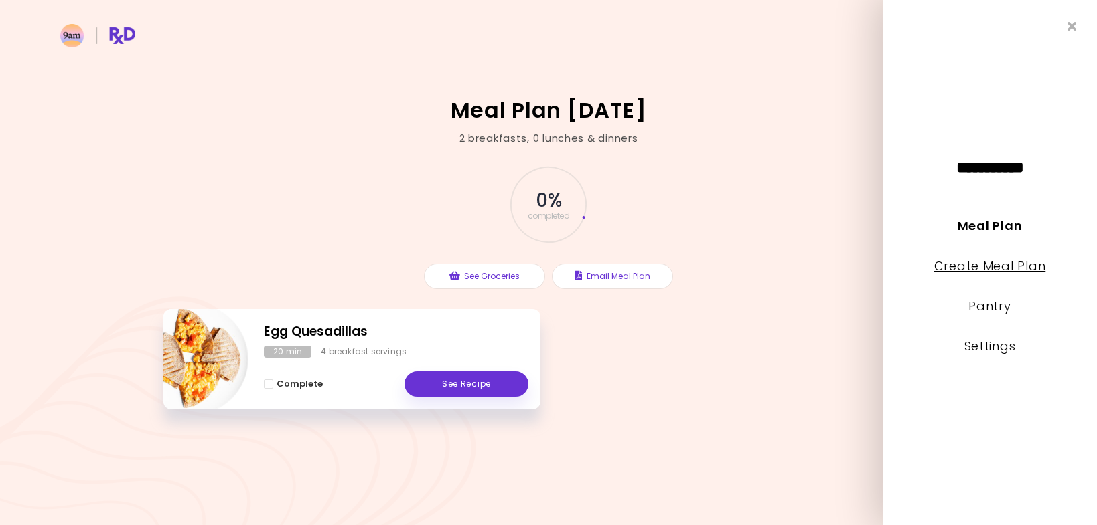
click at [984, 268] on link "Create Meal Plan" at bounding box center [990, 266] width 112 height 17
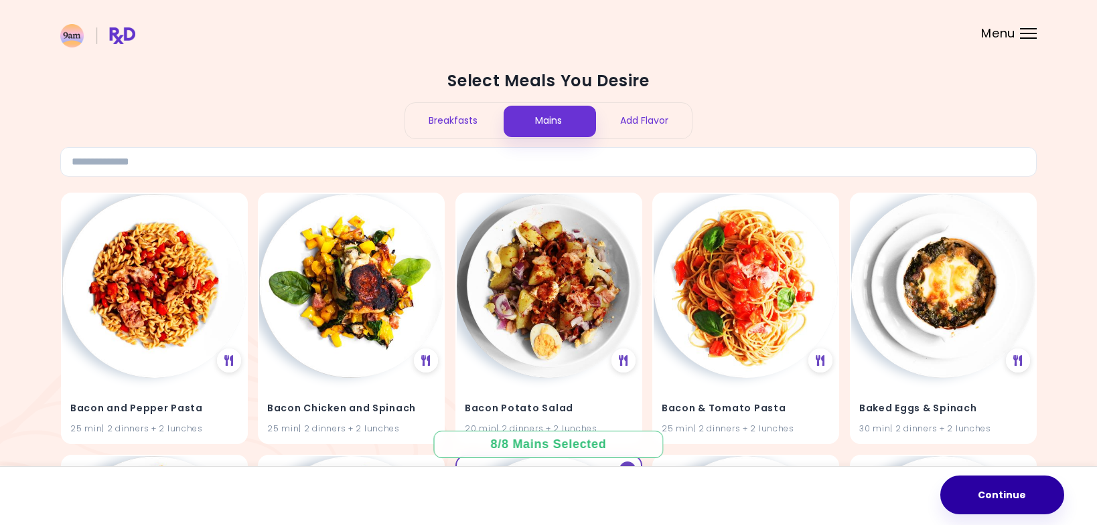
click at [991, 501] on button "Continue" at bounding box center [1002, 495] width 124 height 39
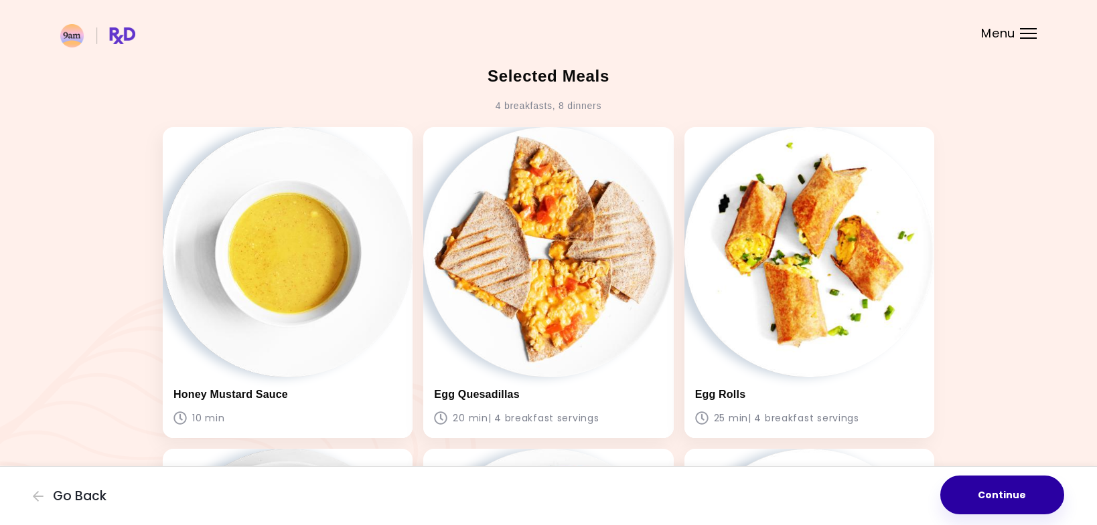
click at [986, 496] on button "Continue" at bounding box center [1002, 495] width 124 height 39
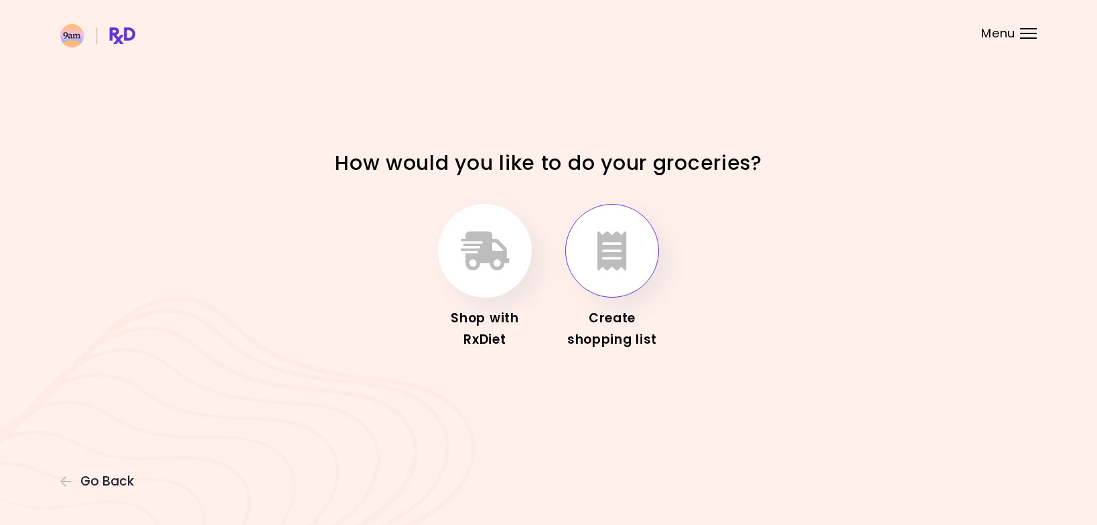
click at [619, 246] on icon "button" at bounding box center [611, 251] width 29 height 39
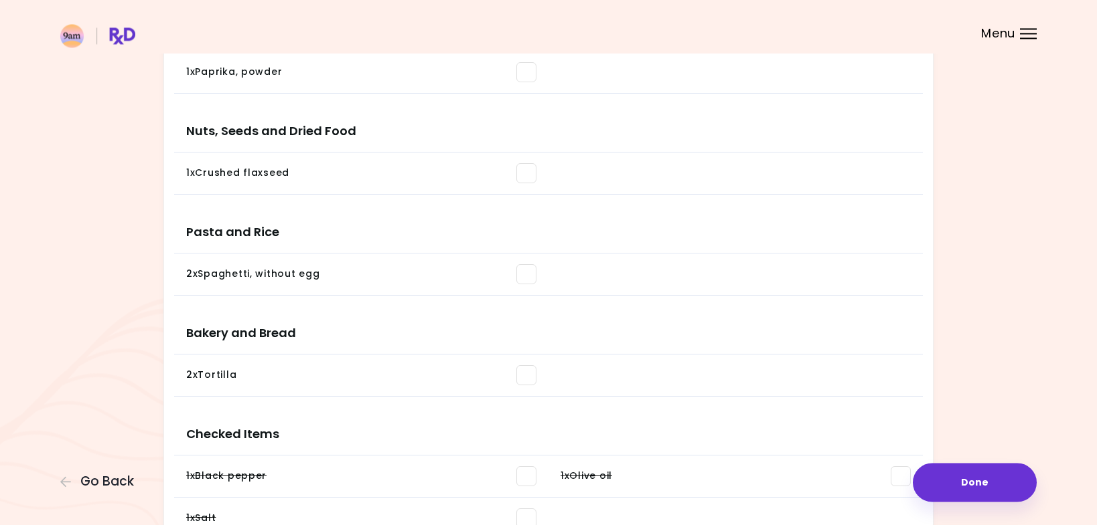
scroll to position [1053, 0]
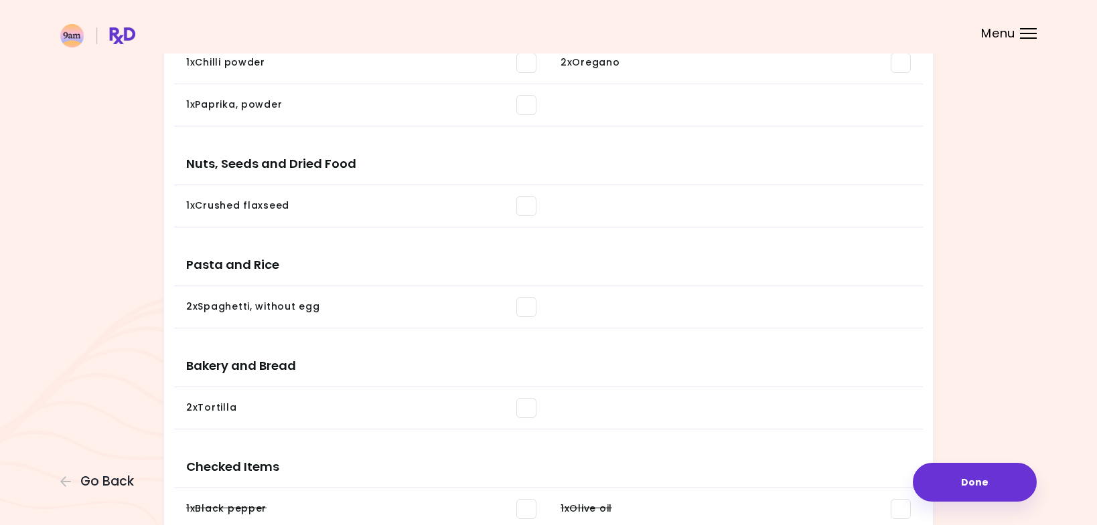
click at [1024, 39] on header at bounding box center [548, 27] width 1097 height 54
click at [1024, 33] on div at bounding box center [1028, 33] width 17 height 1
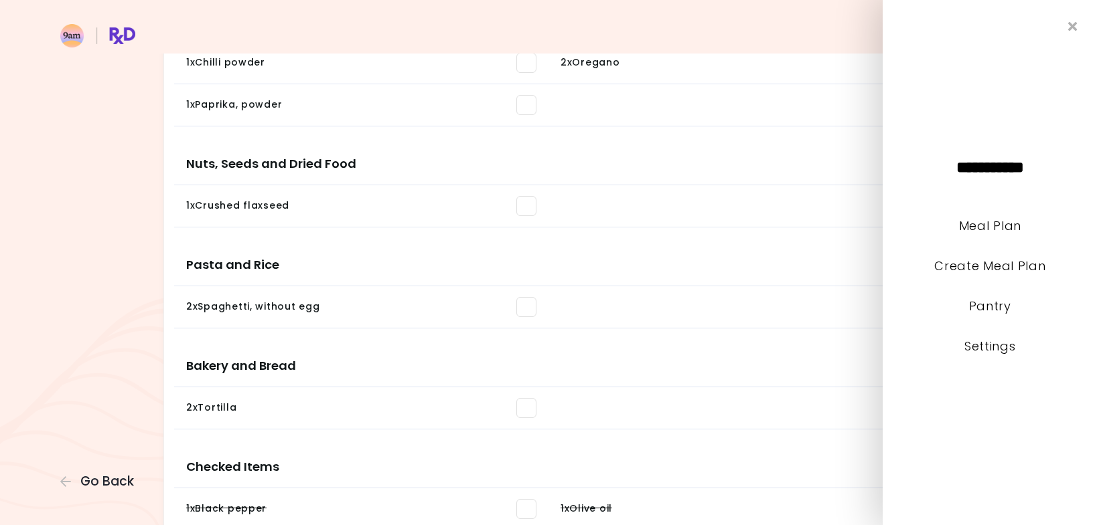
click at [789, 31] on header at bounding box center [548, 27] width 1097 height 54
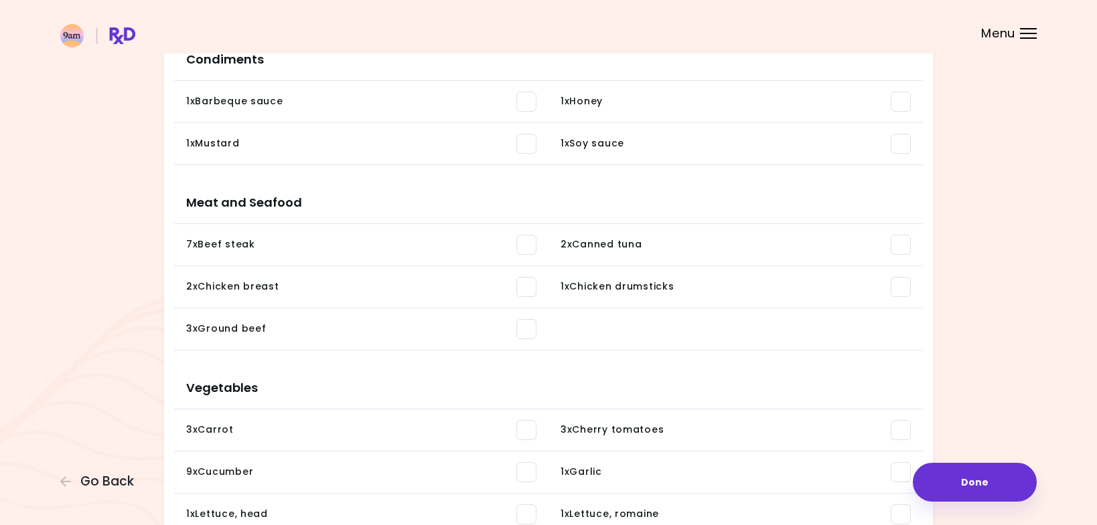
scroll to position [6, 0]
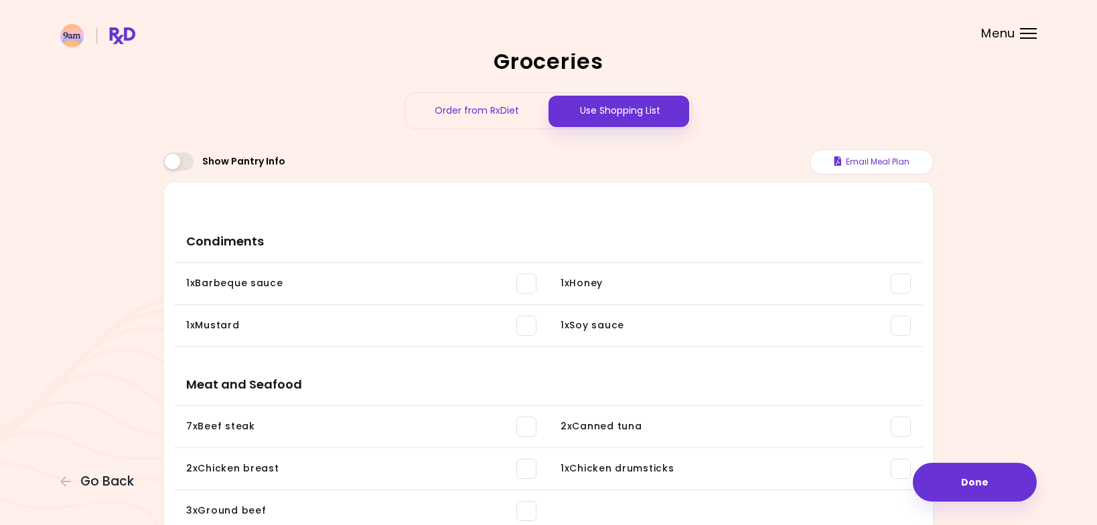
click at [602, 112] on div "Use Shopping List" at bounding box center [619, 110] width 143 height 35
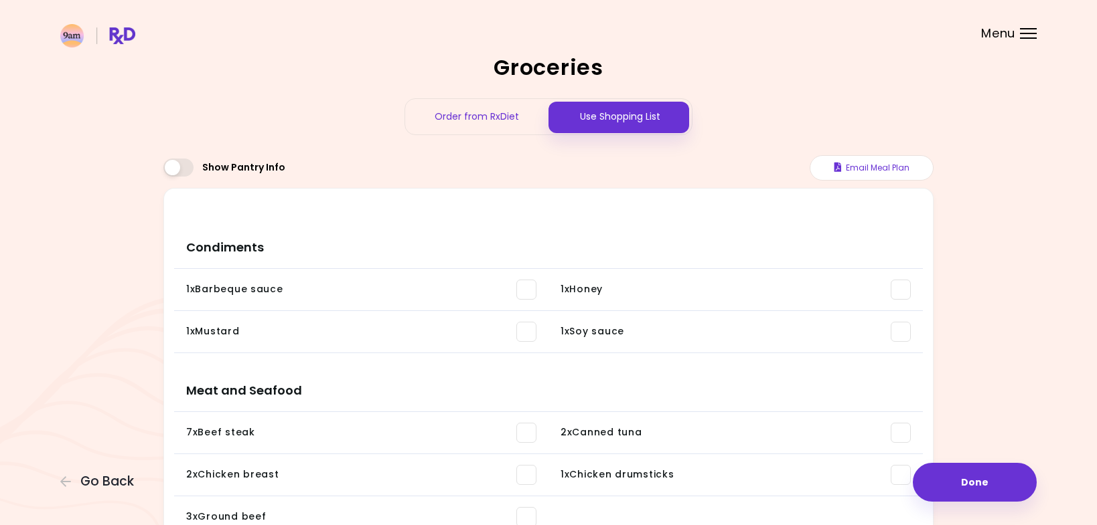
click at [174, 173] on span at bounding box center [178, 168] width 30 height 18
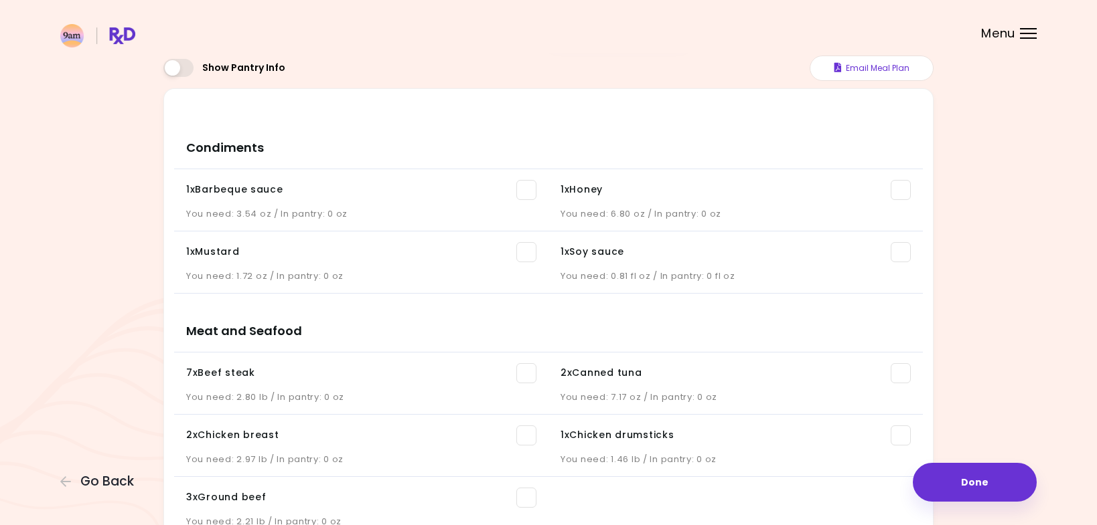
scroll to position [46, 0]
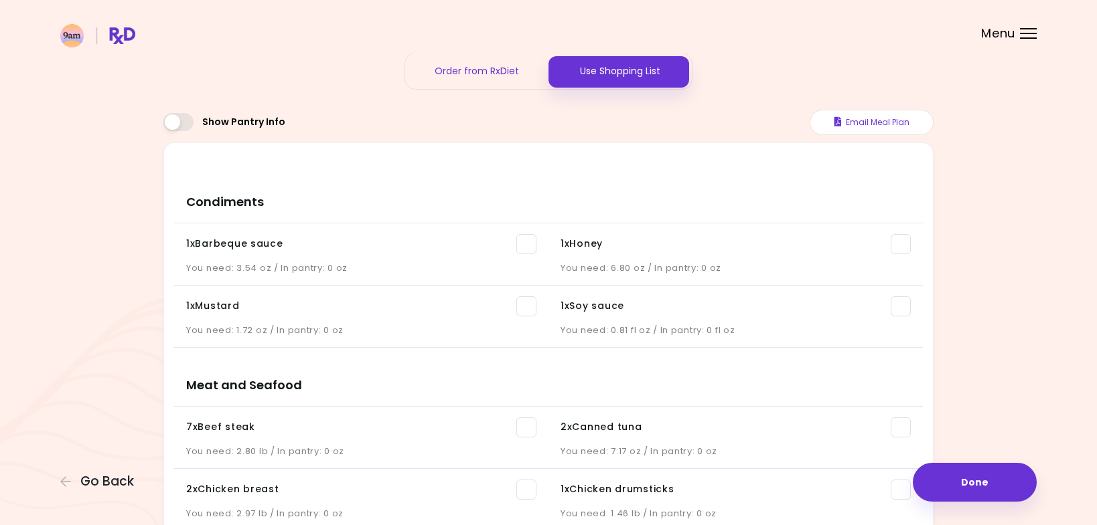
drag, startPoint x: 355, startPoint y: 195, endPoint x: 345, endPoint y: 197, distance: 10.9
click at [345, 197] on h3 "Condiments" at bounding box center [548, 197] width 748 height 54
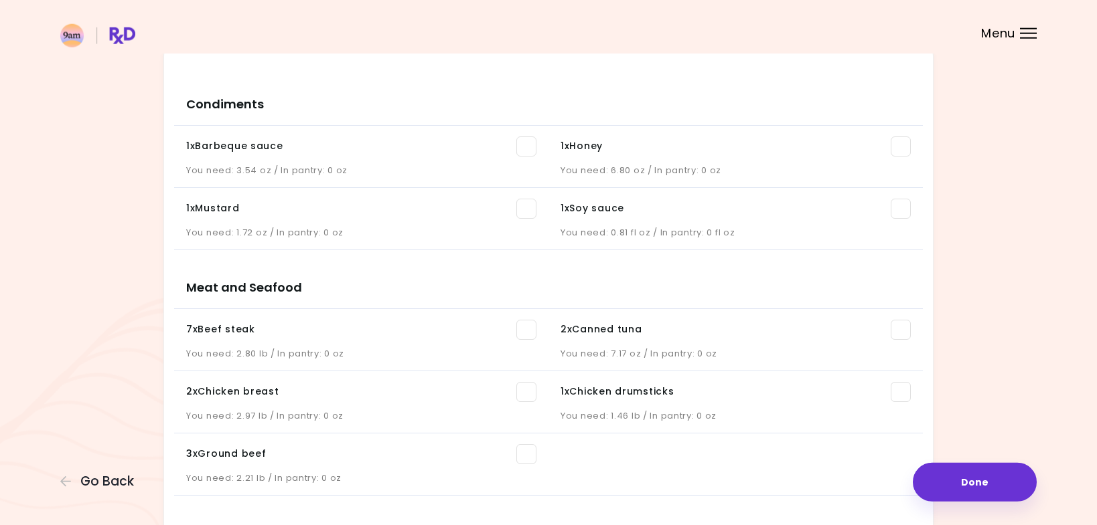
scroll to position [182, 0]
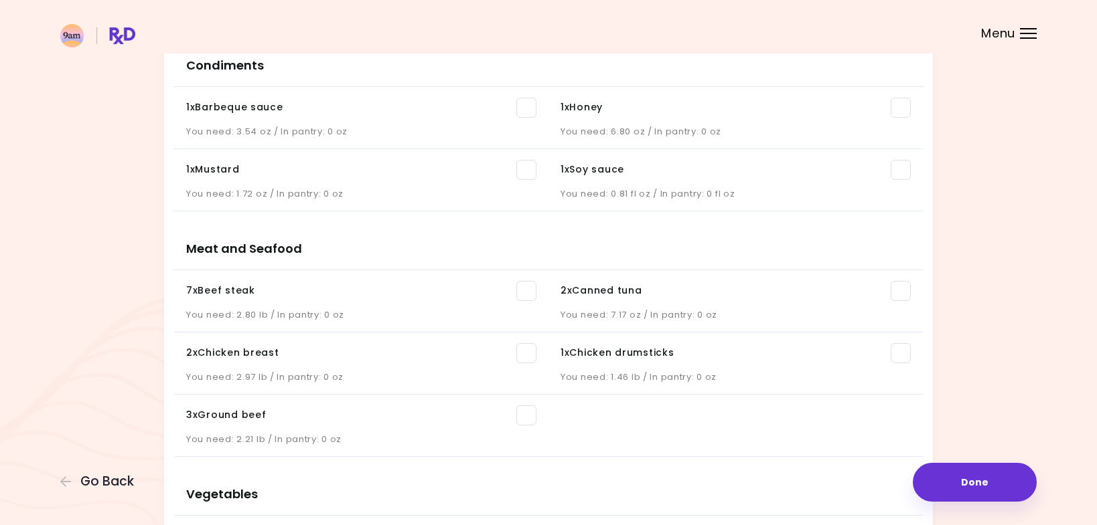
click at [365, 118] on div "You need: 3.54 oz / In pantry: 0 oz" at bounding box center [361, 128] width 350 height 20
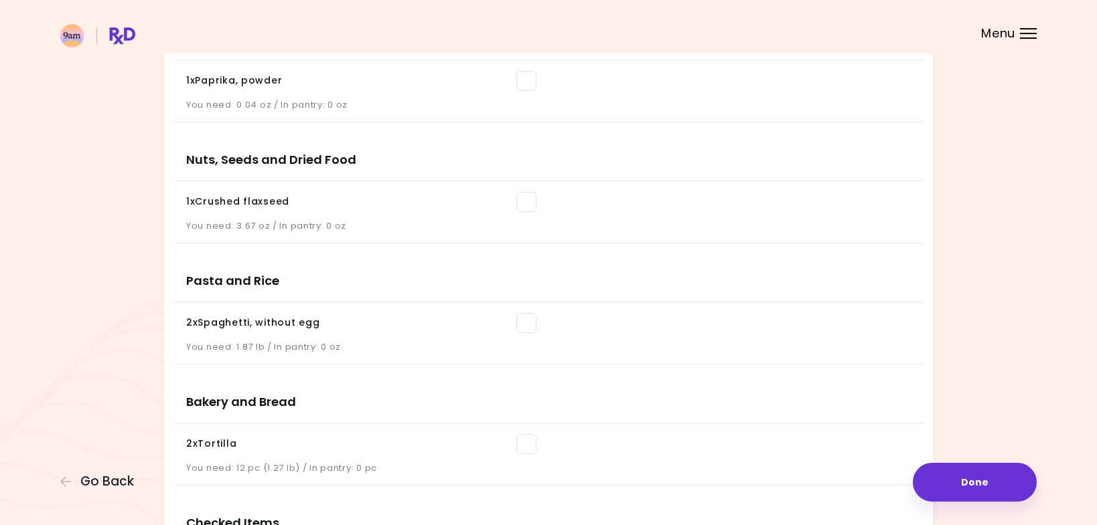
scroll to position [1376, 0]
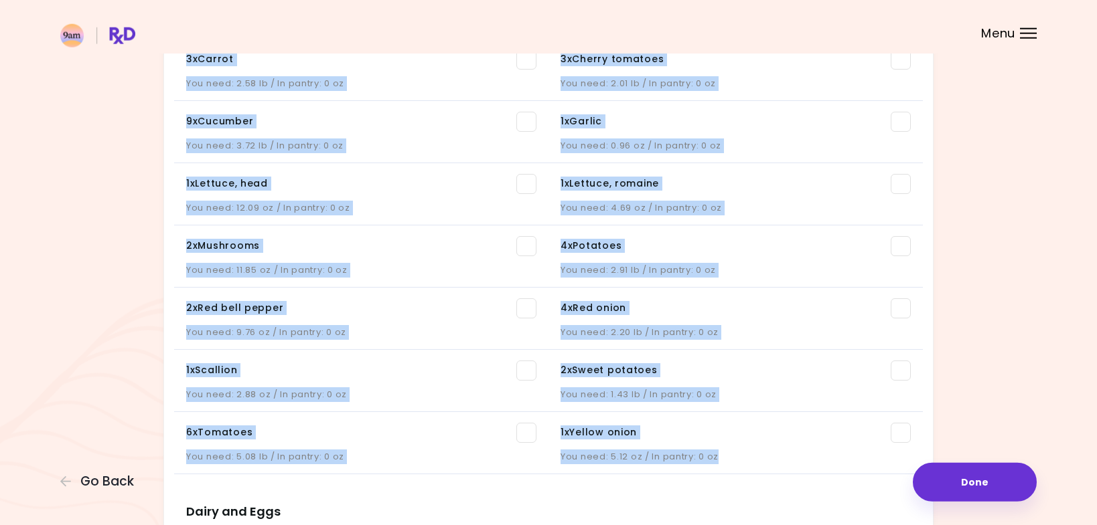
scroll to position [683, 0]
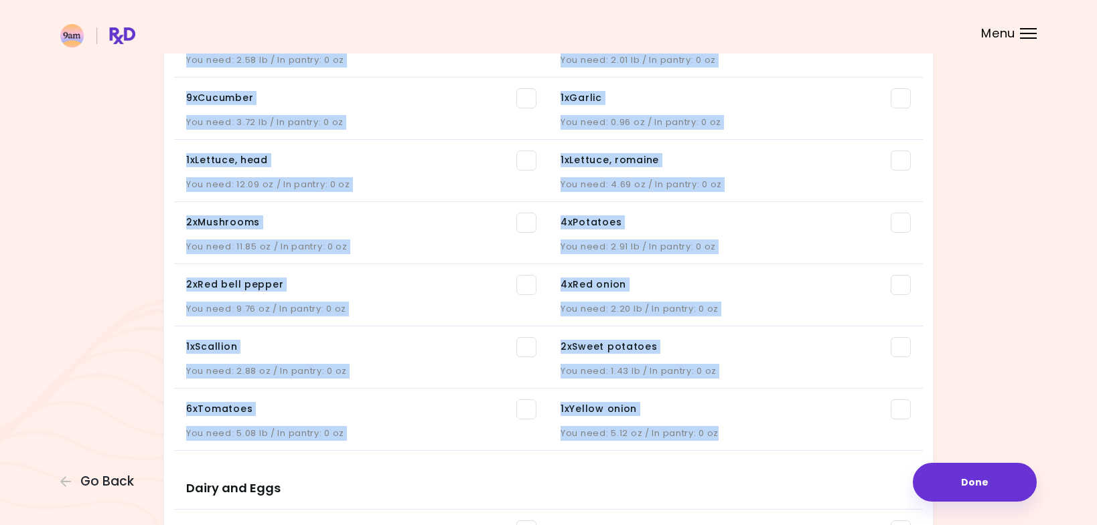
drag, startPoint x: 180, startPoint y: 291, endPoint x: 746, endPoint y: 453, distance: 589.2
click at [746, 453] on div "Condiments 1 x Barbeque sauce You need: 3.54 oz / In pantry: 0 oz 1 x Honey You…" at bounding box center [548, 451] width 748 height 1837
click at [756, 411] on div "1 x Yellow onion" at bounding box center [735, 410] width 350 height 20
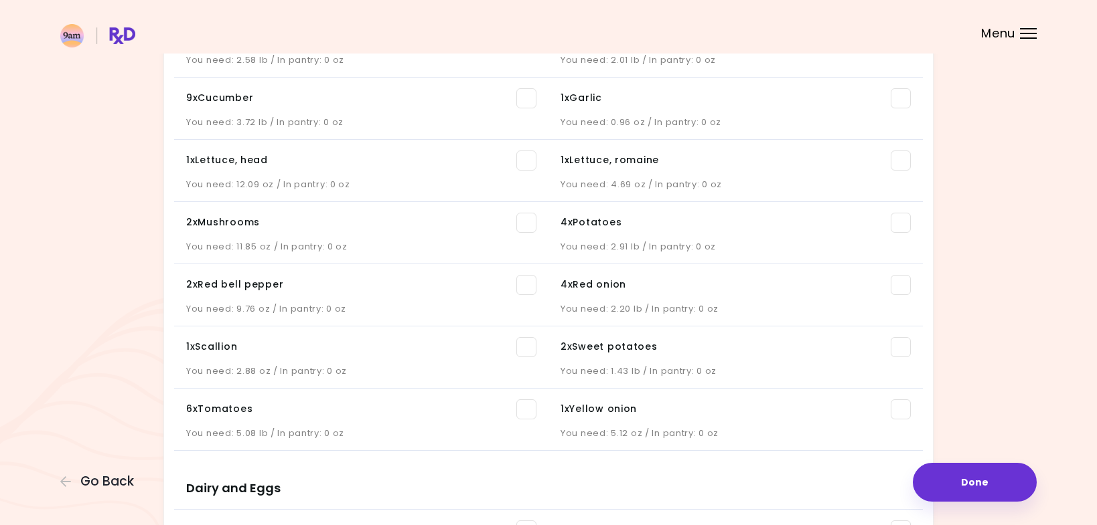
click at [896, 410] on span at bounding box center [900, 410] width 20 height 20
click at [900, 96] on span at bounding box center [900, 98] width 20 height 20
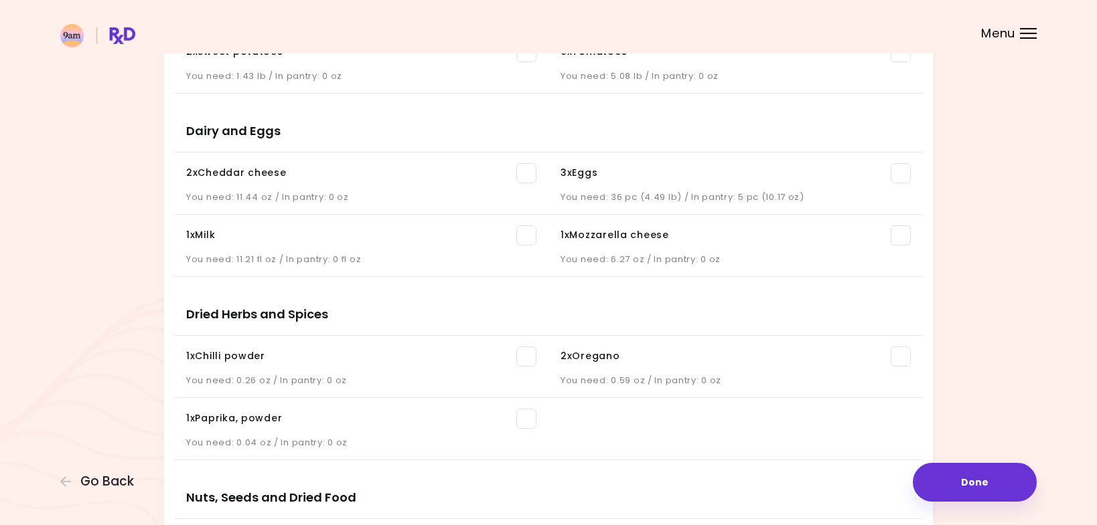
scroll to position [1001, 0]
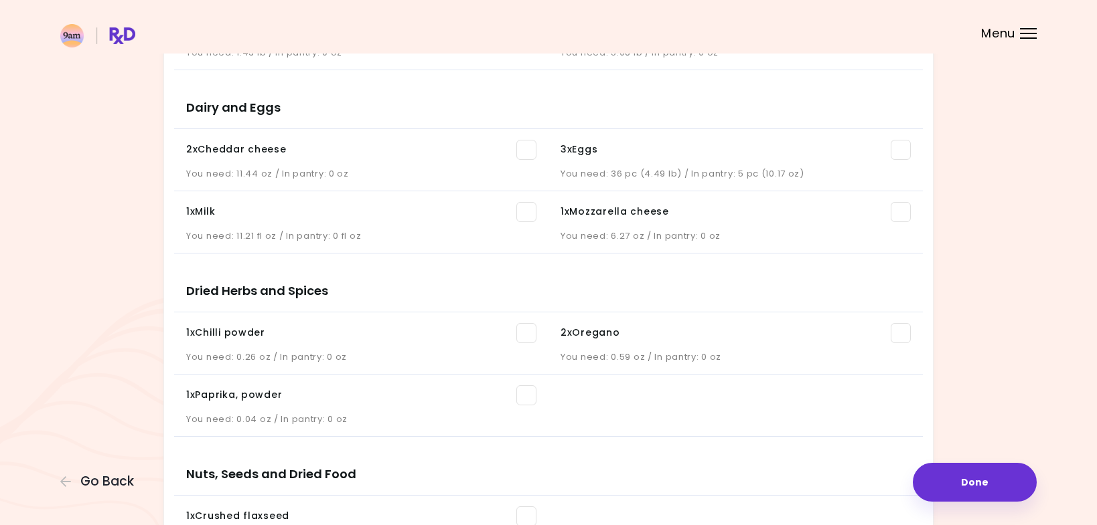
click at [525, 398] on span at bounding box center [526, 396] width 20 height 20
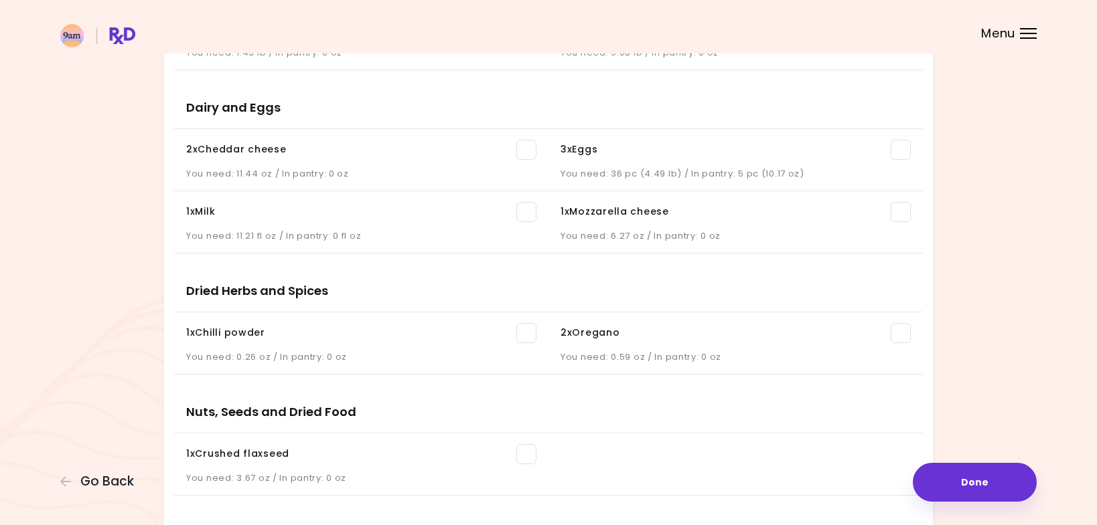
click at [527, 331] on span at bounding box center [526, 333] width 20 height 20
click at [528, 456] on span at bounding box center [526, 454] width 20 height 20
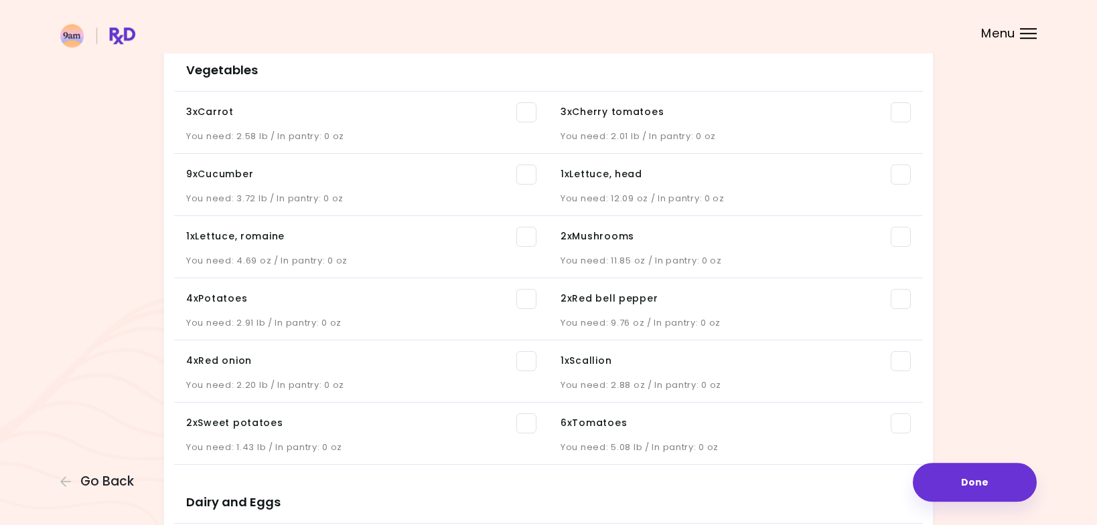
scroll to position [580, 0]
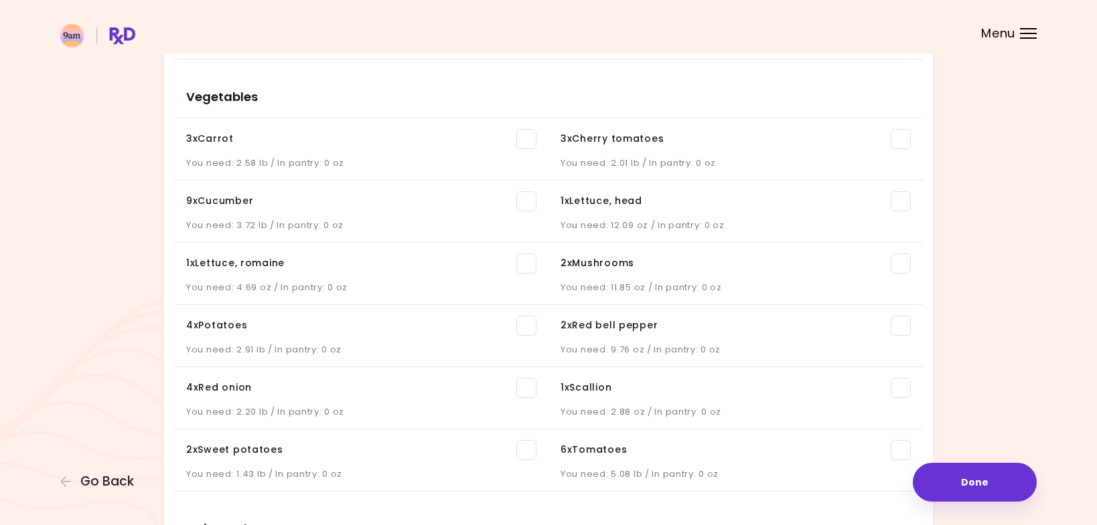
click at [527, 325] on span at bounding box center [526, 326] width 20 height 20
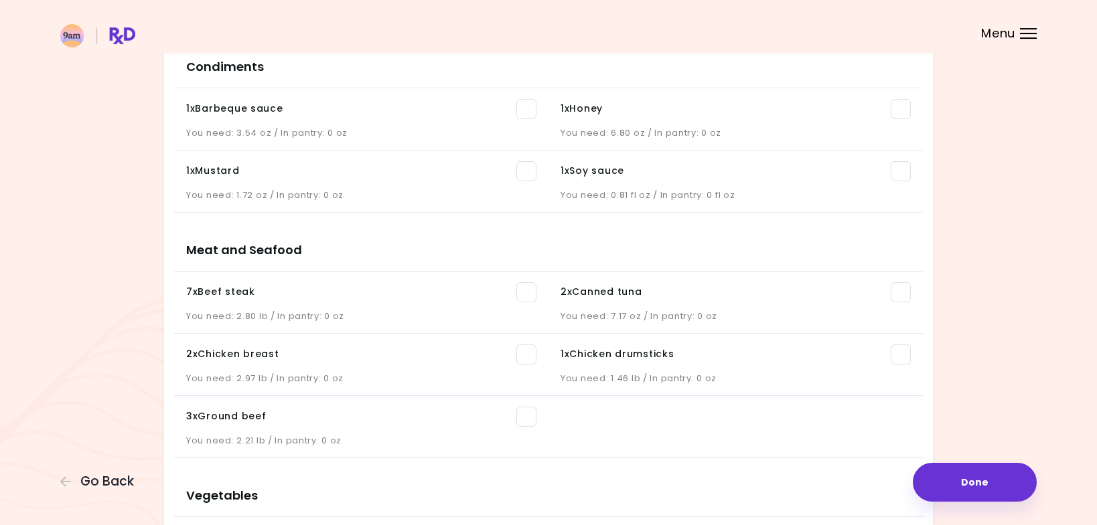
scroll to position [170, 0]
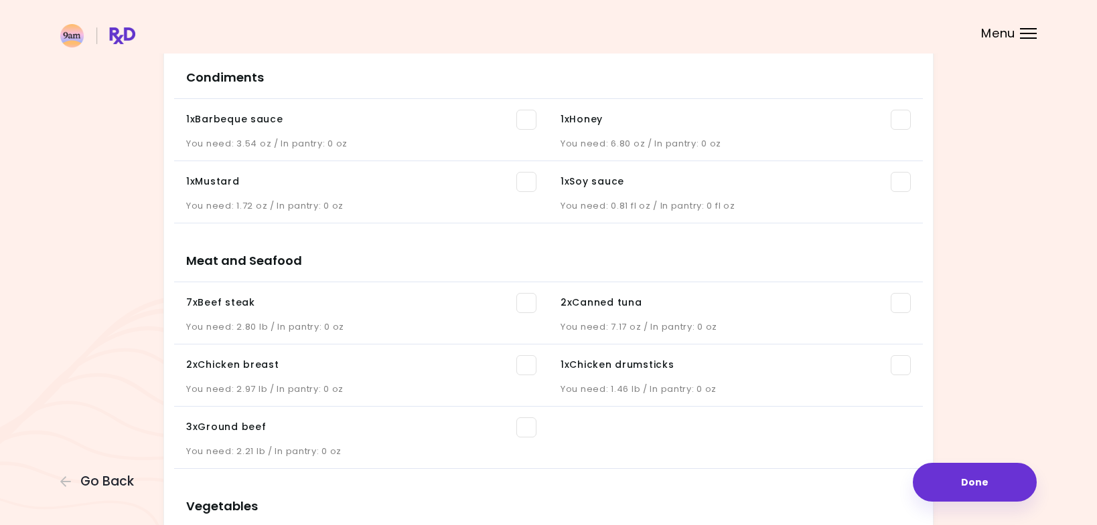
click at [524, 185] on span at bounding box center [526, 182] width 20 height 20
click at [525, 182] on span at bounding box center [526, 182] width 20 height 20
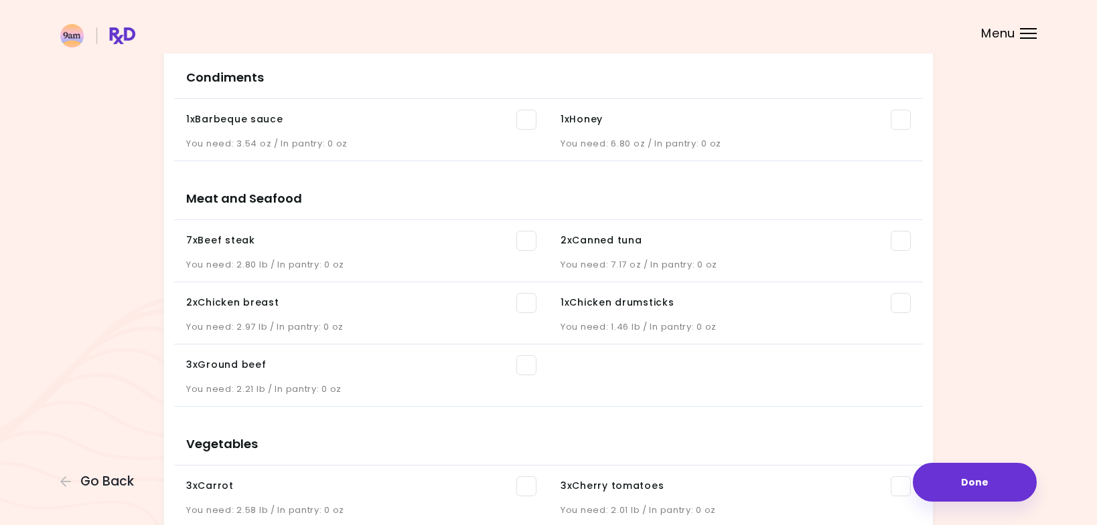
click at [523, 120] on span at bounding box center [526, 120] width 20 height 20
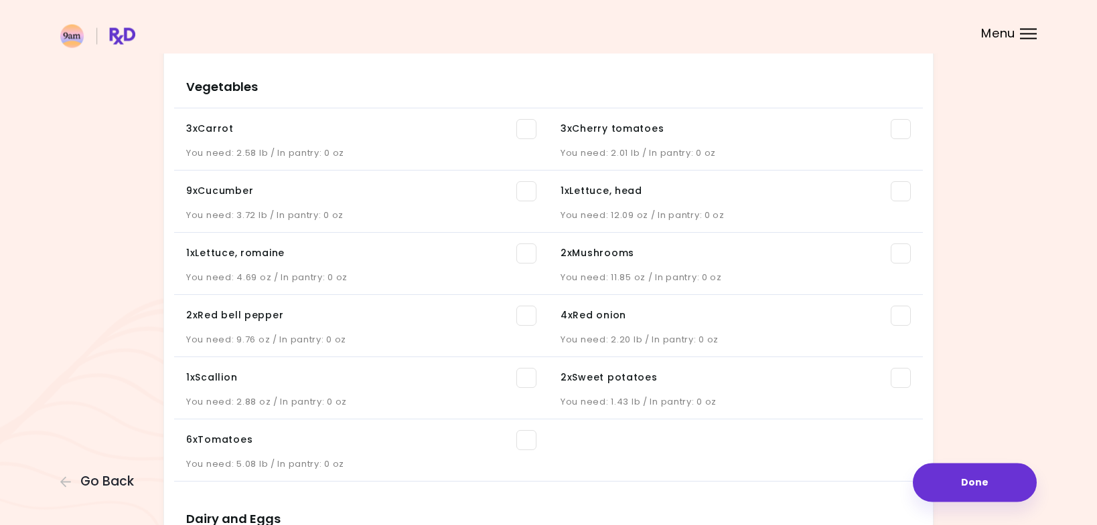
scroll to position [396, 0]
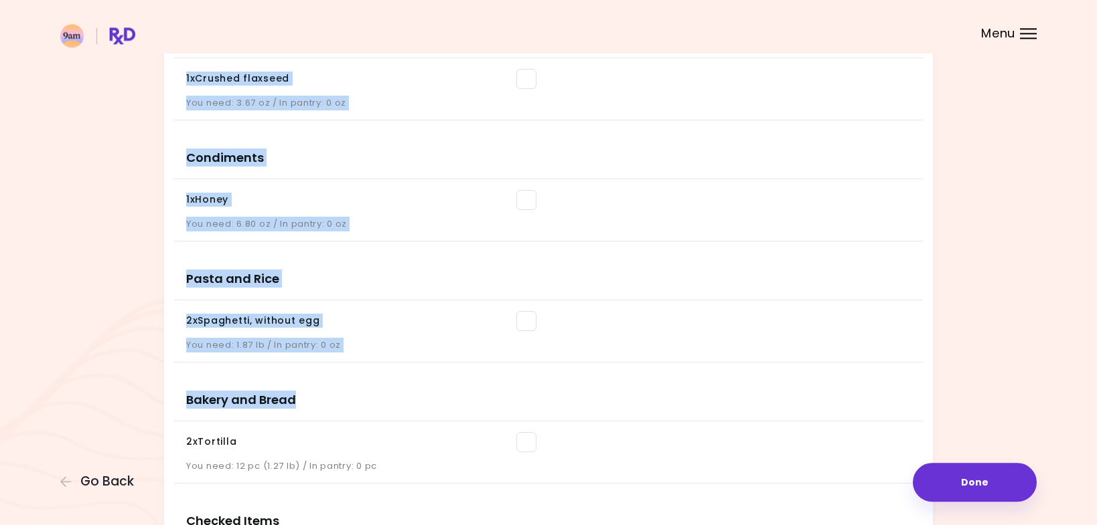
scroll to position [1092, 0]
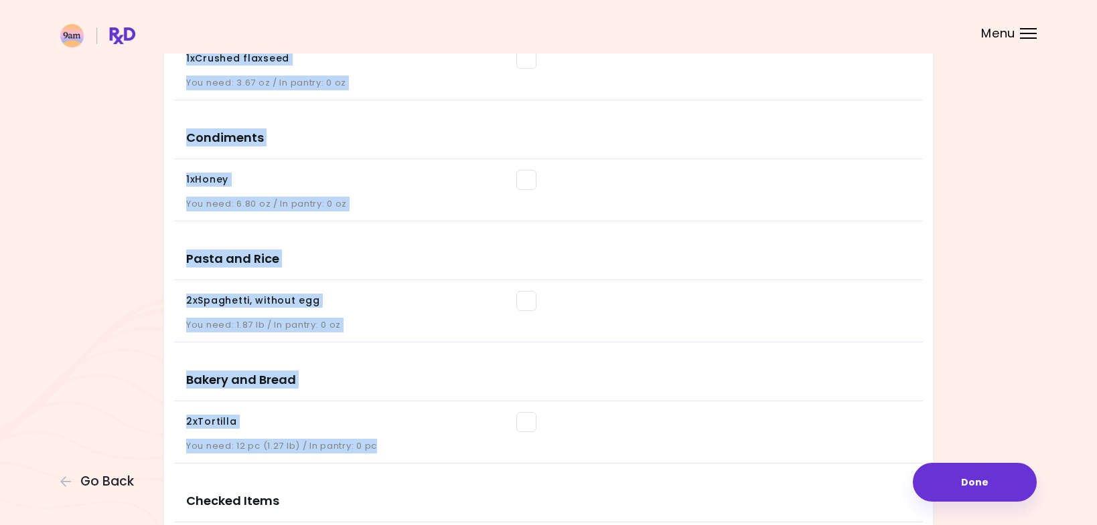
drag, startPoint x: 183, startPoint y: 244, endPoint x: 389, endPoint y: 455, distance: 294.5
click at [389, 455] on div "Meat and Seafood 7 x Beef steak You need: 2.80 lb / In pantry: 0 oz 2 x Canned …" at bounding box center [548, 12] width 748 height 1778
copy div "Meat and Seafood 7 x Beef steak You need: 2.80 lb / In pantry: 0 oz 2 x Canned …"
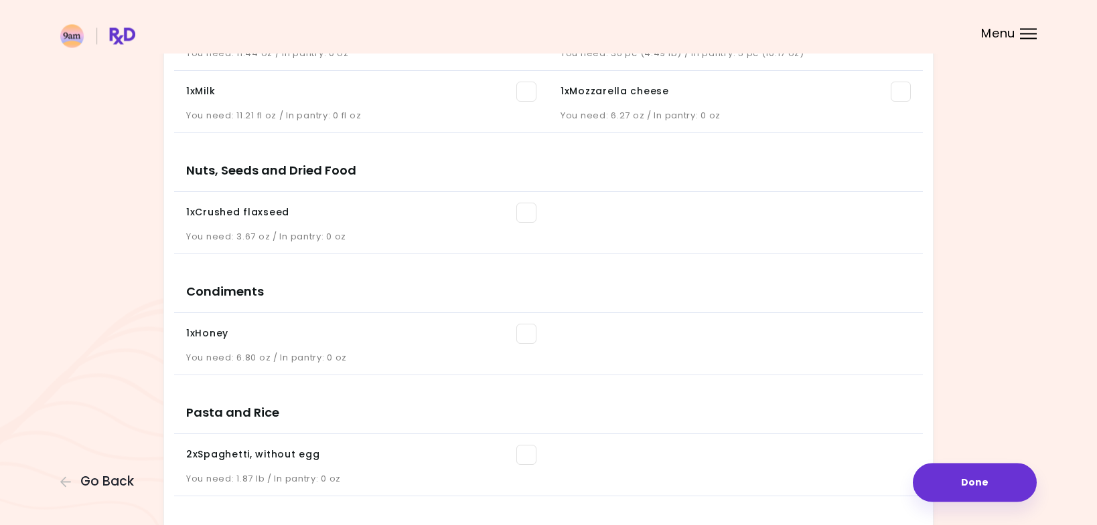
scroll to position [819, 0]
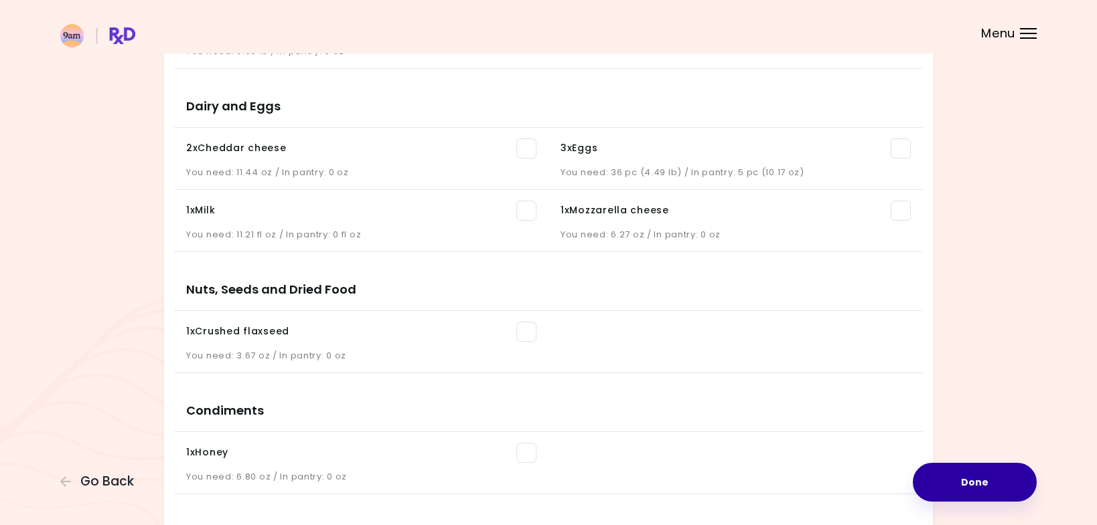
click at [971, 477] on button "Done" at bounding box center [974, 482] width 124 height 39
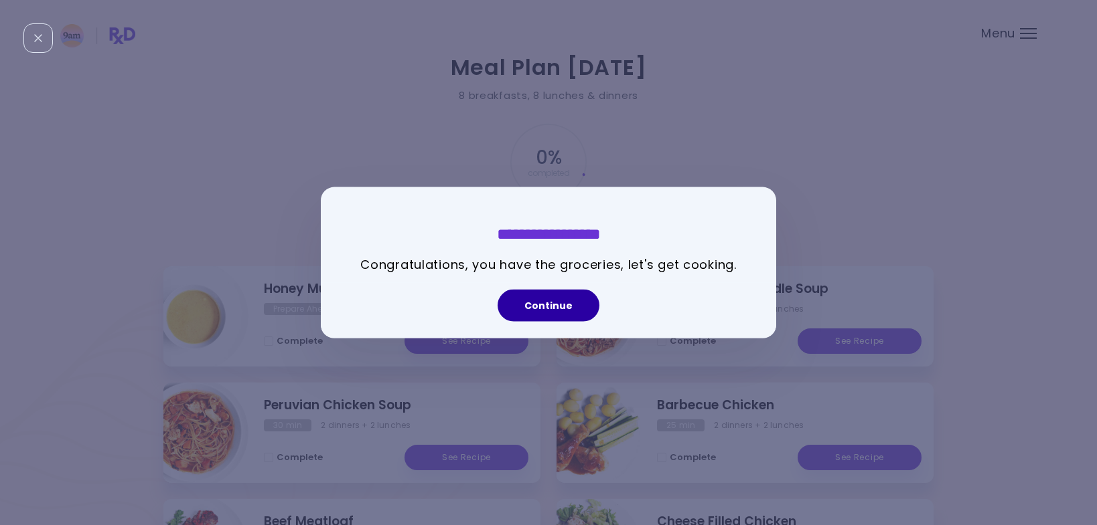
click at [540, 303] on button "Continue" at bounding box center [548, 306] width 102 height 32
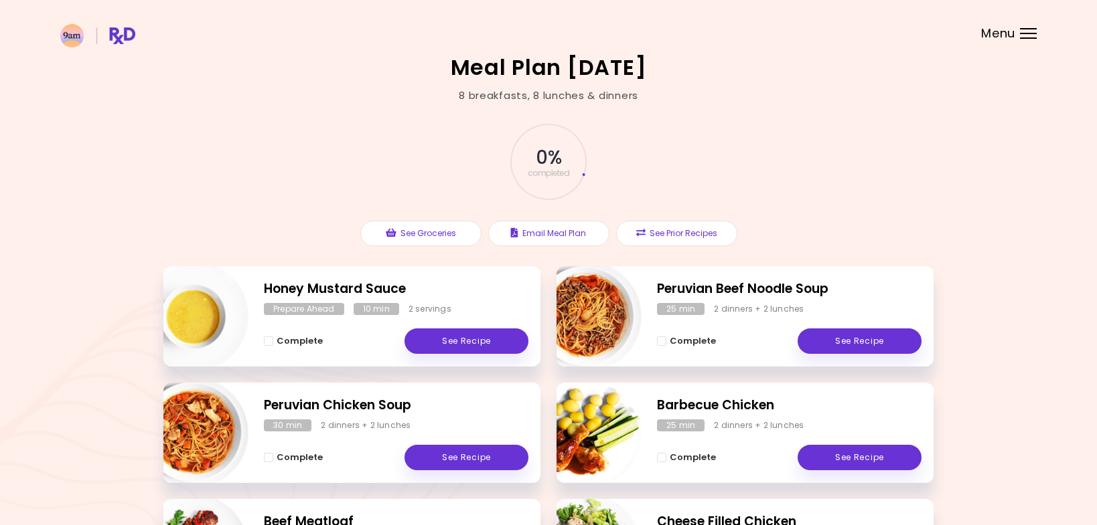
click at [1028, 33] on div at bounding box center [1028, 33] width 17 height 1
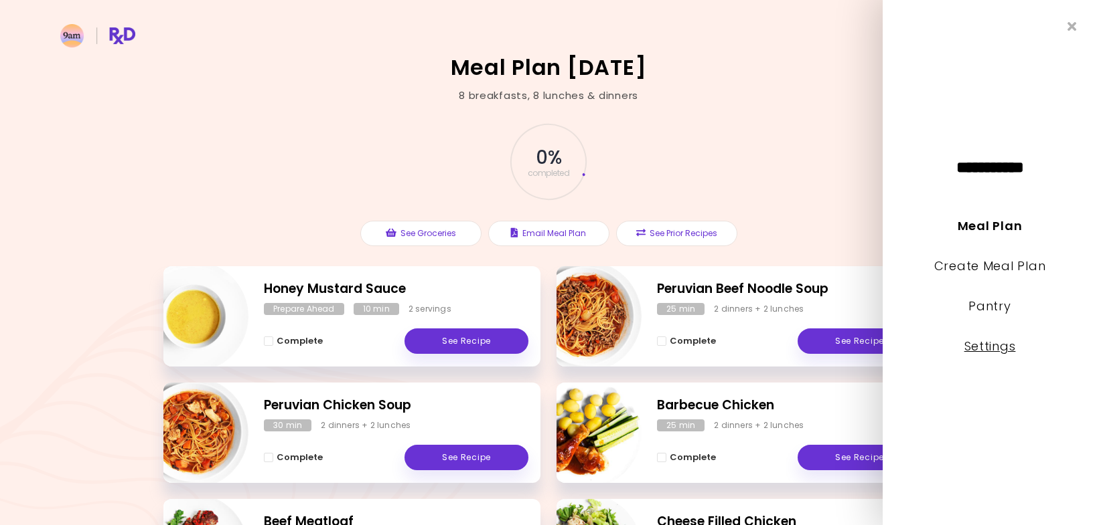
click at [994, 347] on link "Settings" at bounding box center [990, 346] width 52 height 17
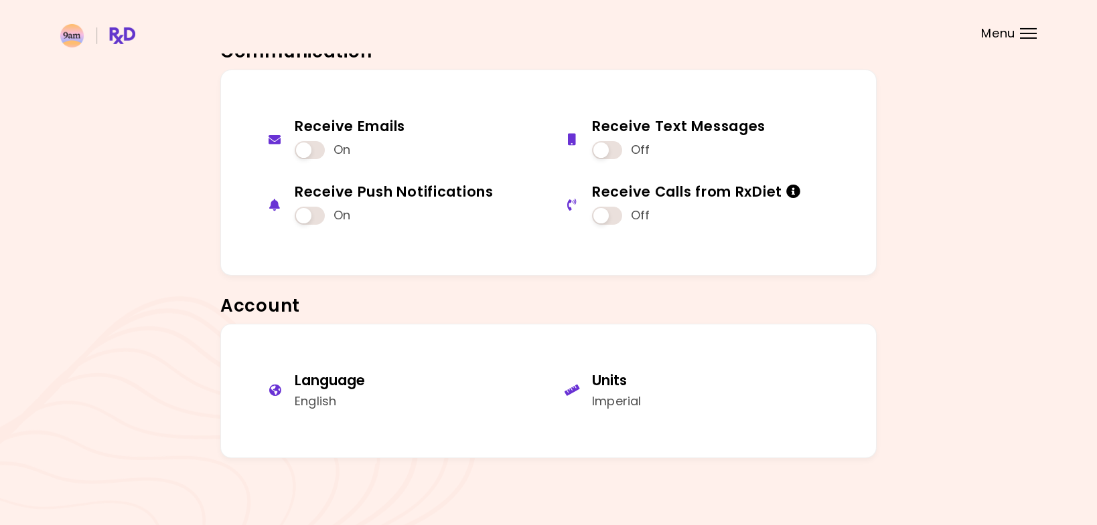
scroll to position [1451, 0]
click at [1023, 31] on div "Menu" at bounding box center [1028, 33] width 17 height 11
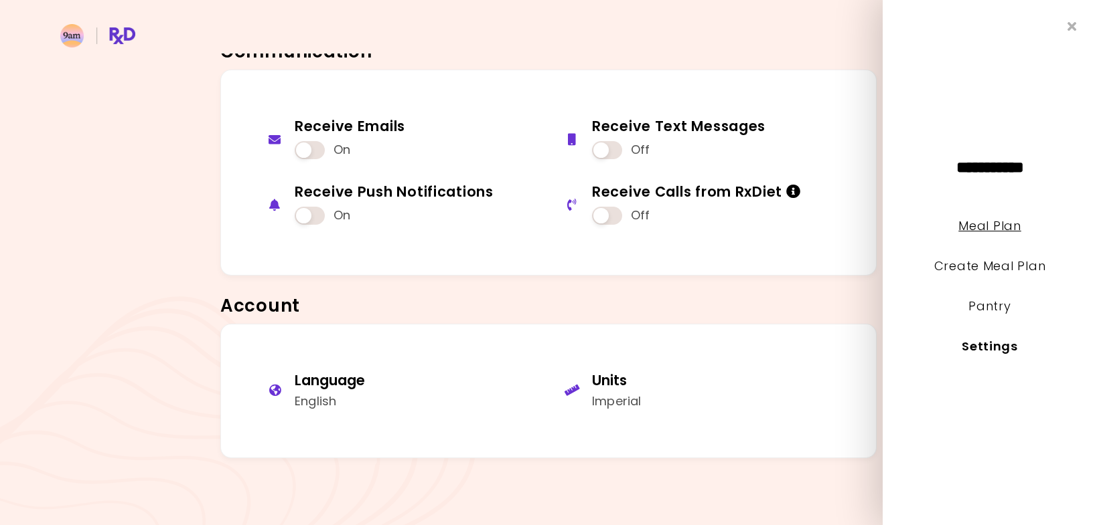
click at [985, 227] on link "Meal Plan" at bounding box center [989, 226] width 62 height 17
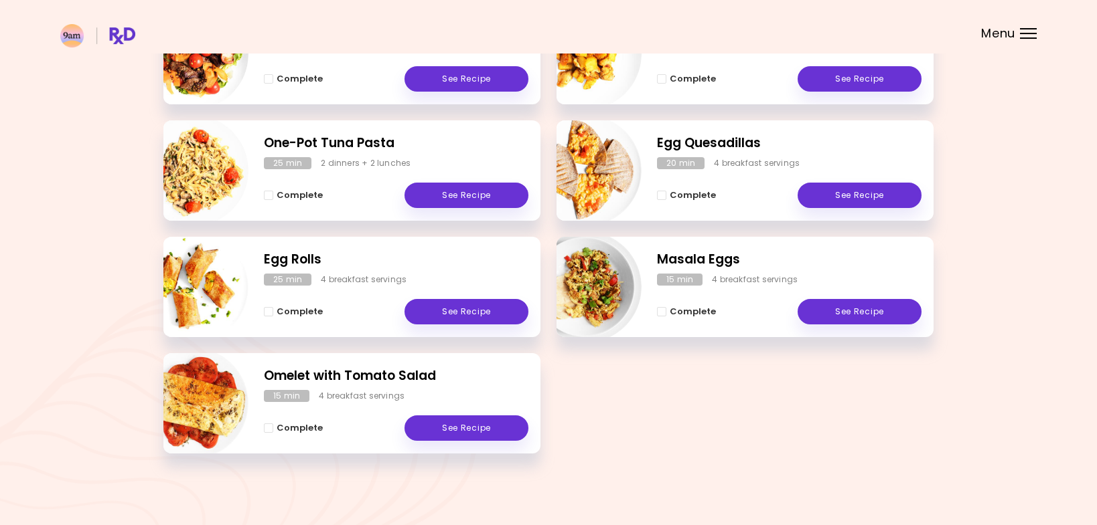
scroll to position [613, 0]
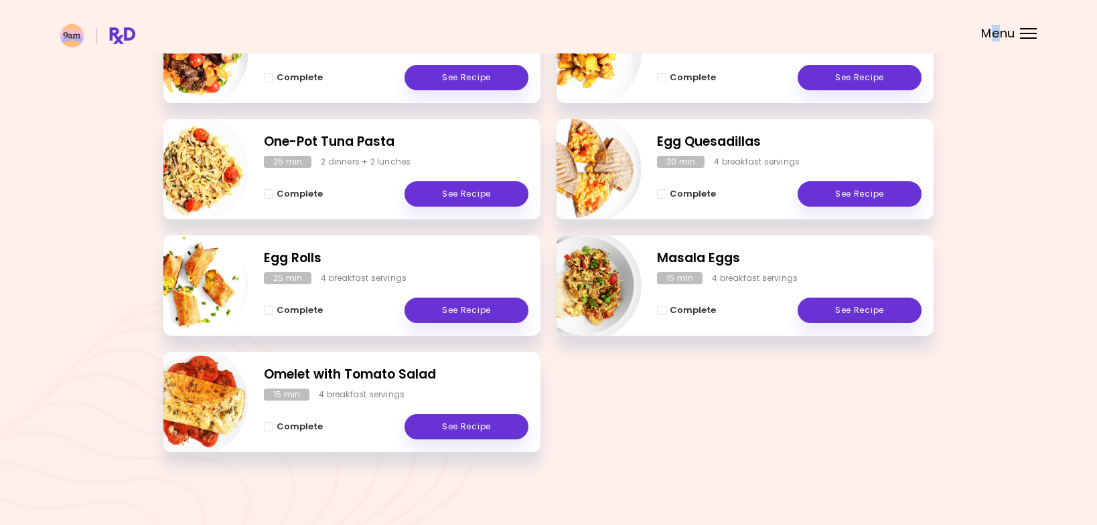
click at [995, 33] on span "Menu" at bounding box center [998, 33] width 34 height 12
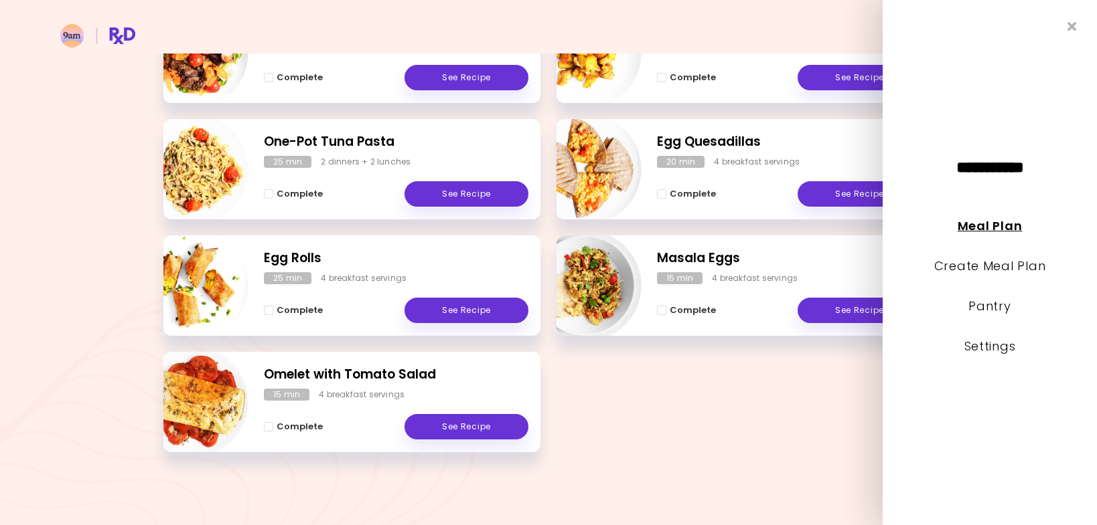
click at [983, 224] on link "Meal Plan" at bounding box center [989, 226] width 64 height 17
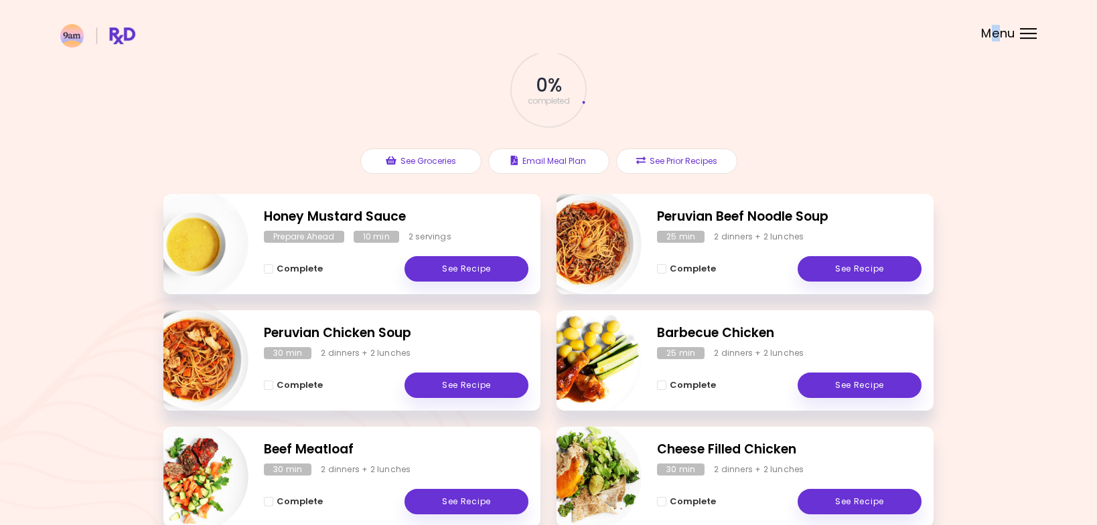
scroll to position [67, 0]
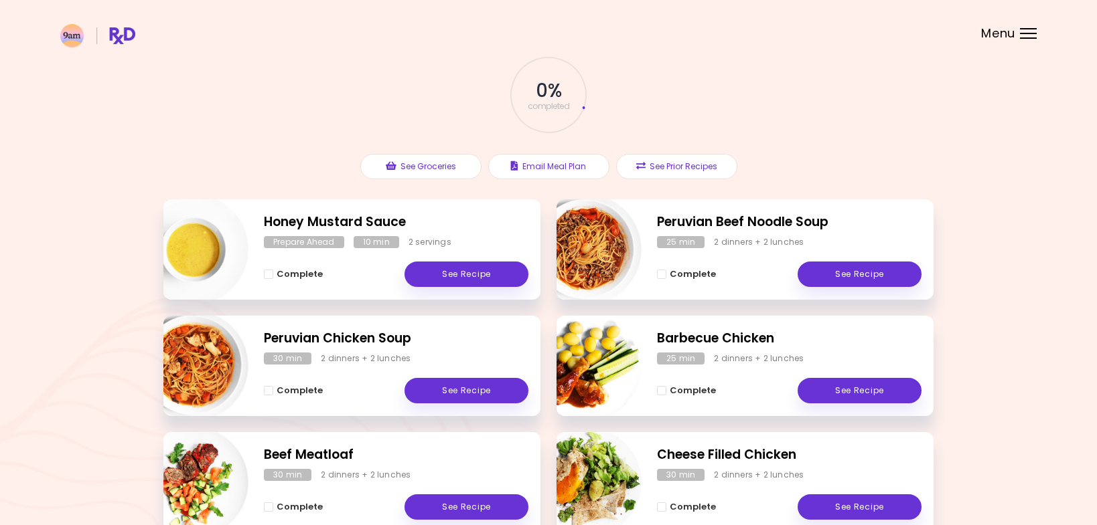
click at [841, 97] on div "0 % completed See Groceries Email Meal Plan See Prior Recipes" at bounding box center [548, 117] width 770 height 163
click at [869, 272] on link "See Recipe" at bounding box center [859, 274] width 124 height 25
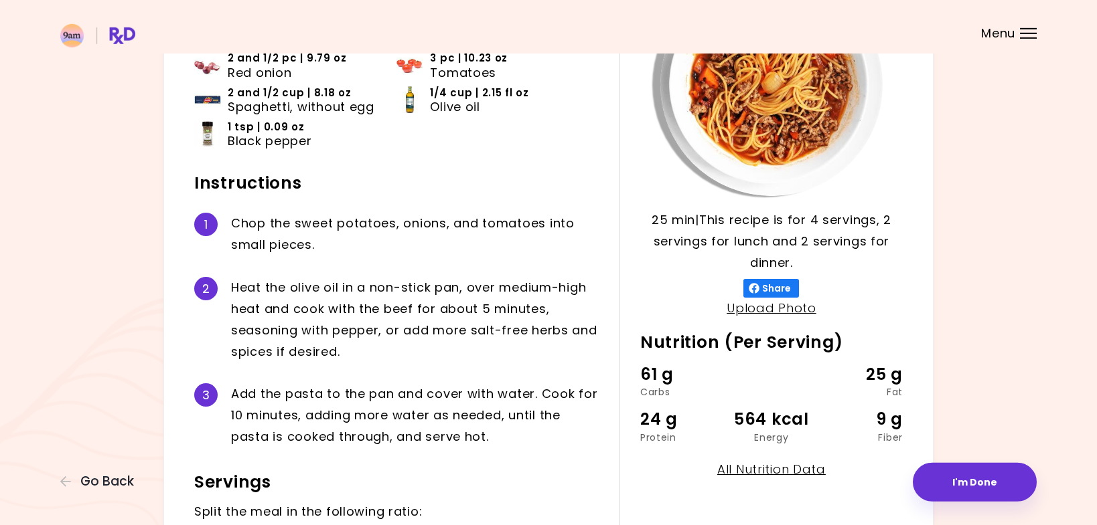
scroll to position [228, 0]
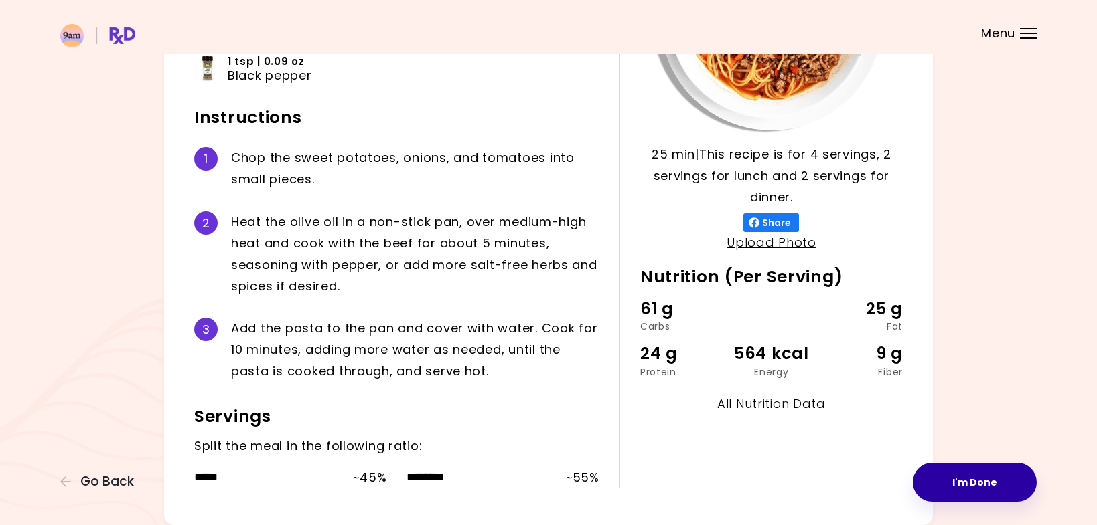
click at [975, 479] on button "I'm Done" at bounding box center [974, 482] width 124 height 39
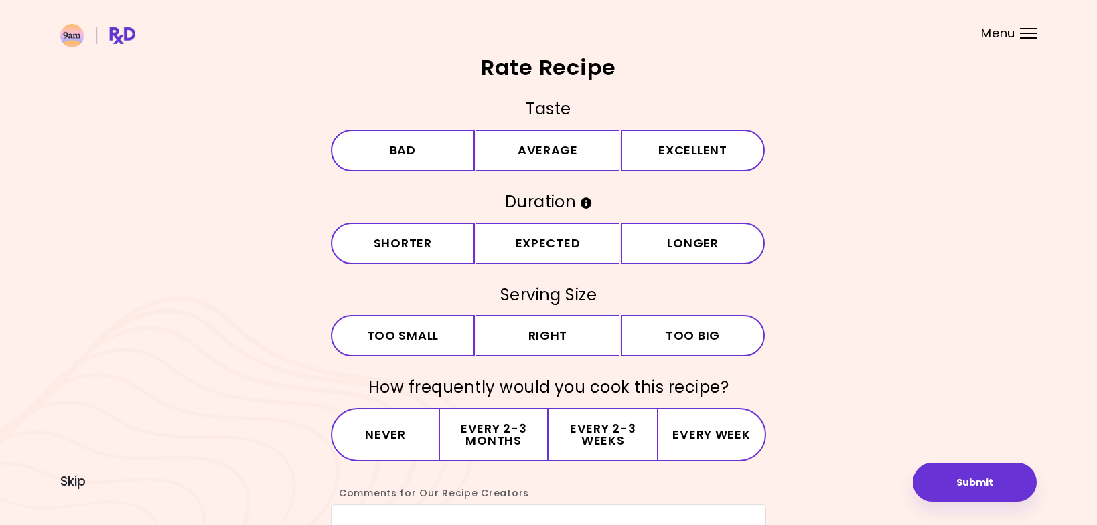
scroll to position [137, 0]
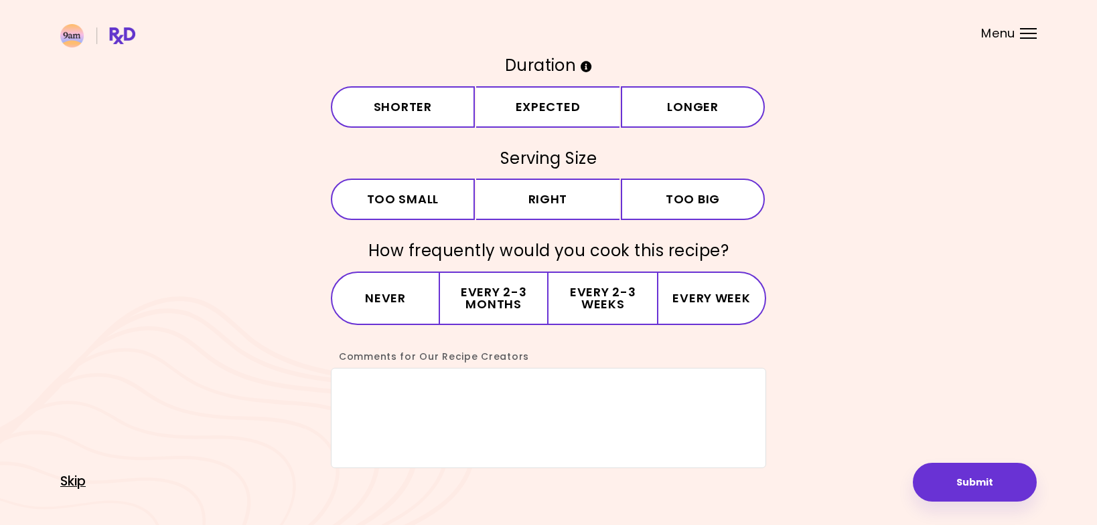
click at [71, 483] on span "Skip" at bounding box center [72, 482] width 25 height 15
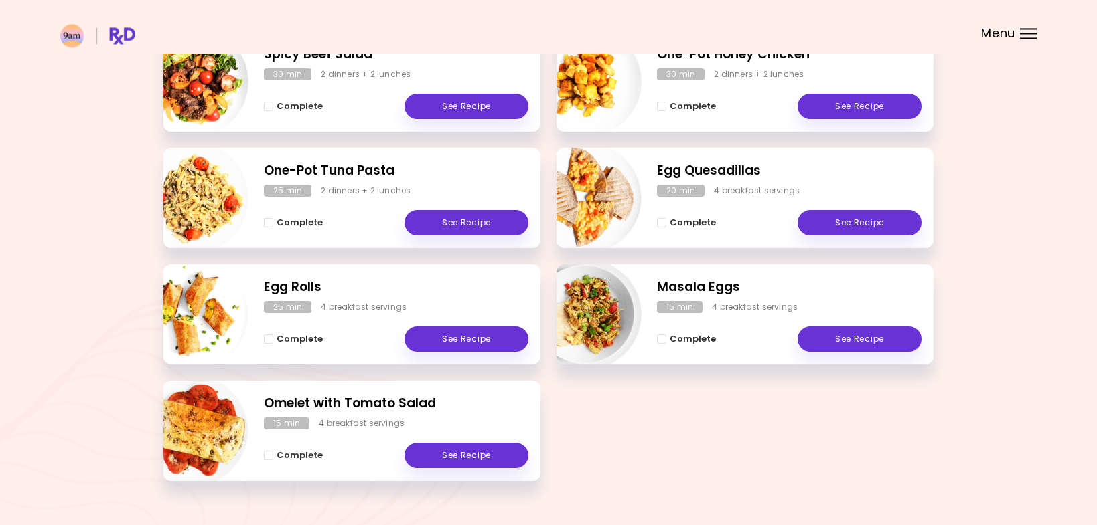
scroll to position [613, 0]
